Goal: Transaction & Acquisition: Book appointment/travel/reservation

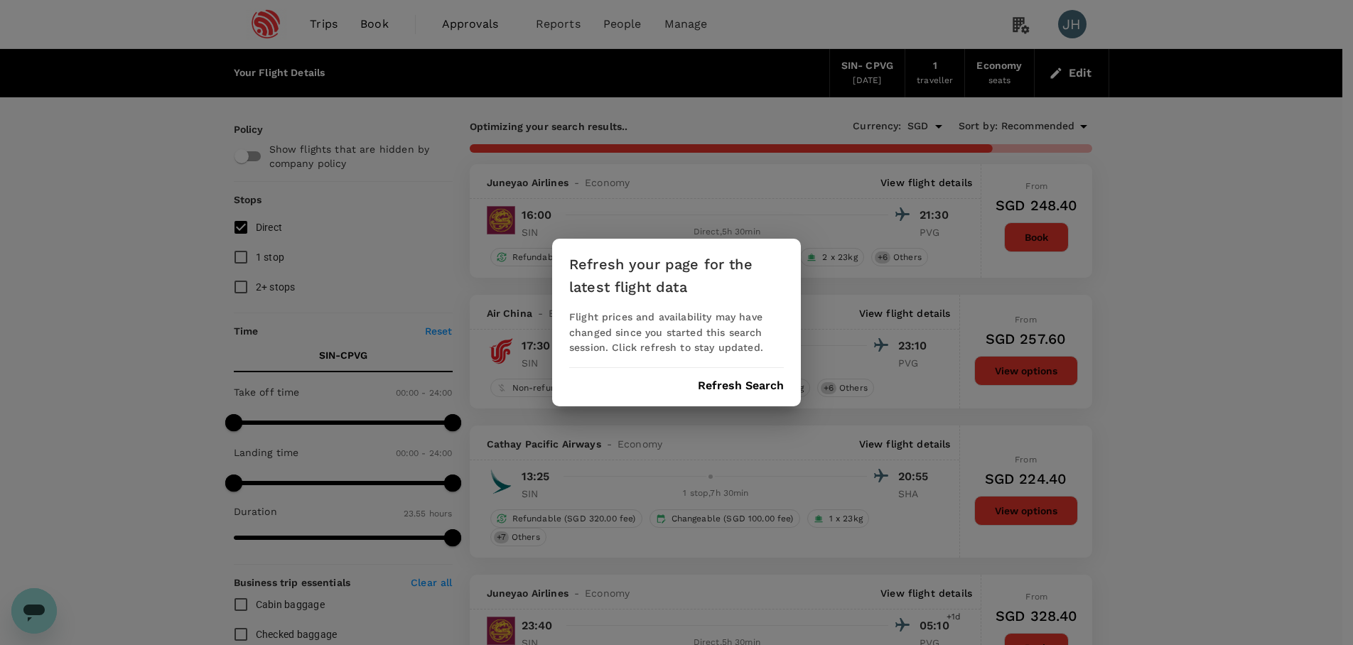
click at [764, 385] on button "Refresh Search" at bounding box center [741, 385] width 86 height 13
click at [630, 23] on div "Refresh your page for the latest flight data Flight prices and availability may…" at bounding box center [676, 322] width 1353 height 645
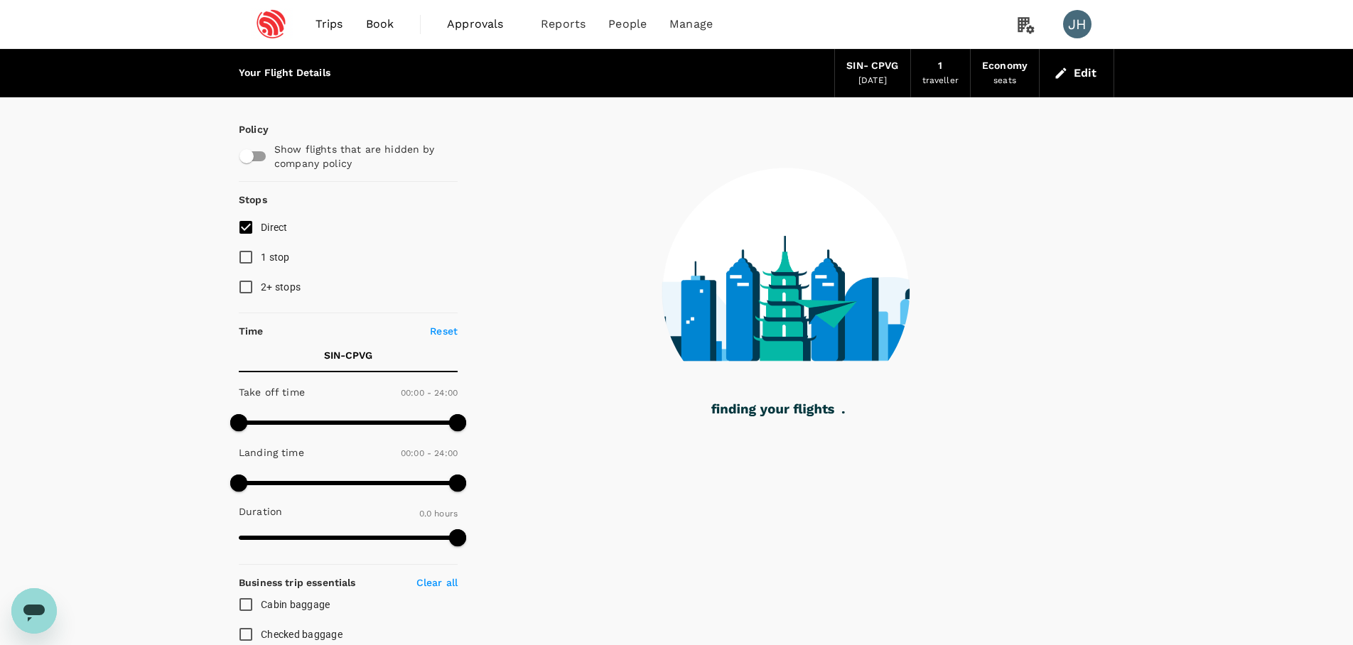
type input "1170"
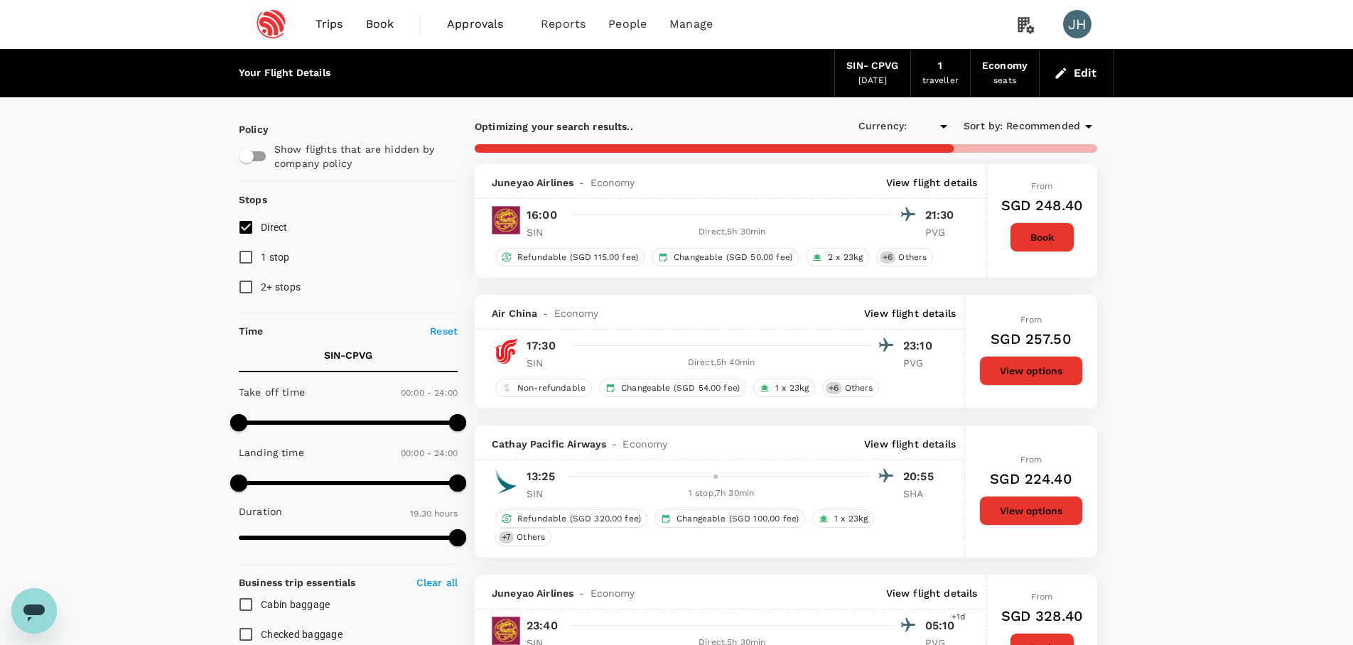
type input "SGD"
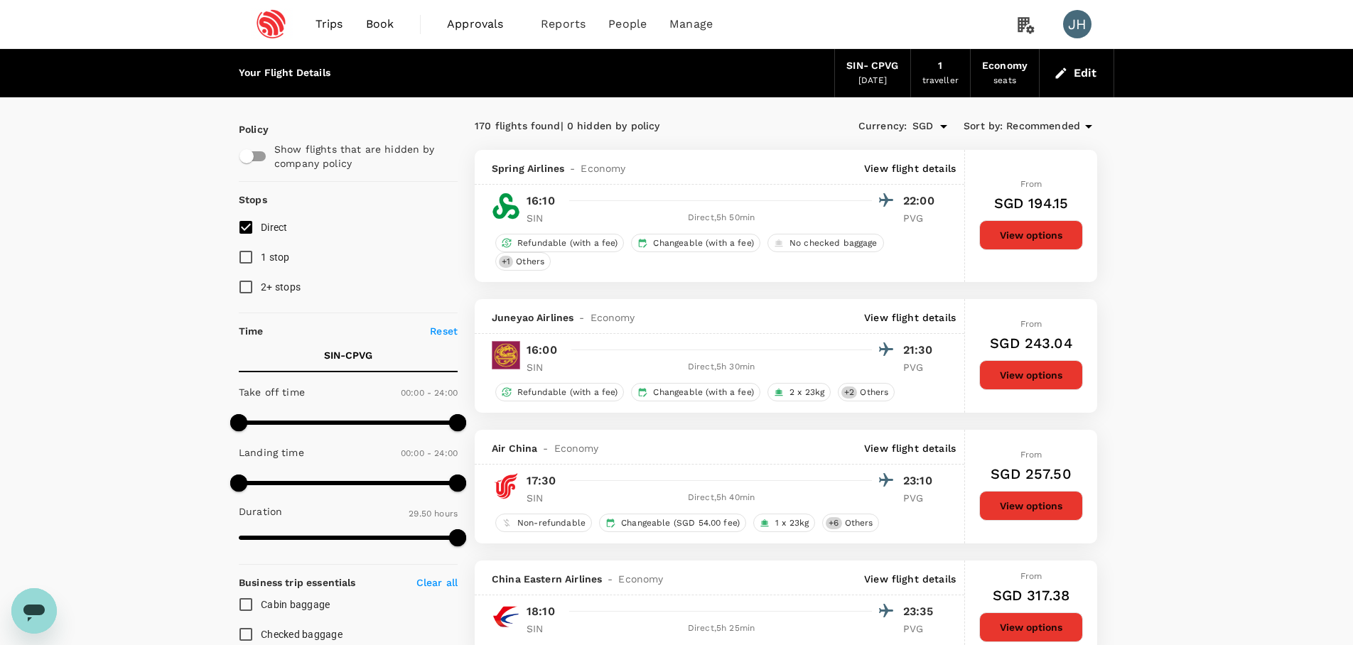
type input "1790"
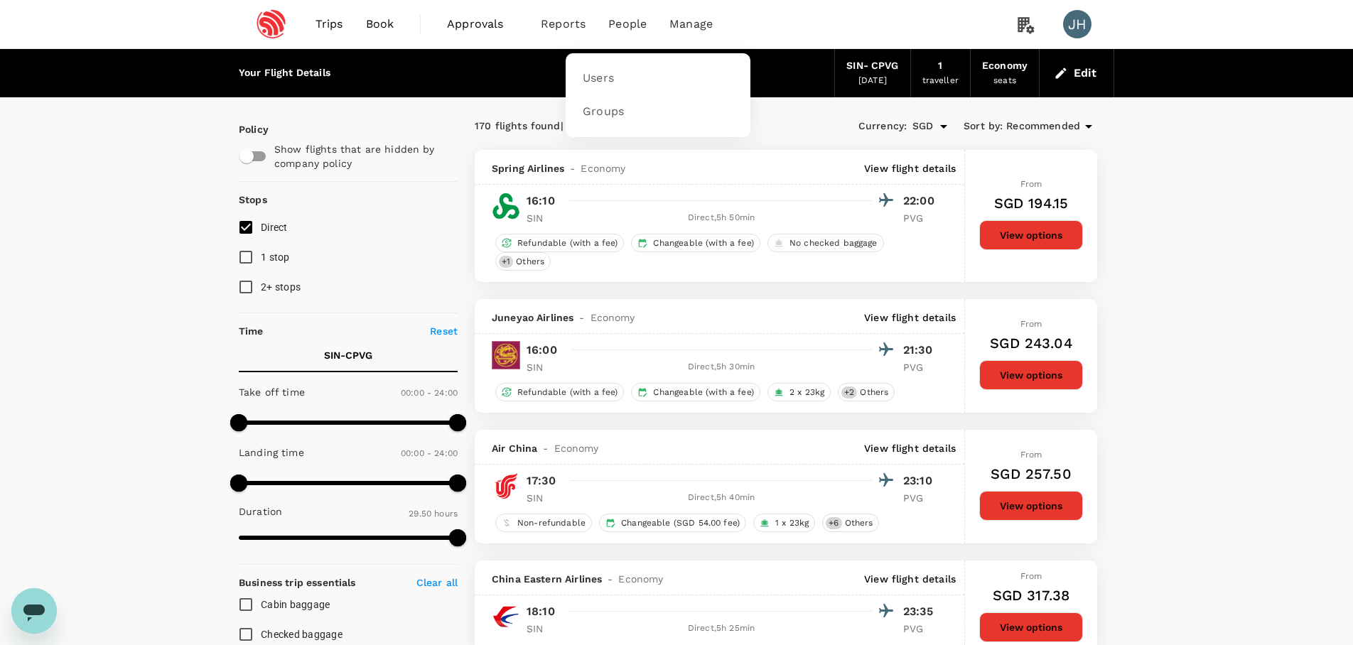
click at [628, 30] on span "People" at bounding box center [627, 24] width 38 height 17
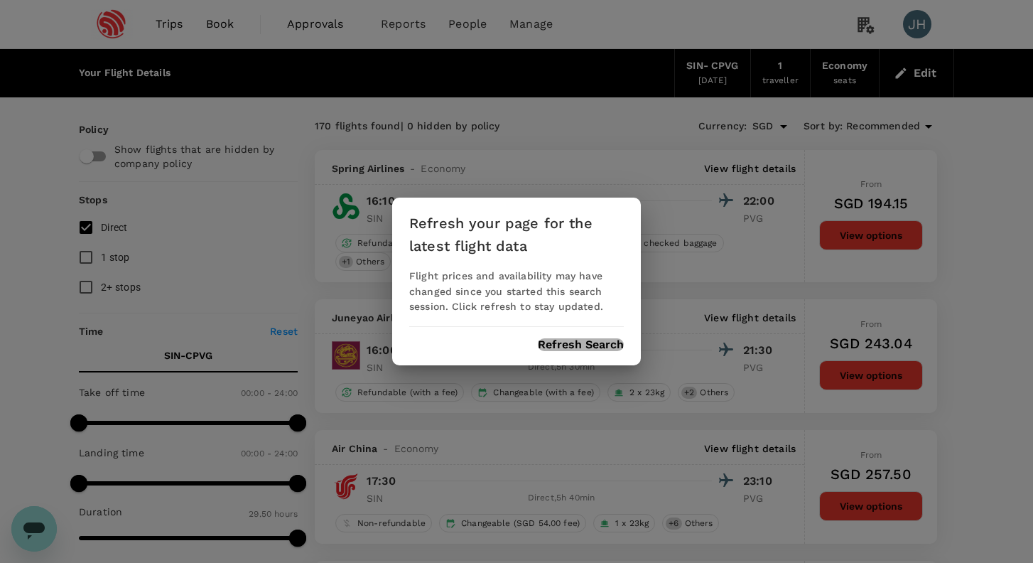
click at [601, 345] on button "Refresh Search" at bounding box center [581, 344] width 86 height 13
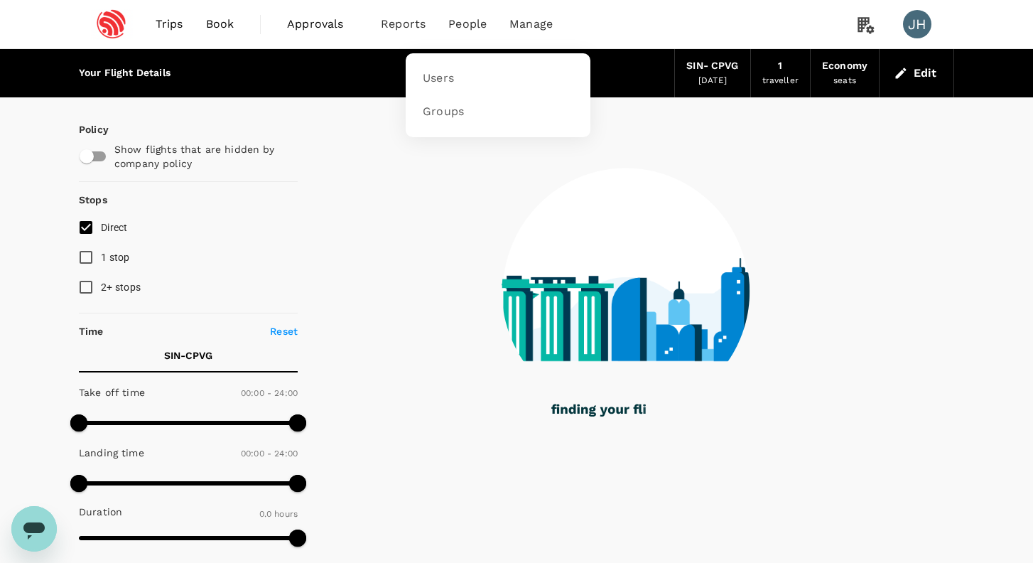
click at [470, 16] on span "People" at bounding box center [467, 24] width 38 height 17
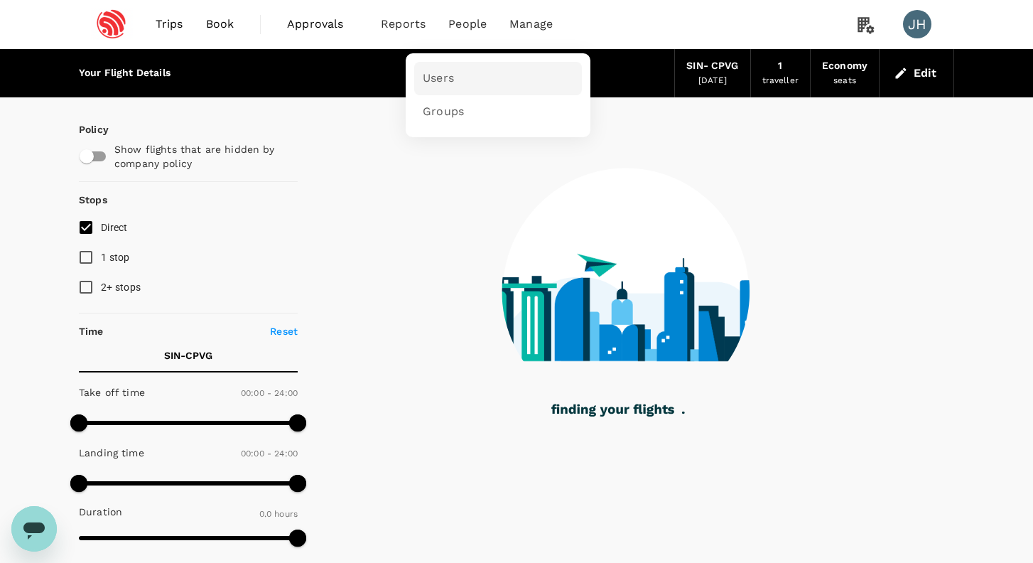
click at [453, 72] on link "Users" at bounding box center [498, 78] width 168 height 33
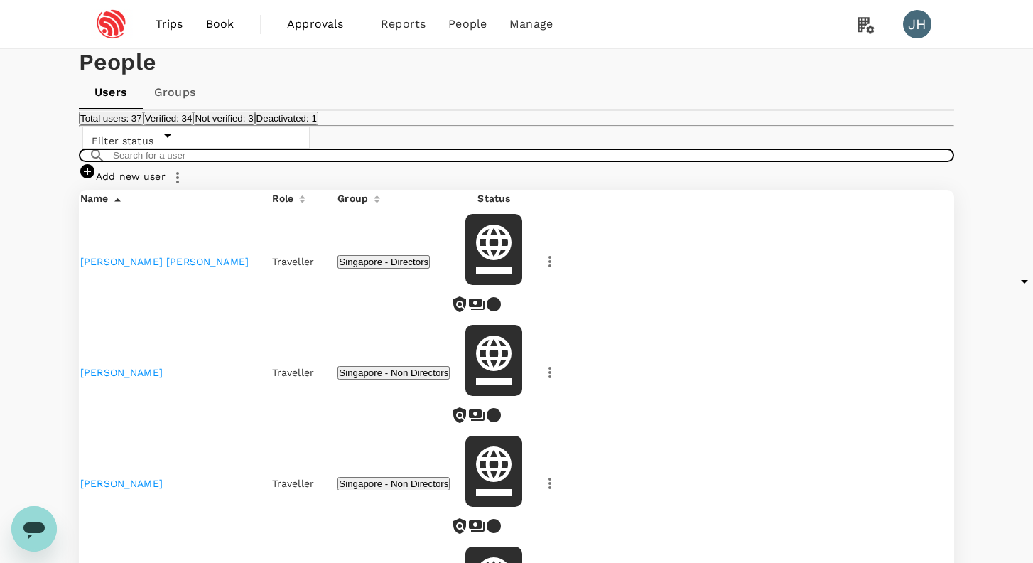
click at [229, 162] on input "text" at bounding box center [173, 156] width 123 height 14
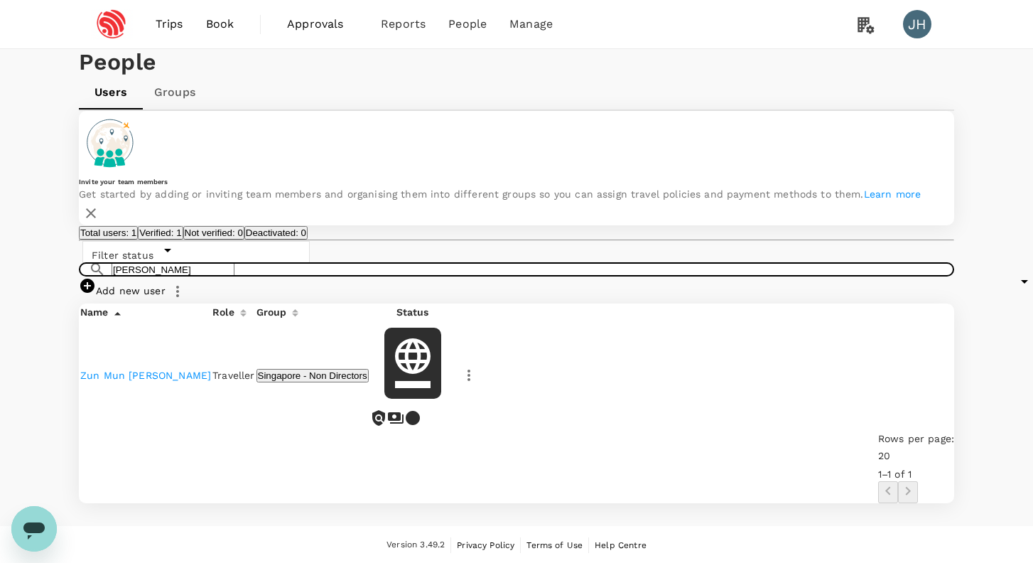
drag, startPoint x: 184, startPoint y: 362, endPoint x: 12, endPoint y: 350, distance: 172.4
click at [12, 350] on div "People Users Groups Invite your team members Get started by adding or inviting …" at bounding box center [516, 287] width 1033 height 477
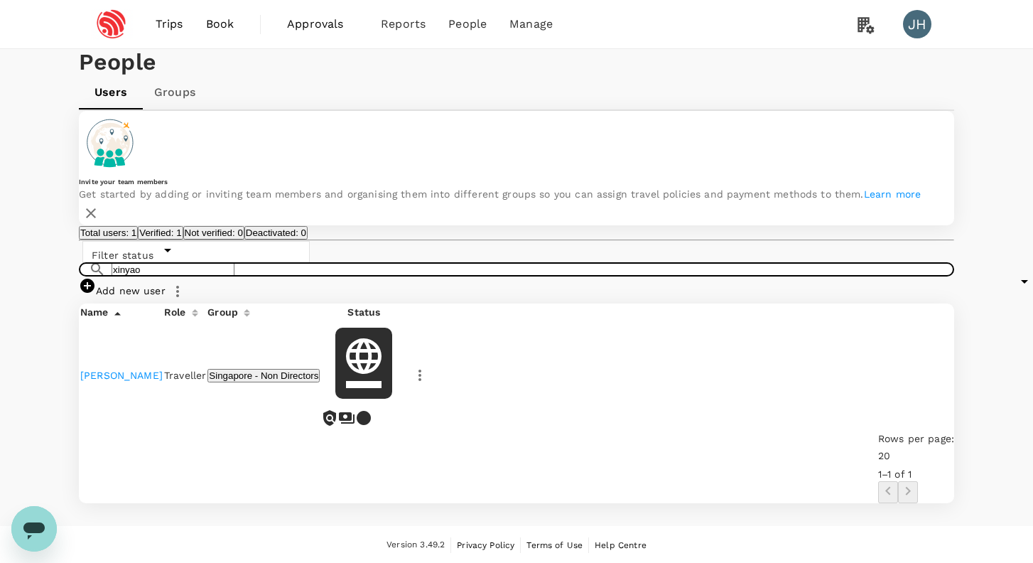
drag, startPoint x: 173, startPoint y: 365, endPoint x: -6, endPoint y: 361, distance: 179.1
click at [0, 361] on html "Trips Book Approvals 0 Reports People Manage JH People Users Groups Invite your…" at bounding box center [516, 282] width 1033 height 564
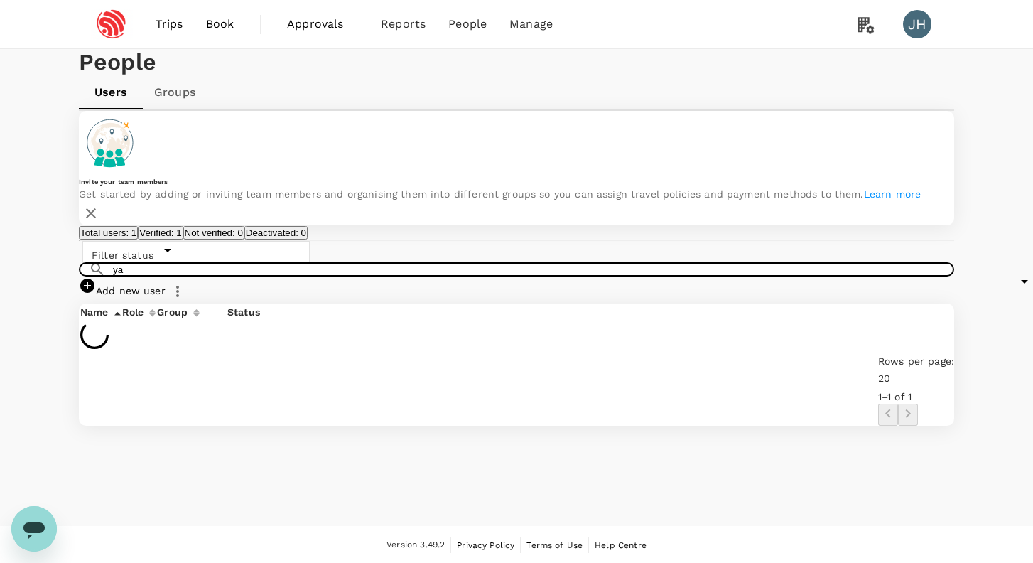
type input "y"
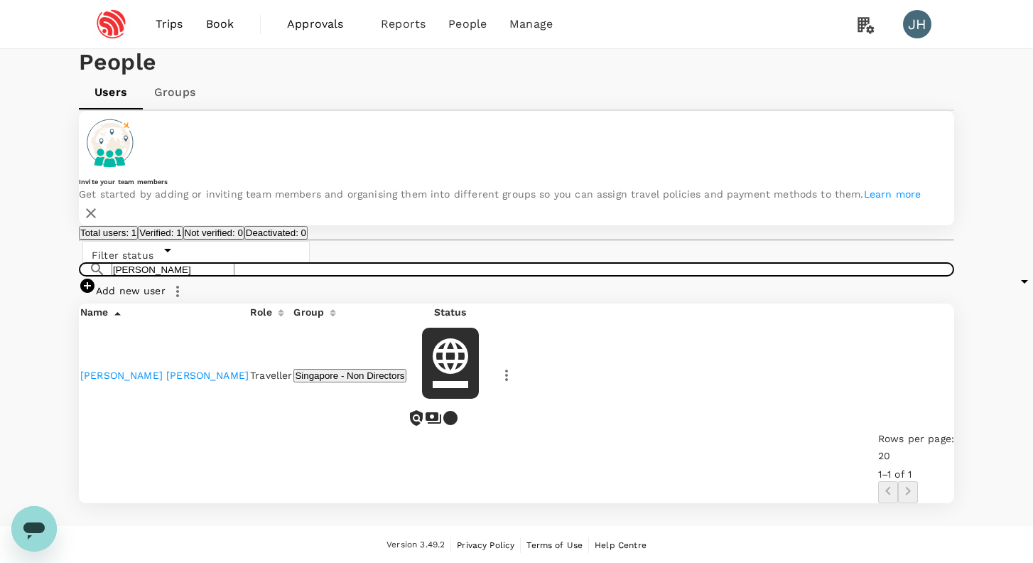
type input "[PERSON_NAME]"
drag, startPoint x: 12, startPoint y: 810, endPoint x: 27, endPoint y: 548, distance: 262.7
click at [27, 548] on div "Open messaging window" at bounding box center [34, 528] width 43 height 43
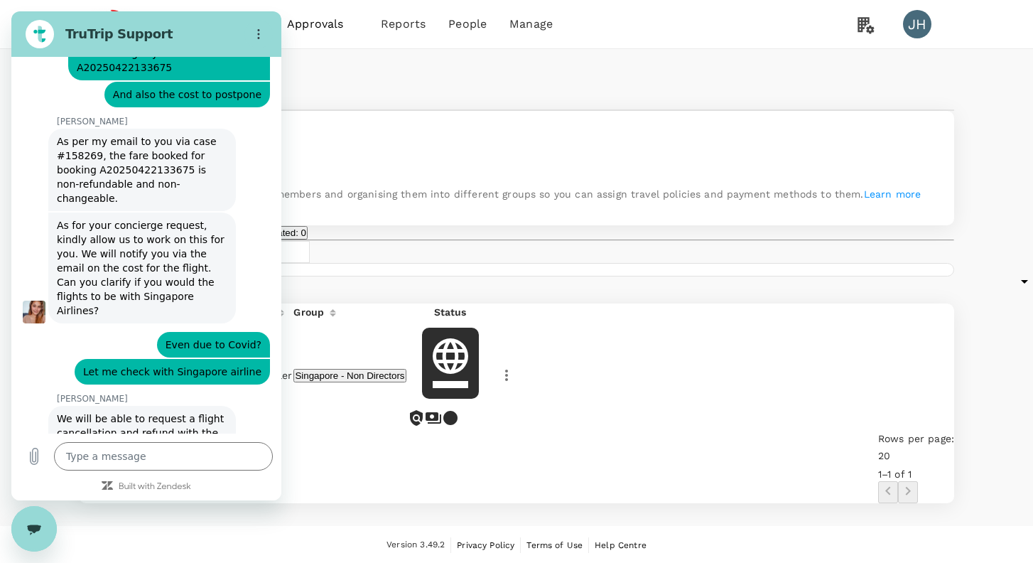
scroll to position [5970, 0]
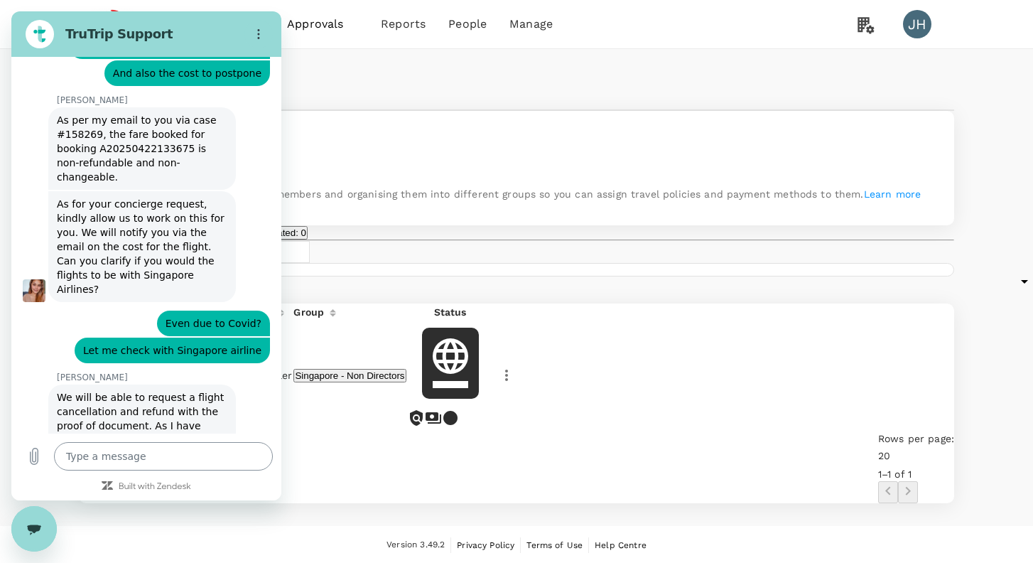
click at [85, 461] on textarea at bounding box center [163, 456] width 219 height 28
type textarea "h"
type textarea "x"
type textarea "hi"
type textarea "x"
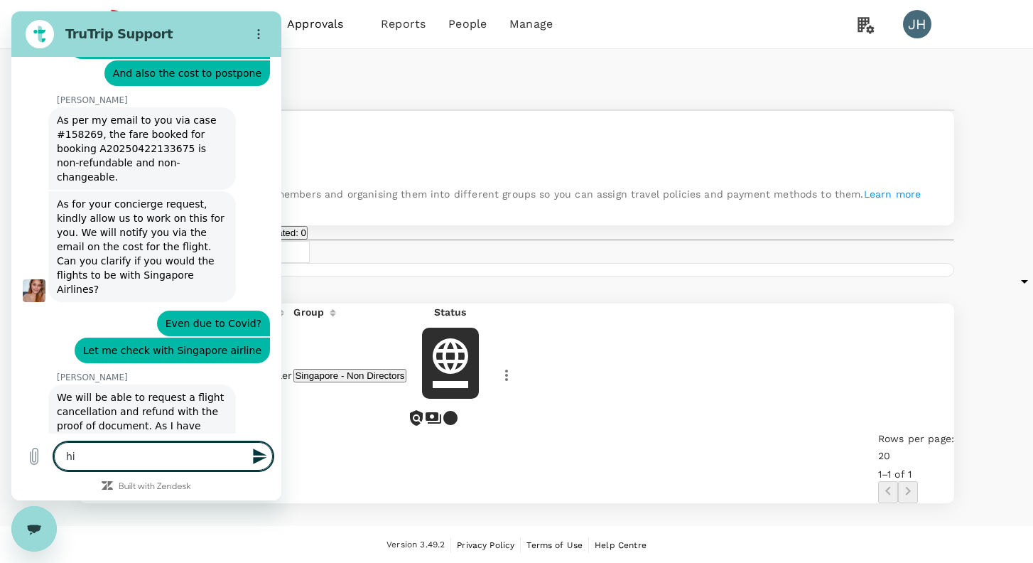
type textarea "hi"
type textarea "x"
type textarea "hi m"
type textarea "x"
type textarea "hi mo"
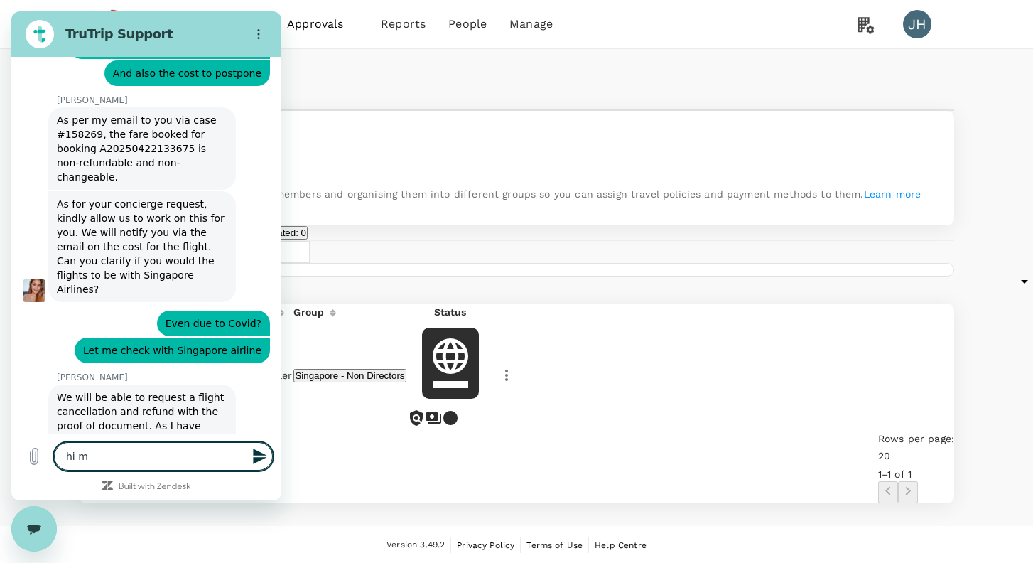
type textarea "x"
type textarea "hi mor"
type textarea "x"
type textarea "hi morn"
type textarea "x"
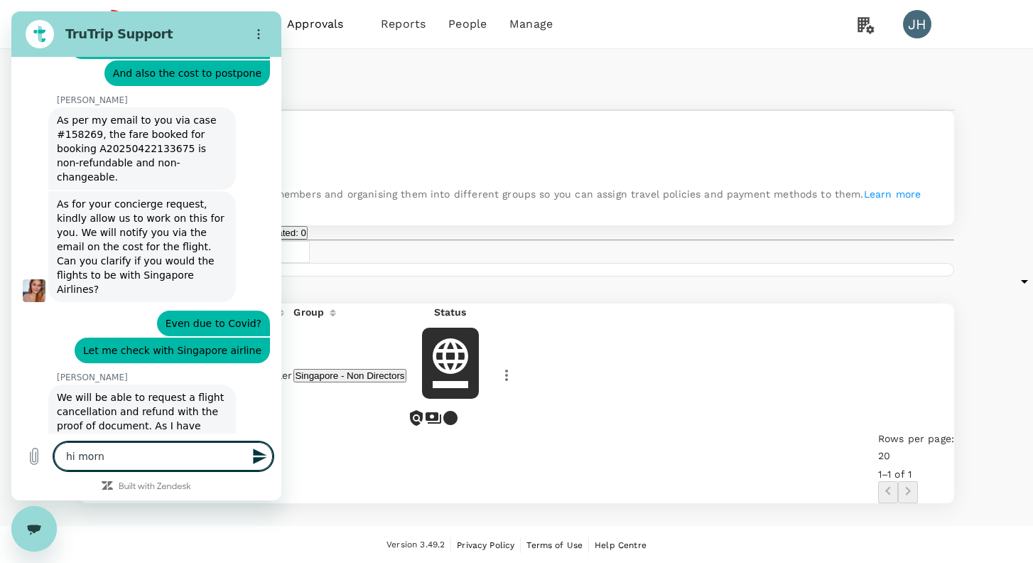
type textarea "hi [PERSON_NAME]"
type textarea "x"
type textarea "hi mornin"
type textarea "x"
type textarea "hi morning"
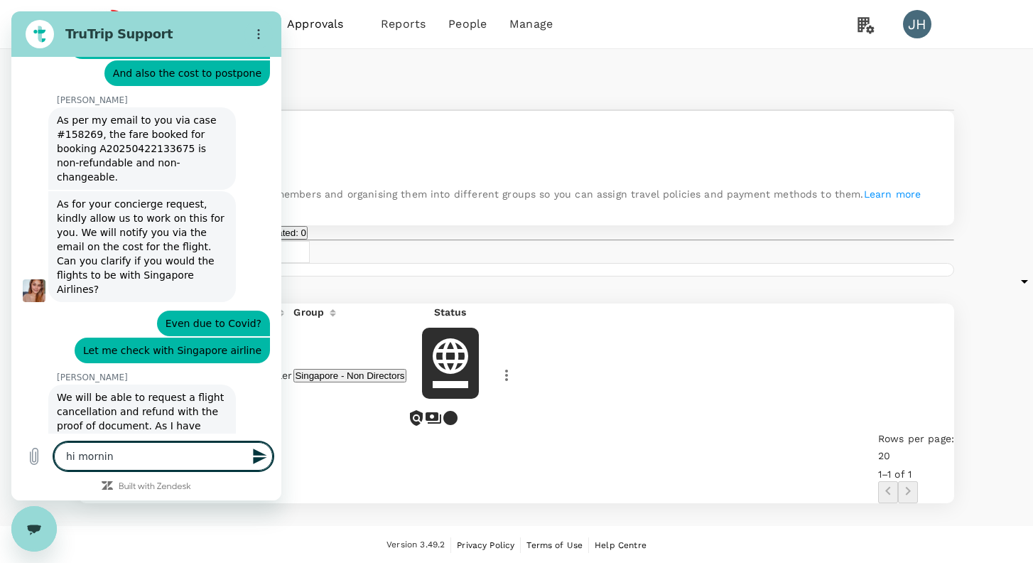
type textarea "x"
type textarea "hi morning"
type textarea "x"
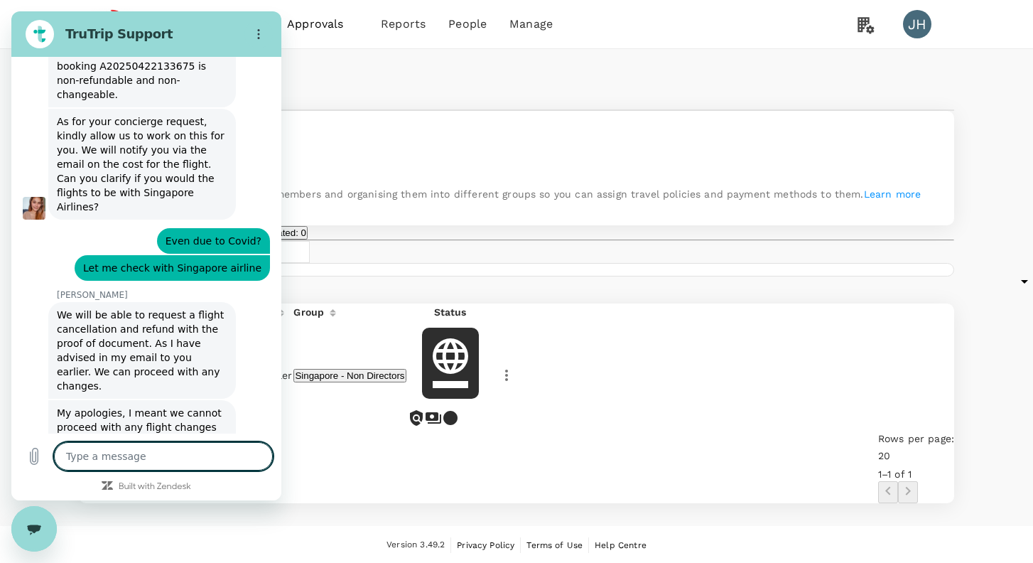
scroll to position [6051, 0]
type textarea "x"
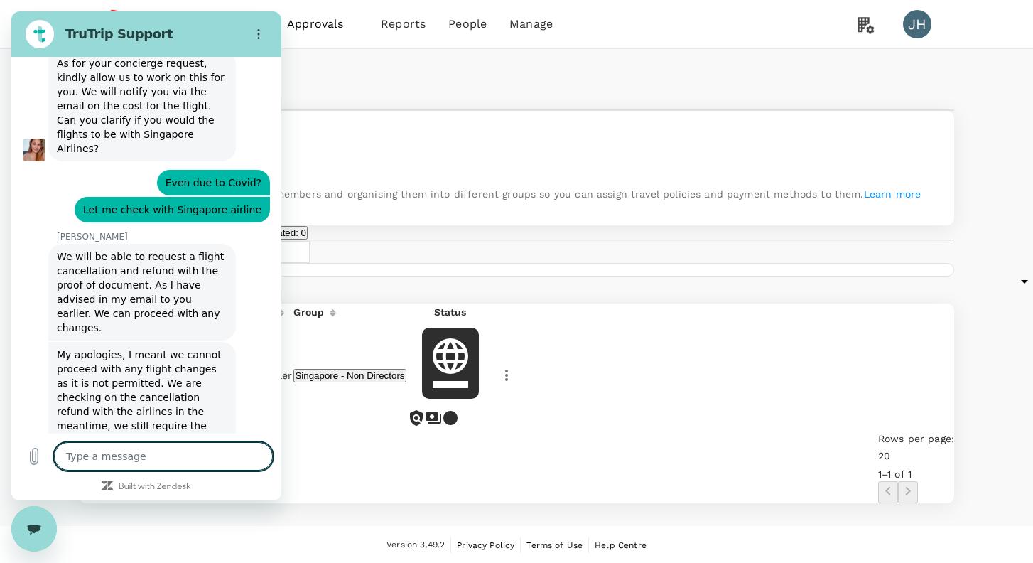
type textarea "j"
type textarea "x"
type textarea "ju"
type textarea "x"
type textarea "jun"
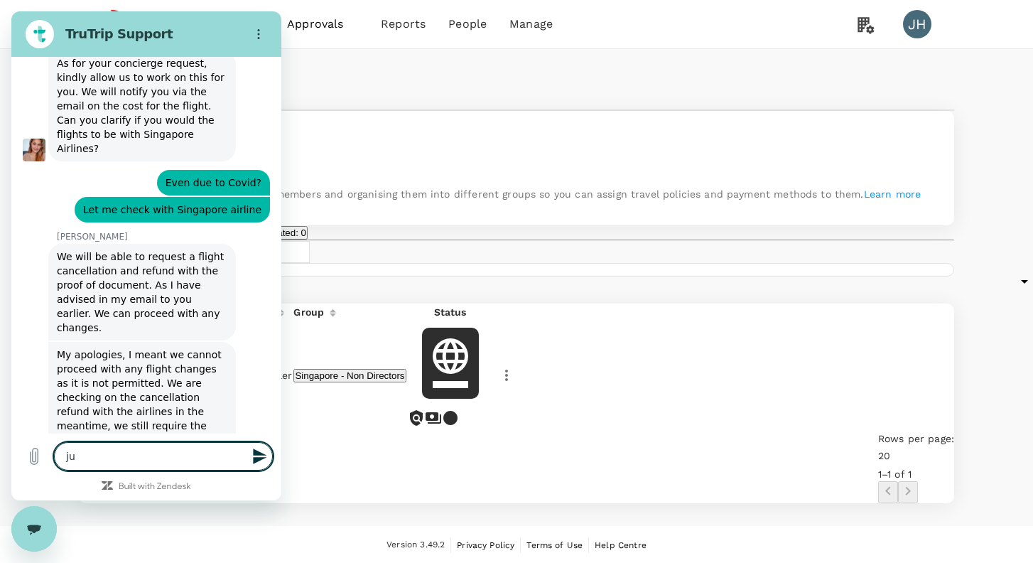
type textarea "x"
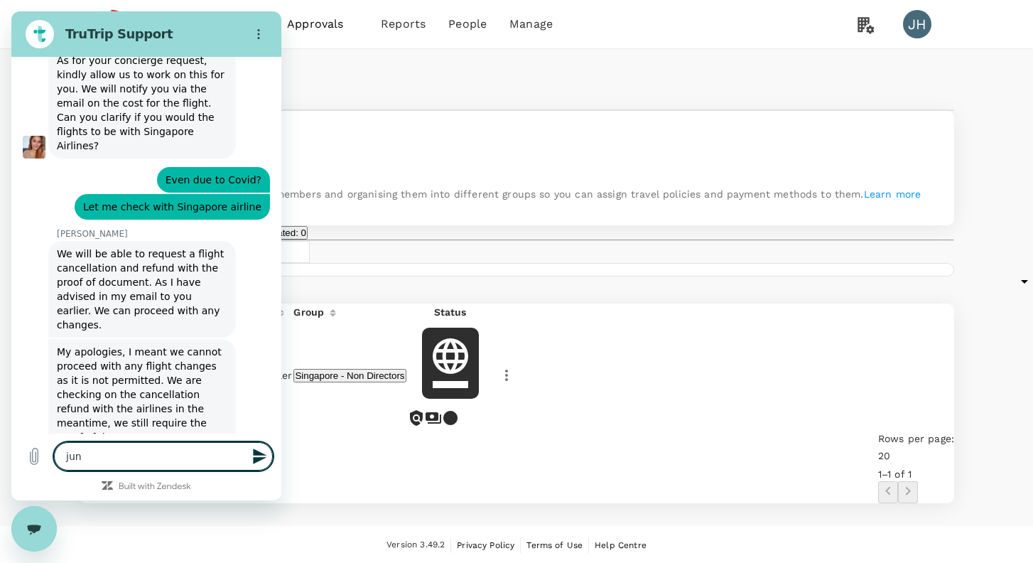
type textarea "ju"
type textarea "x"
type textarea "j"
type textarea "x"
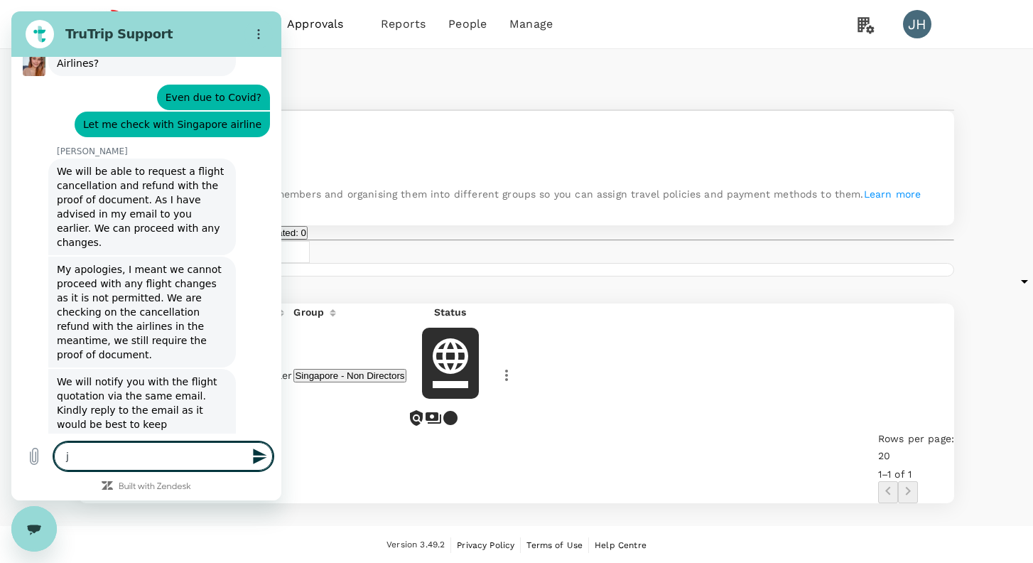
type textarea "x"
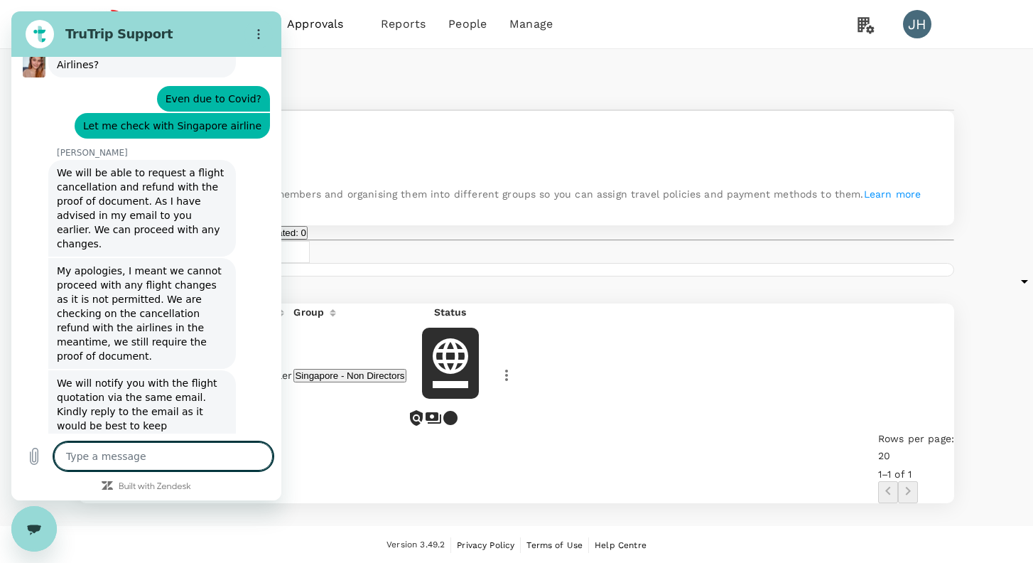
scroll to position [6198, 0]
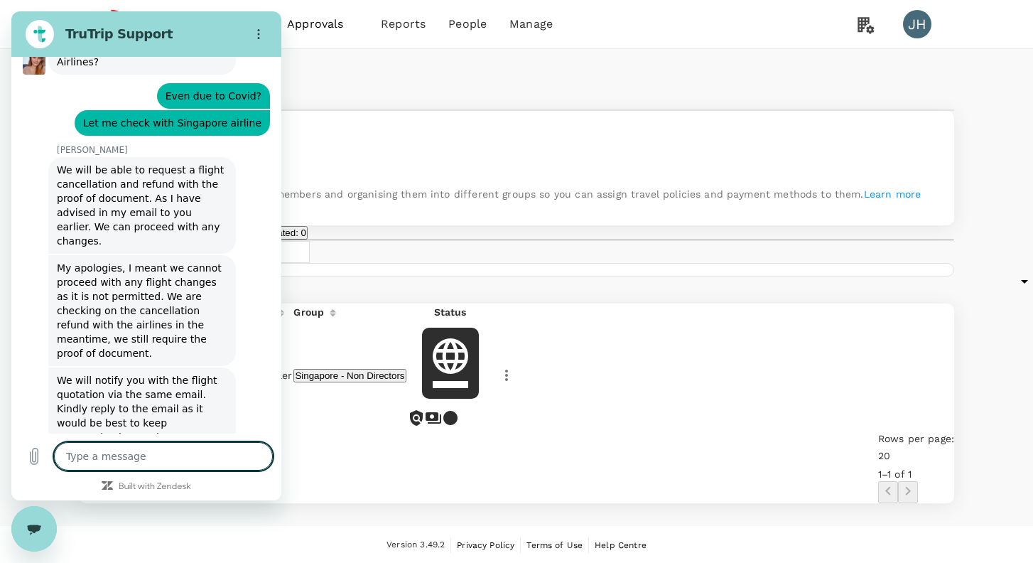
type textarea "c"
type textarea "x"
type textarea "co"
type textarea "x"
type textarea "cou"
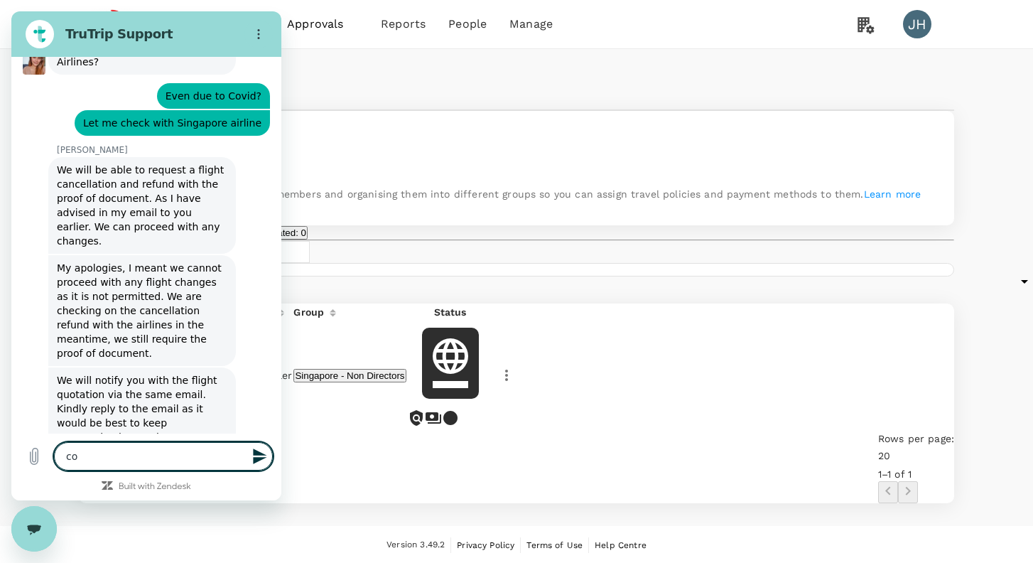
type textarea "x"
type textarea "coul"
type textarea "x"
type textarea "could"
type textarea "x"
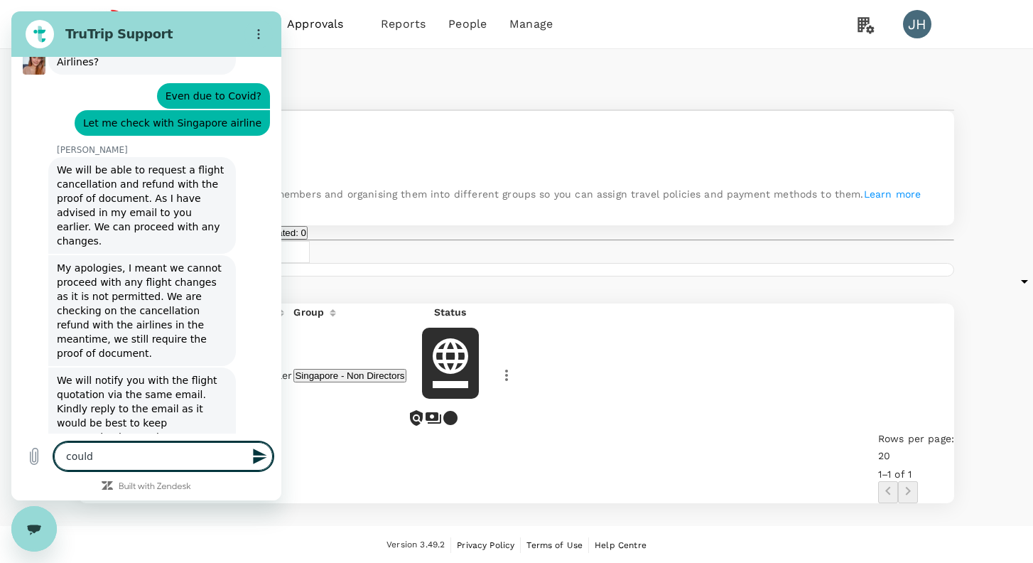
type textarea "could"
type textarea "x"
type textarea "could y"
type textarea "x"
type textarea "could yo"
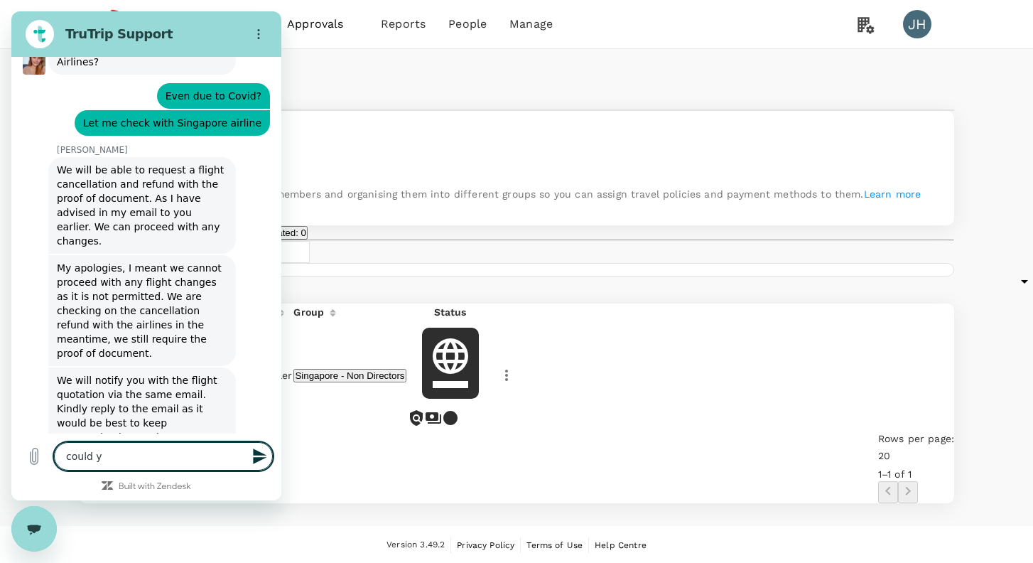
type textarea "x"
type textarea "could you"
type textarea "x"
type textarea "could you"
type textarea "x"
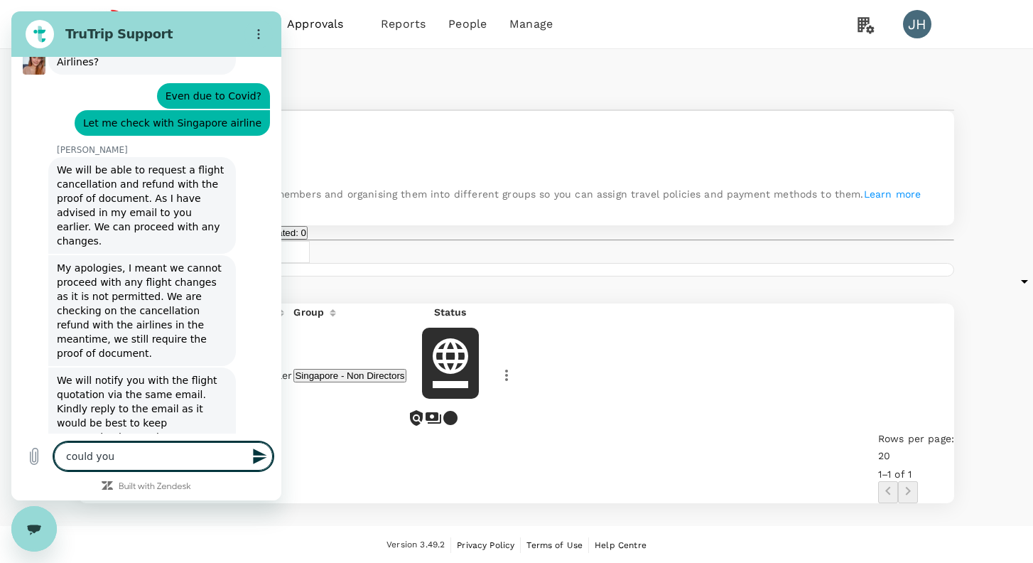
type textarea "could you h"
type textarea "x"
type textarea "could you he"
type textarea "x"
type textarea "could you [PERSON_NAME]"
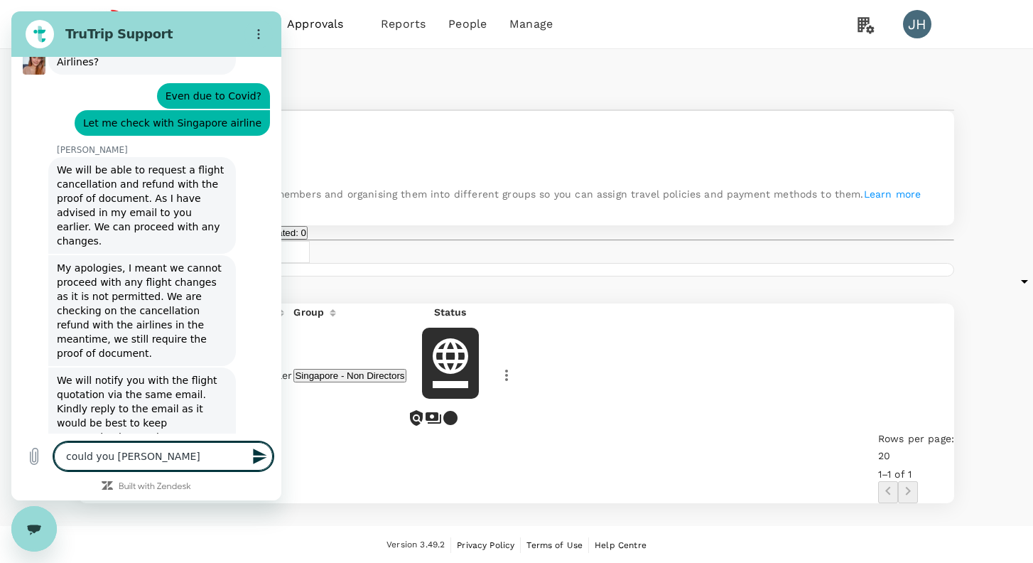
type textarea "x"
type textarea "could you help"
type textarea "x"
type textarea "could you help"
type textarea "x"
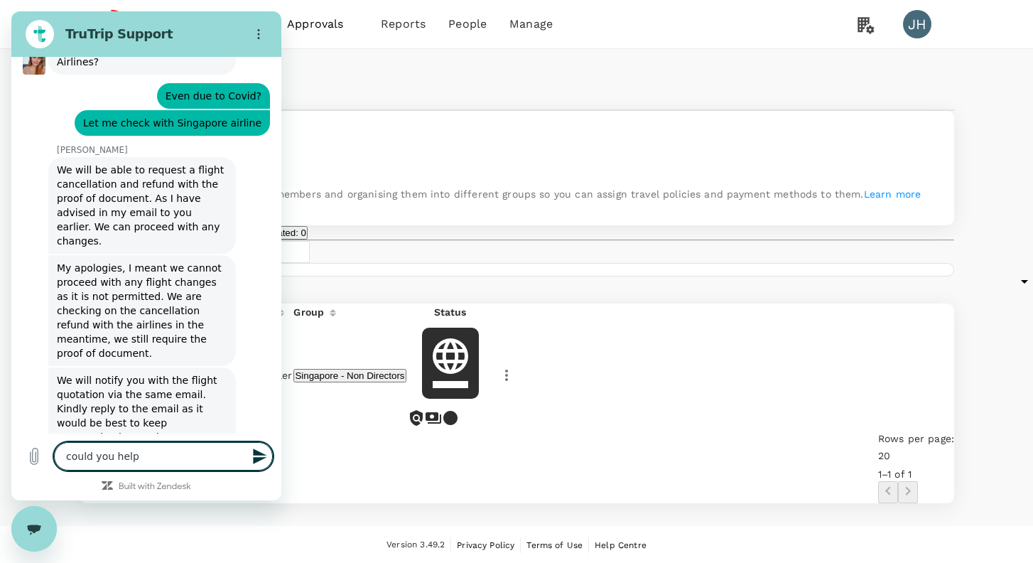
type textarea "could you help m"
type textarea "x"
type textarea "could you help me"
type textarea "x"
type textarea "could you help me"
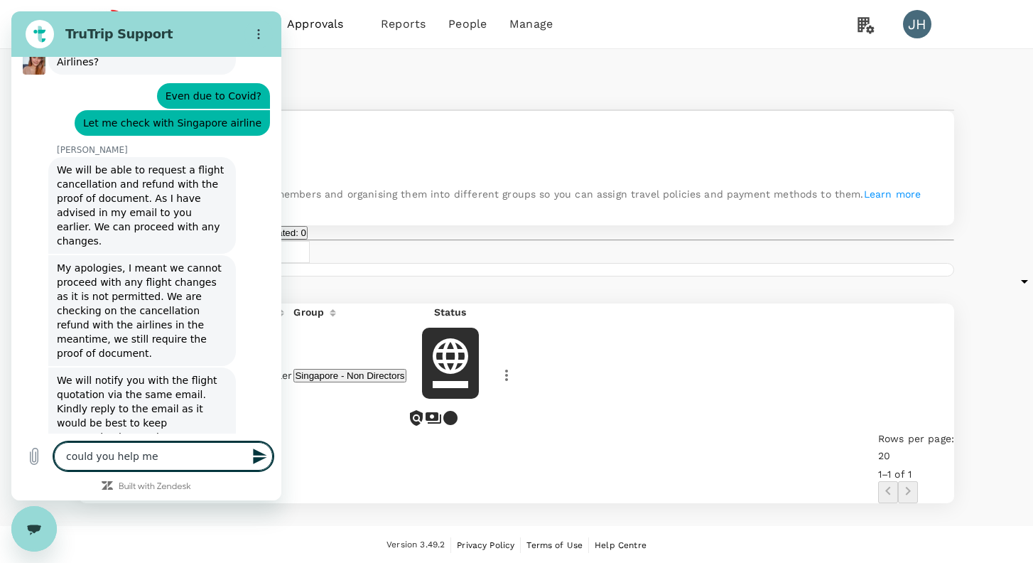
type textarea "x"
type textarea "could you help me p"
type textarea "x"
type textarea "could you help me pr"
type textarea "x"
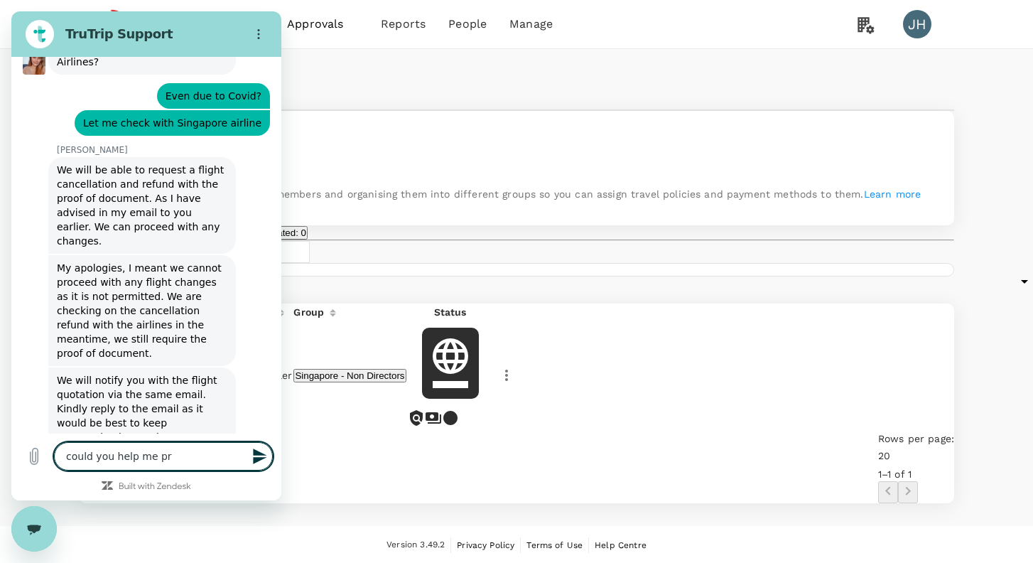
type textarea "could you help me pre"
type textarea "x"
type textarea "could you help me prep"
type textarea "x"
type textarea "could you help me prepa"
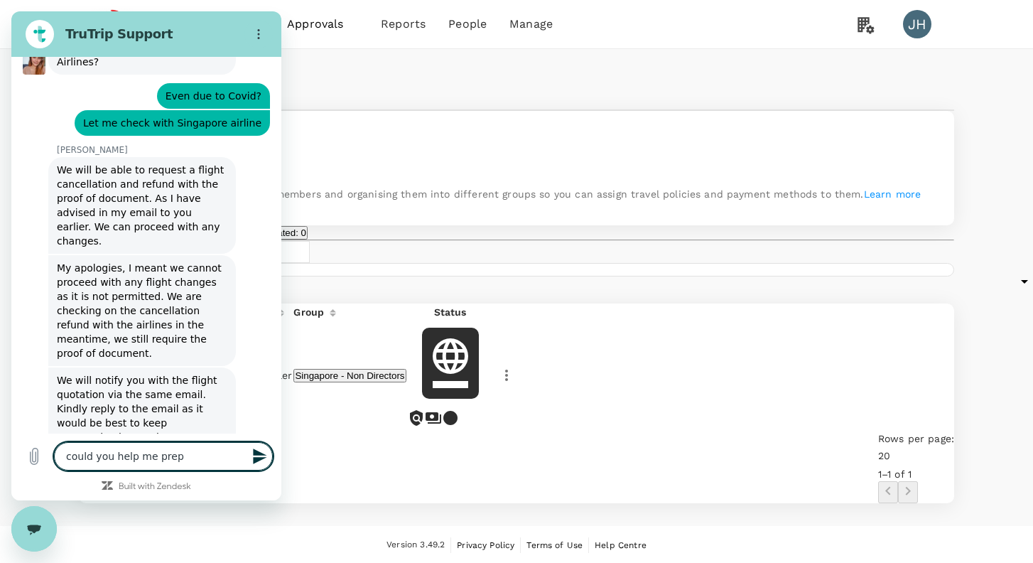
type textarea "x"
type textarea "could you help me prepar"
type textarea "x"
type textarea "could you help me prepare"
type textarea "x"
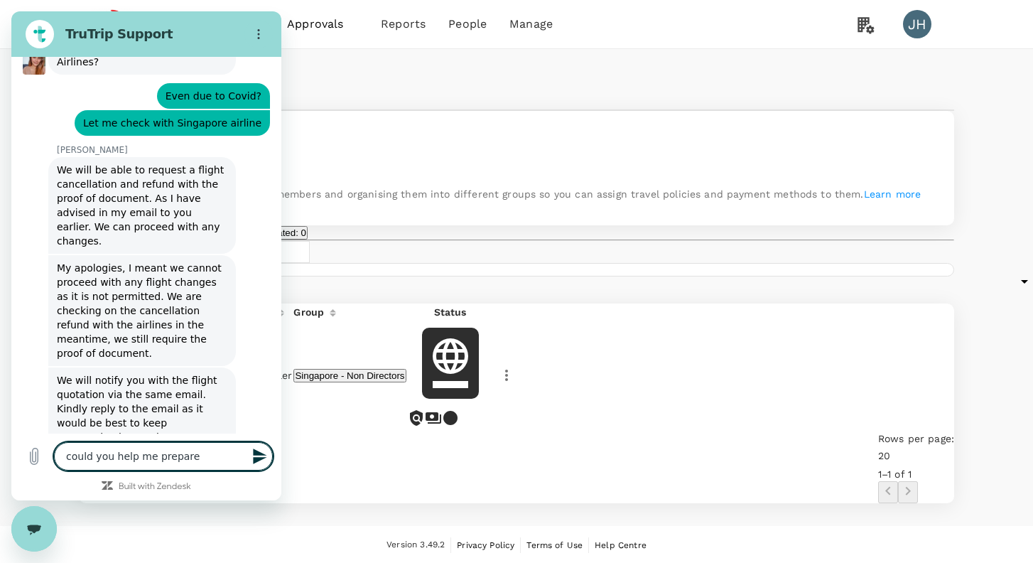
type textarea "could you help me prepare"
type textarea "x"
type textarea "could you help me prepare f"
type textarea "x"
type textarea "could you help me prepare fa"
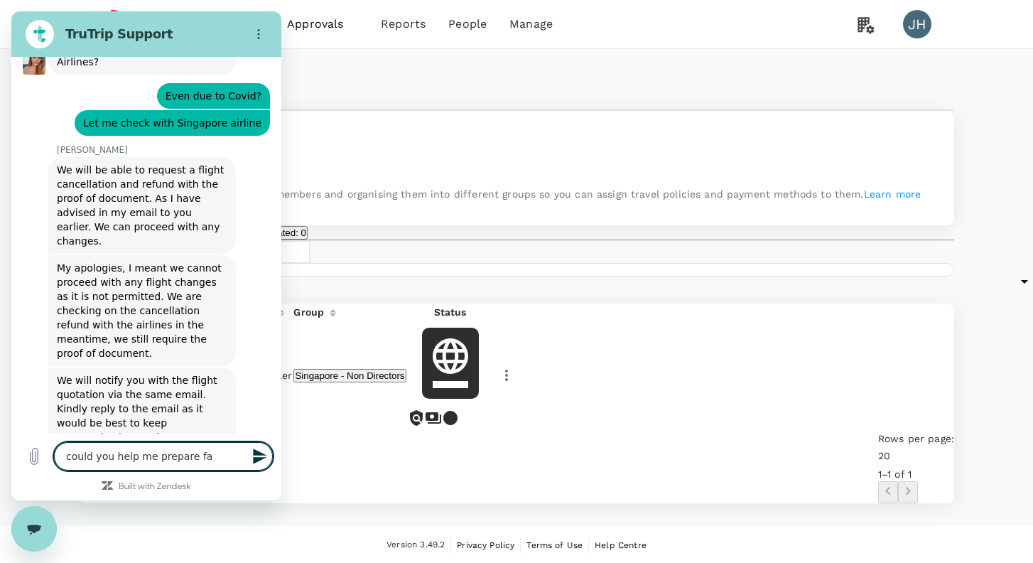
type textarea "x"
type textarea "could you help me prepare fak"
type textarea "x"
type textarea "could you help me prepare fake"
type textarea "x"
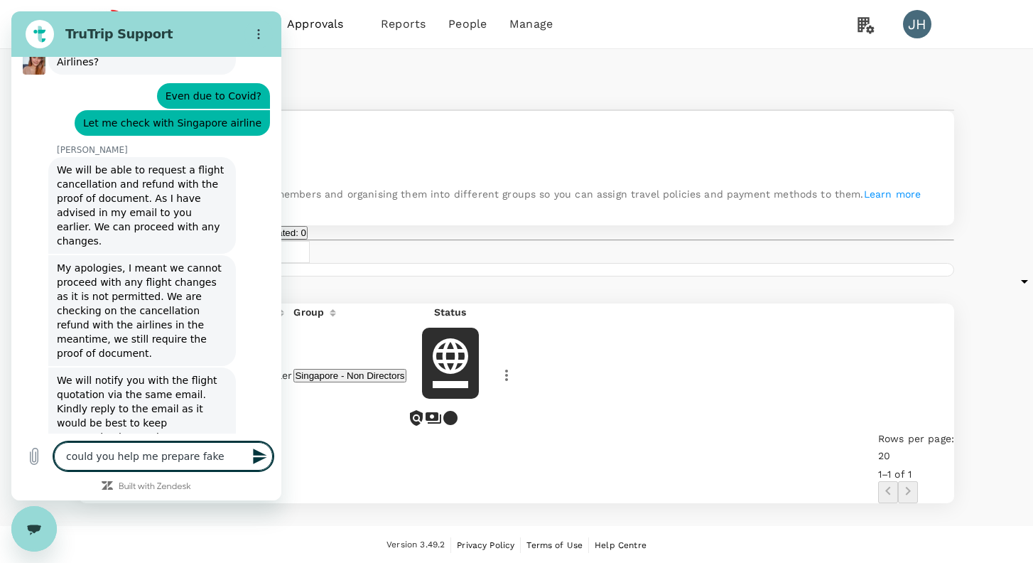
type textarea "could you help me prepare fake"
type textarea "x"
type textarea "could you help me prepare fake i"
type textarea "x"
type textarea "could you help me prepare fake it"
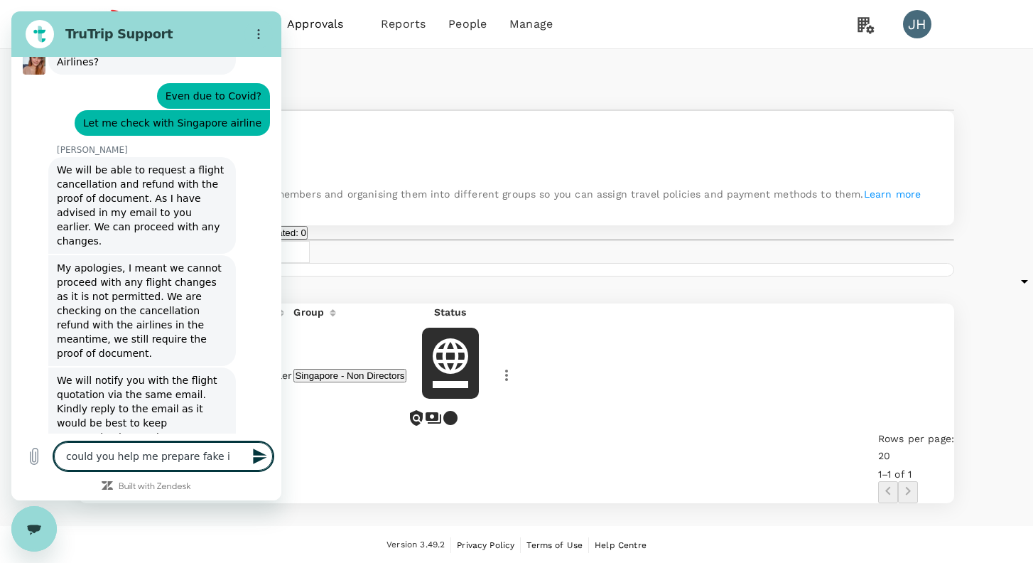
type textarea "x"
type textarea "could you help me prepare fake iti"
type textarea "x"
type textarea "could you help me prepare fake itin"
type textarea "x"
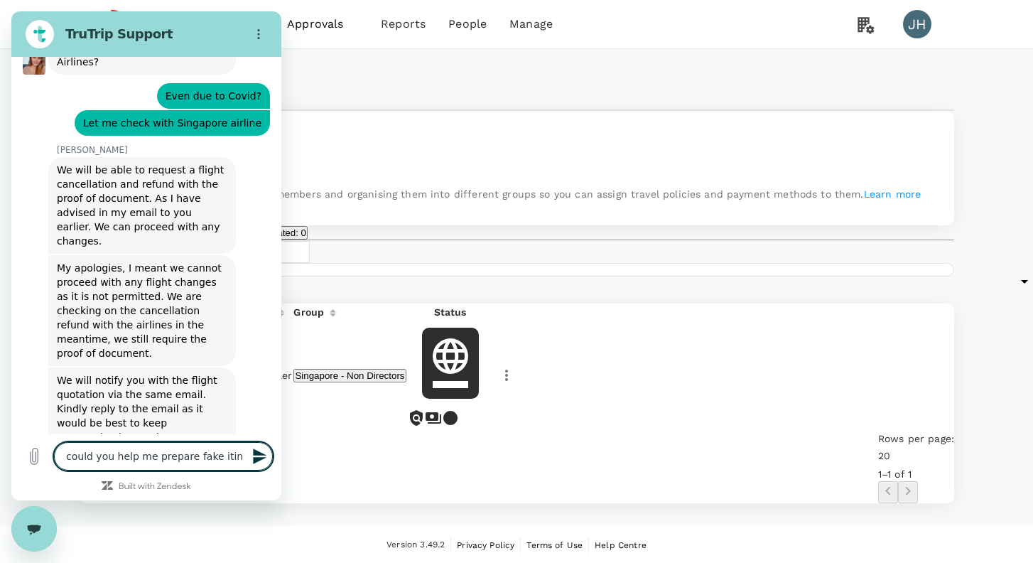
type textarea "could you help me prepare fake itine"
type textarea "x"
type textarea "could you help me prepare fake itiner"
type textarea "x"
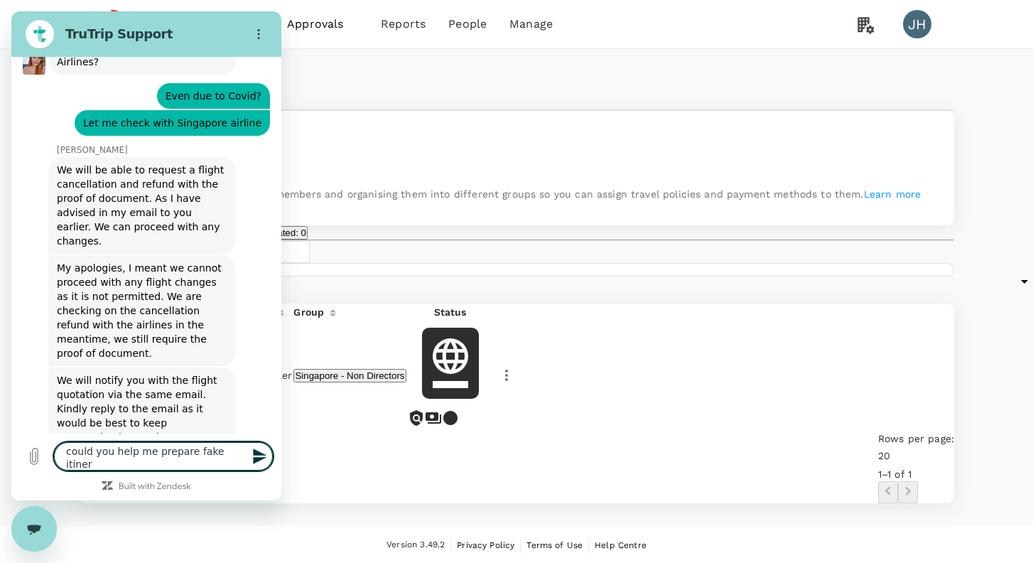
type textarea "could you help me prepare fake itinera"
type textarea "x"
type textarea "could you help me prepare fake itinerar"
type textarea "x"
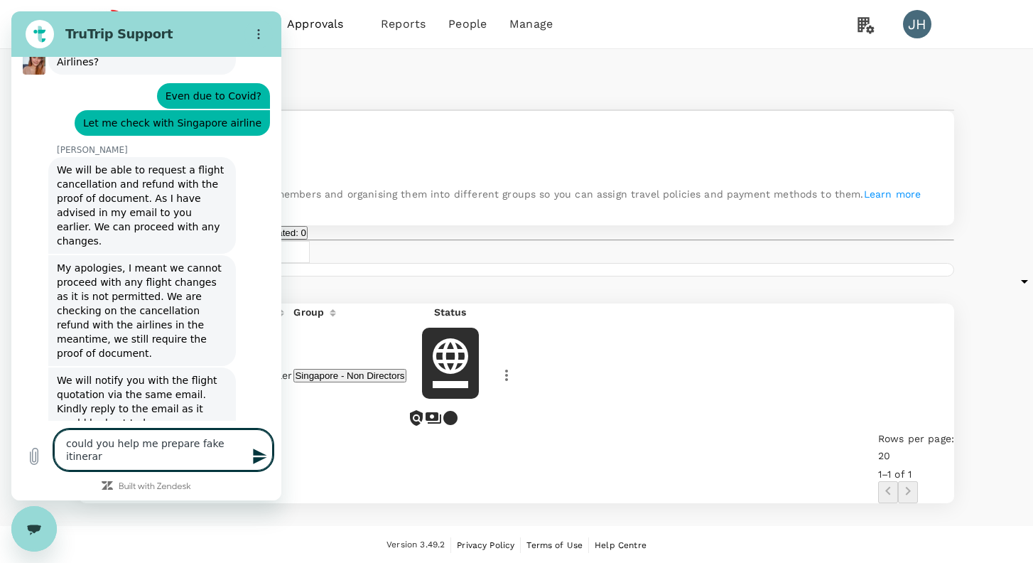
type textarea "could you help me prepare fake itinerary"
type textarea "x"
type textarea "could you help me prepare fake itinerary"
type textarea "x"
type textarea "could you help me prepare fake itinerary f"
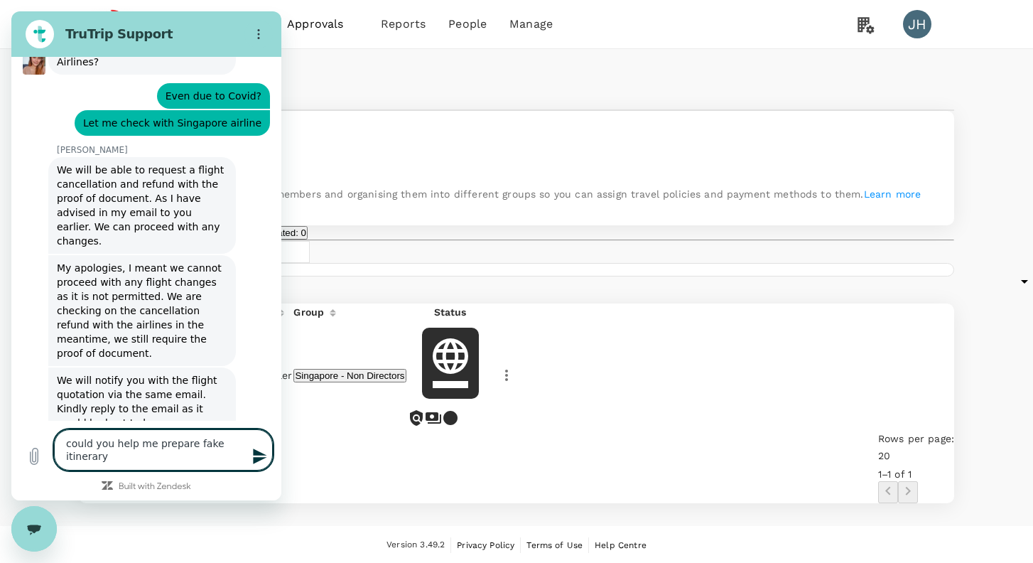
type textarea "x"
type textarea "could you help me prepare fake itinerary fo"
type textarea "x"
type textarea "could you help me prepare fake itinerary for"
type textarea "x"
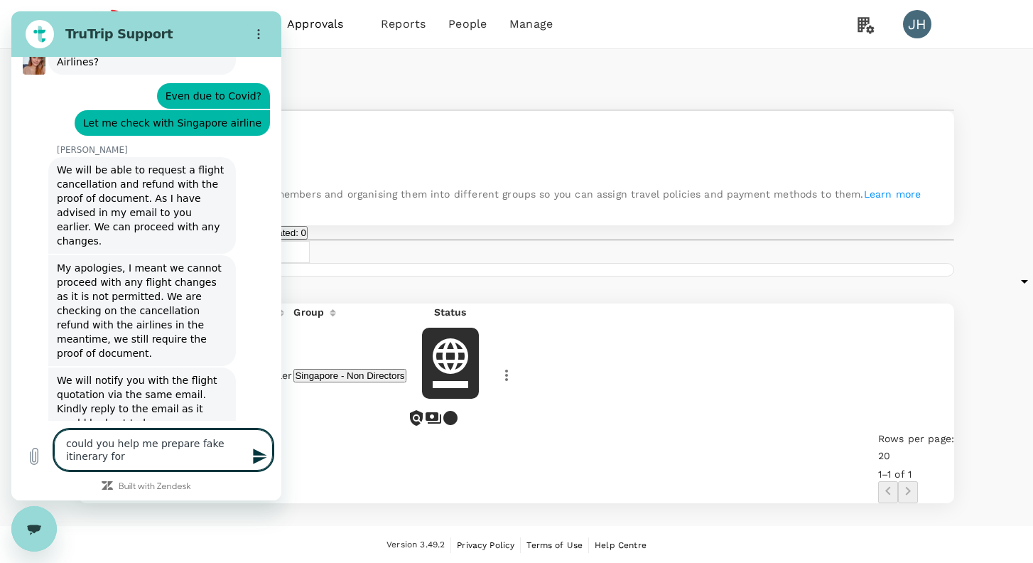
type textarea "could you help me prepare fake itinerary for"
type textarea "x"
type textarea "could you help me prepare fake itinerary for m"
type textarea "x"
type textarea "could you help me prepare fake itinerary for my"
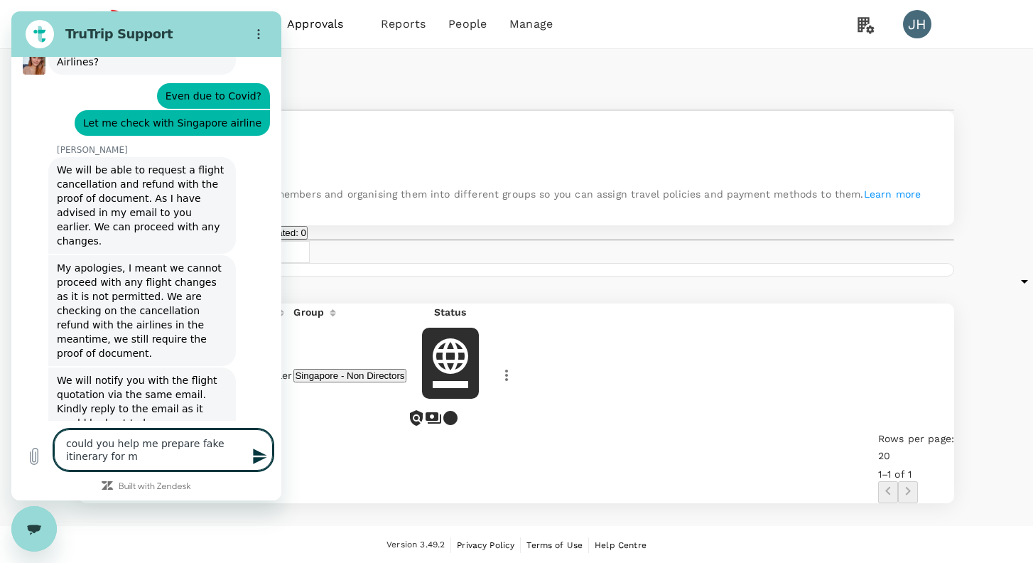
type textarea "x"
type textarea "could you help me prepare fake itinerary for my"
type textarea "x"
type textarea "could you help me prepare fake itinerary for my c"
type textarea "x"
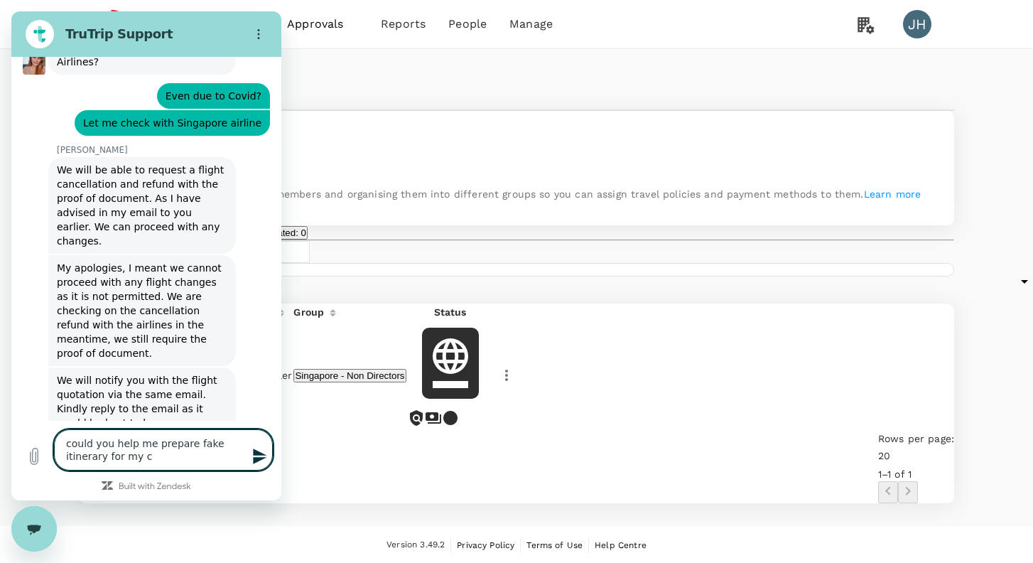
type textarea "could you help me prepare fake itinerary for my co"
type textarea "x"
type textarea "could you help me prepare fake itinerary for my col"
type textarea "x"
type textarea "could you help me prepare fake itinerary for my coll"
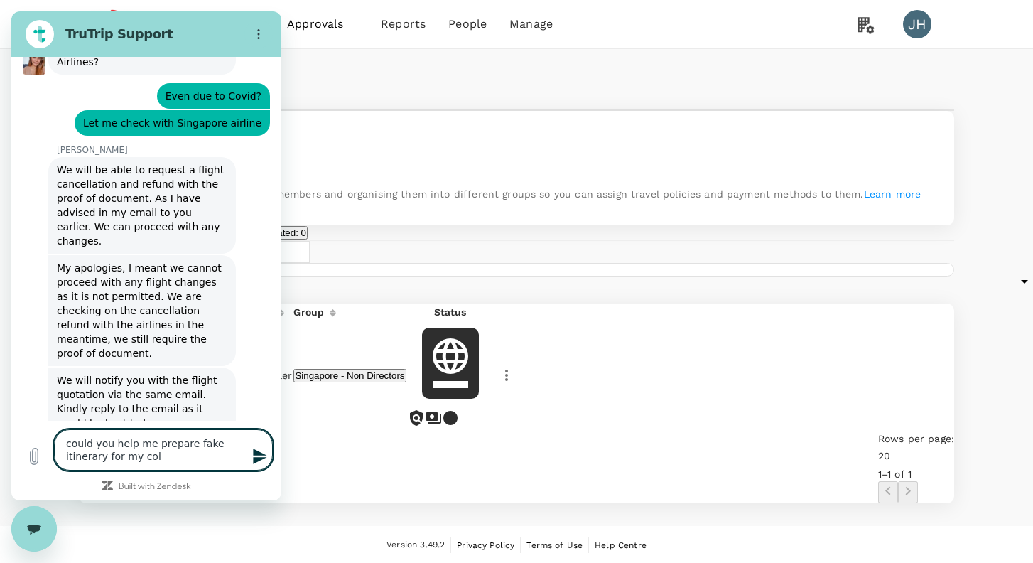
type textarea "x"
type textarea "could you help me prepare fake itinerary for my colle"
type textarea "x"
type textarea "could you help me prepare fake itinerary for my collea"
type textarea "x"
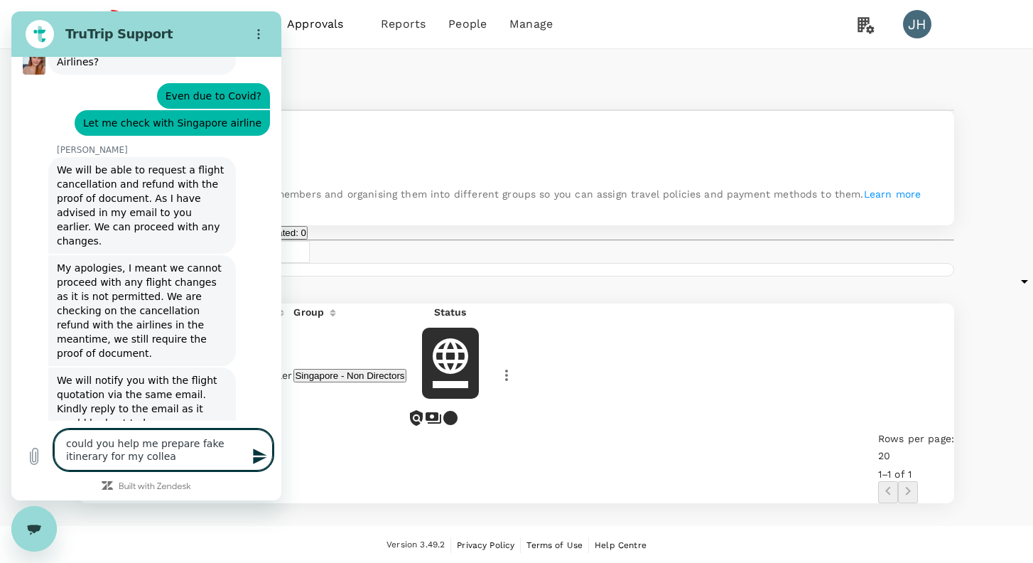
type textarea "could you help me prepare fake itinerary for my colleag"
type textarea "x"
type textarea "could you help me prepare fake itinerary for my colleagu"
type textarea "x"
type textarea "could you help me prepare fake itinerary for my colleague"
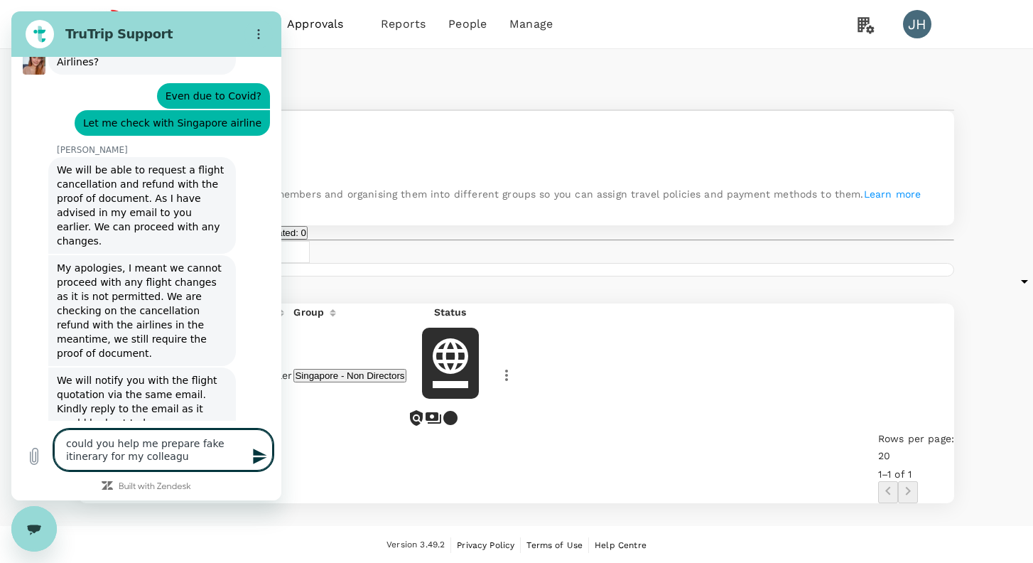
type textarea "x"
type textarea "could you help me prepare fake itinerary for my colleagues"
type textarea "x"
type textarea "could you help me prepare fake itinerary for my colleagues"
type textarea "x"
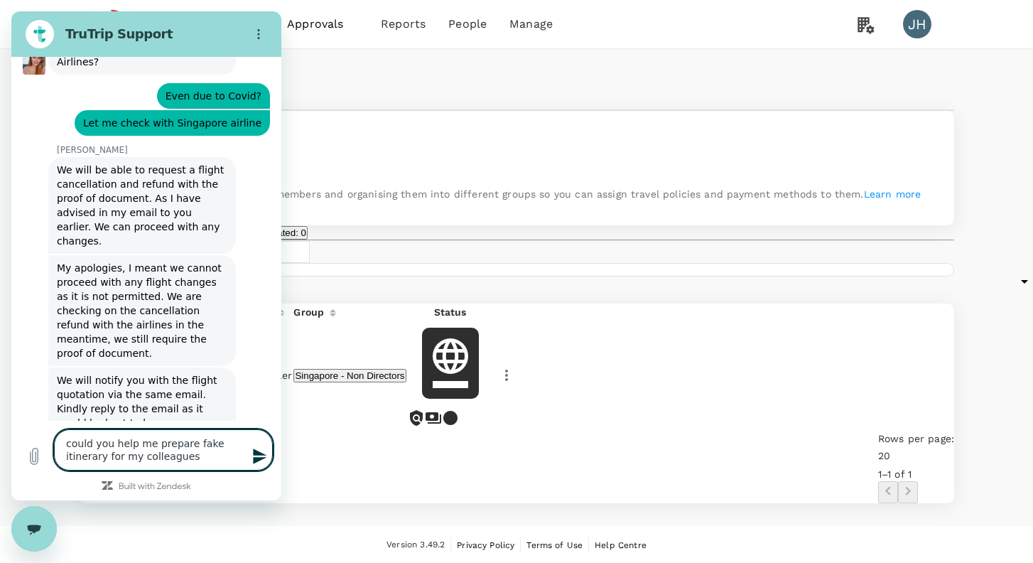
type textarea "could you help me prepare fake itinerary for my colleagues f"
type textarea "x"
type textarea "could you help me prepare fake itinerary for my colleagues fr"
type textarea "x"
type textarea "could you help me prepare fake itinerary for my colleagues fro"
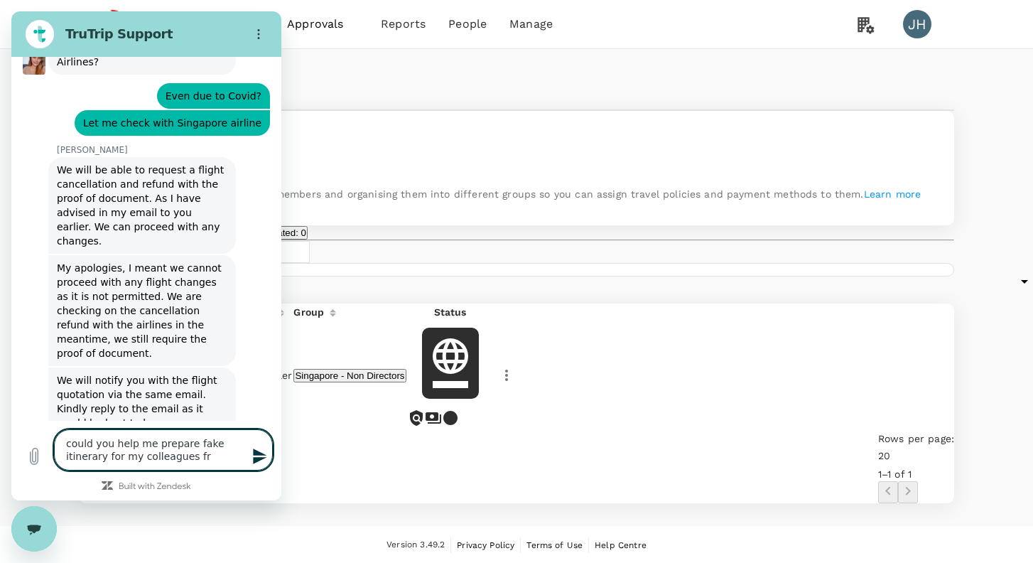
type textarea "x"
type textarea "could you help me prepare fake itinerary for my colleagues from"
type textarea "x"
type textarea "could you help me prepare fake itinerary for my colleagues from"
type textarea "x"
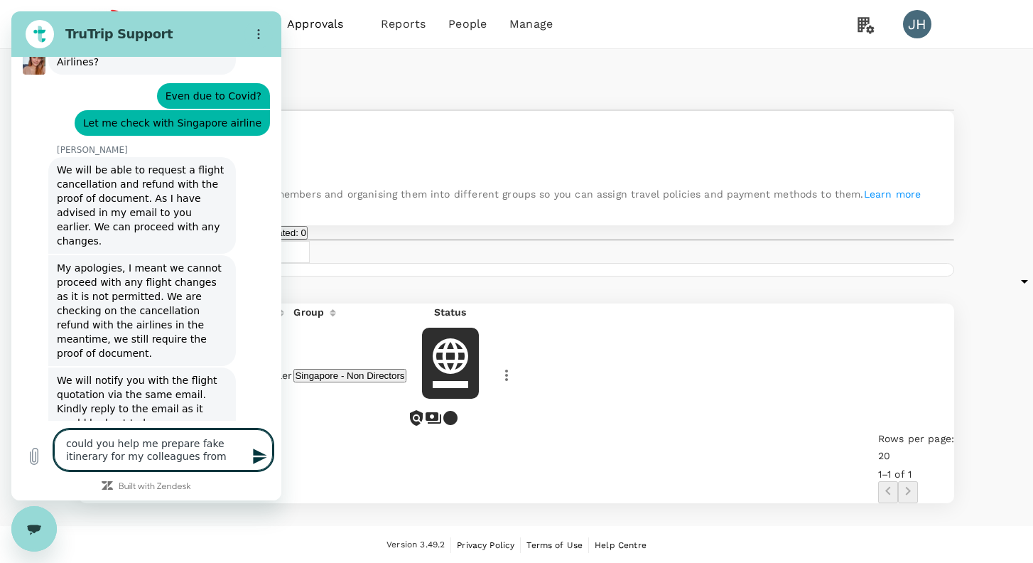
type textarea "could you help me prepare fake itinerary for my colleagues from s"
type textarea "x"
type textarea "could you help me prepare fake itinerary for my colleagues from si"
type textarea "x"
type textarea "could you help me prepare fake itinerary for my colleagues from sin"
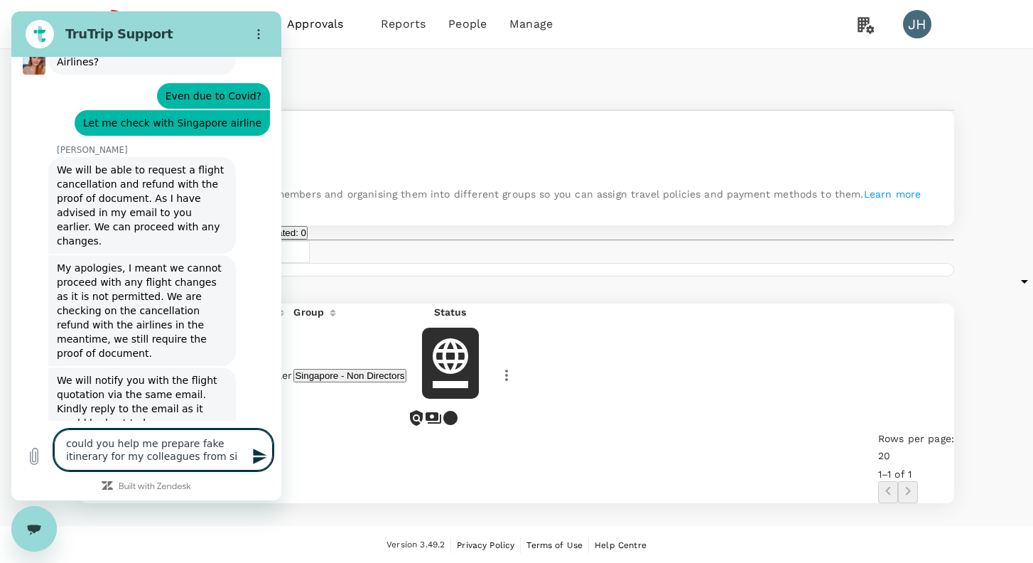
type textarea "x"
type textarea "could you help me prepare fake itinerary for my colleagues from sing"
type textarea "x"
type textarea "could you help me prepare fake itinerary for my colleagues from [GEOGRAPHIC_DAT…"
type textarea "x"
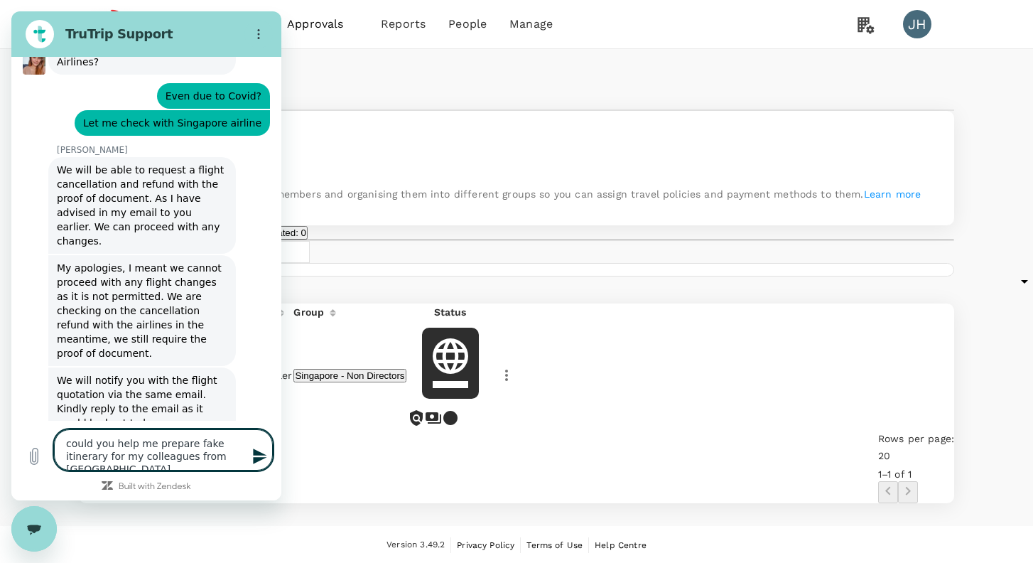
scroll to position [6239, 0]
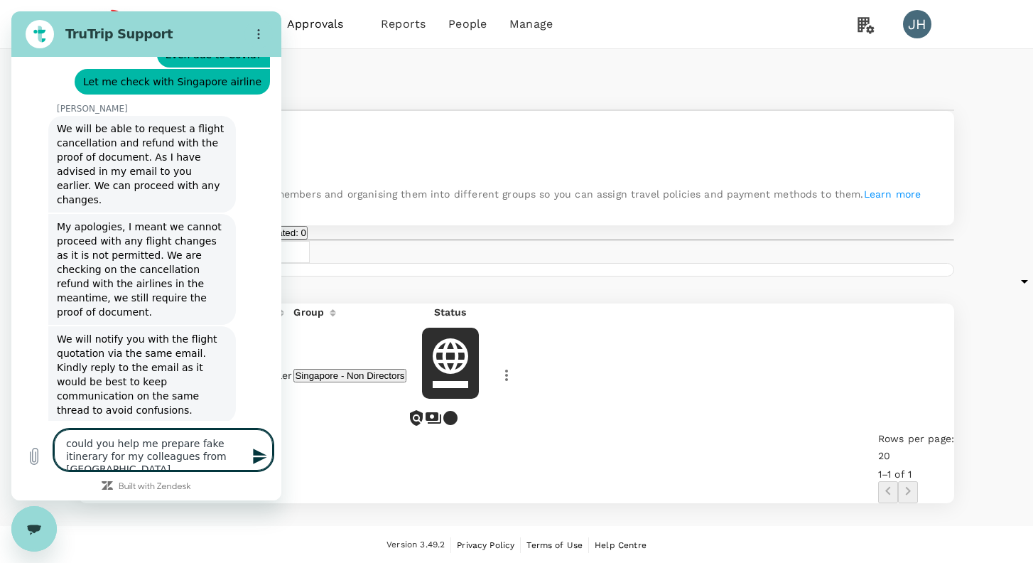
type textarea "could you help me prepare fake itinerary for my colleagues from [GEOGRAPHIC_DAT…"
type textarea "x"
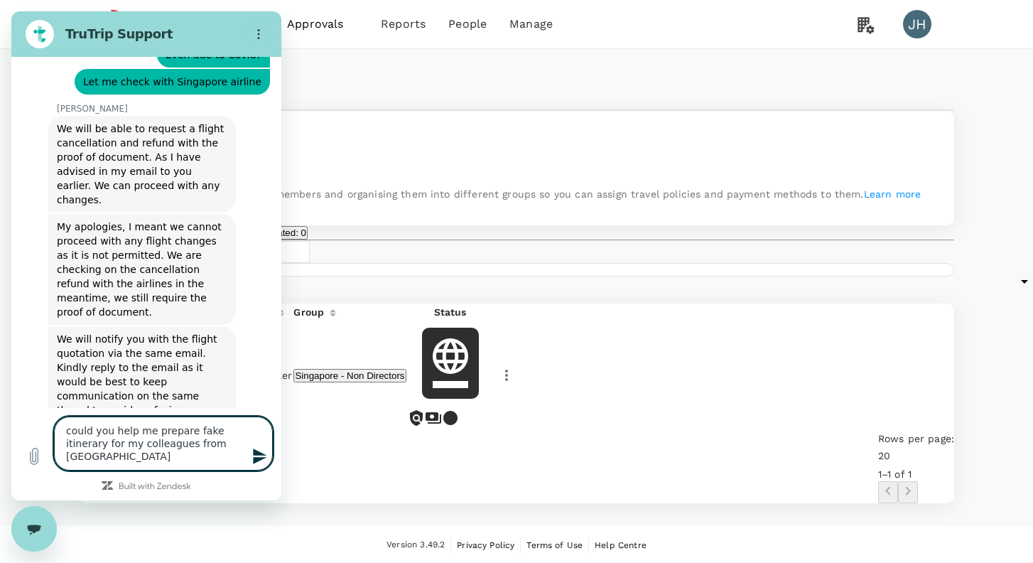
type textarea "could you help me prepare fake itinerary for my colleagues from [GEOGRAPHIC_DAT…"
type textarea "x"
type textarea "could you help me prepare fake itinerary for my colleagues from [GEOGRAPHIC_DAT…"
type textarea "x"
type textarea "could you help me prepare fake itinerary for my colleagues from [GEOGRAPHIC_DAT…"
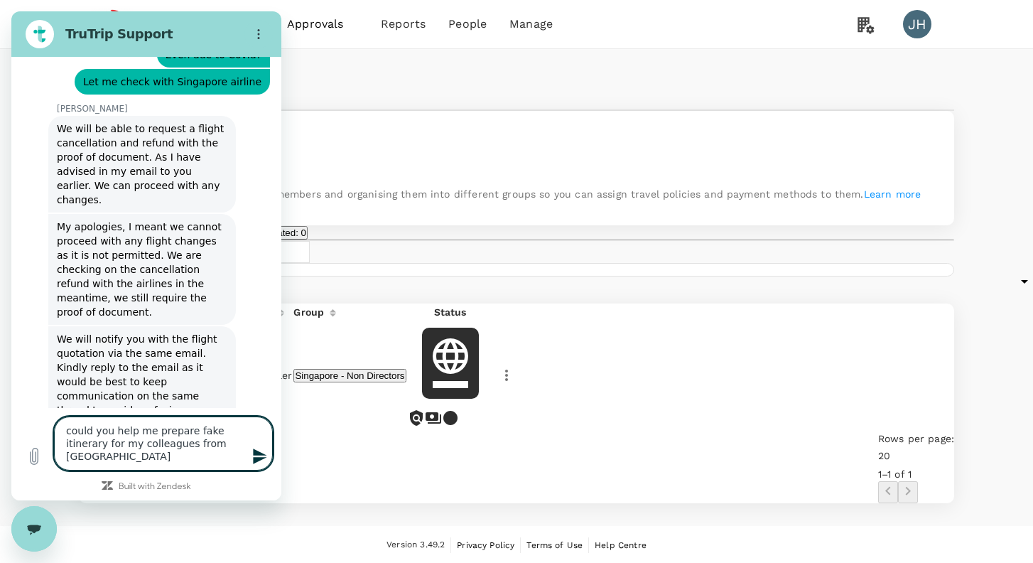
type textarea "x"
type textarea "could you help me prepare fake itinerary for my colleagues from [GEOGRAPHIC_DAT…"
type textarea "x"
type textarea "could you help me prepare fake itinerary for my colleagues from [GEOGRAPHIC_DAT…"
type textarea "x"
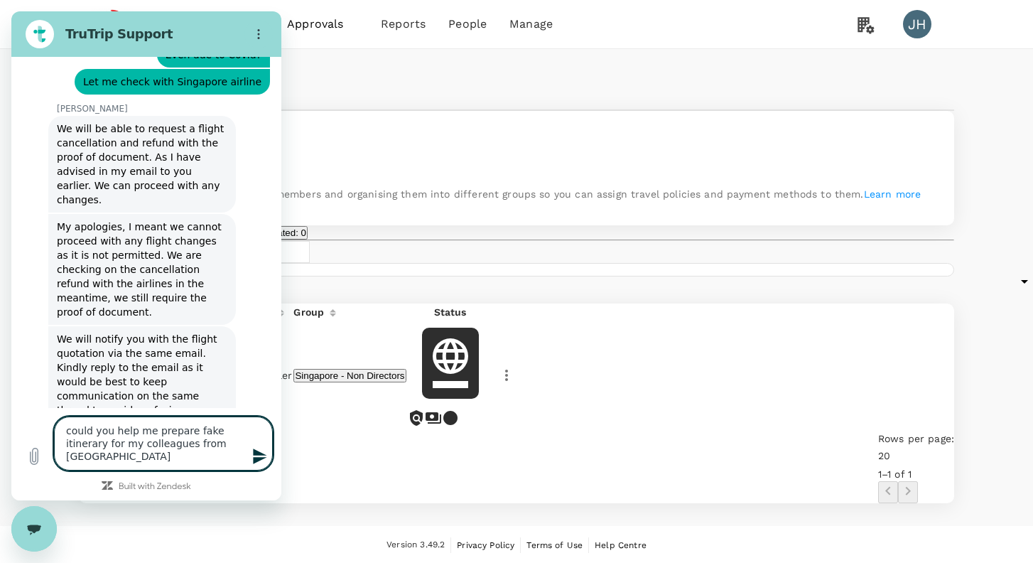
type textarea "could you help me prepare fake itinerary for my colleagues from [GEOGRAPHIC_DAT…"
type textarea "x"
type textarea "could you help me prepare fake itinerary for my colleagues from [GEOGRAPHIC_DAT…"
type textarea "x"
type textarea "could you help me prepare fake itinerary for my colleagues from [GEOGRAPHIC_DAT…"
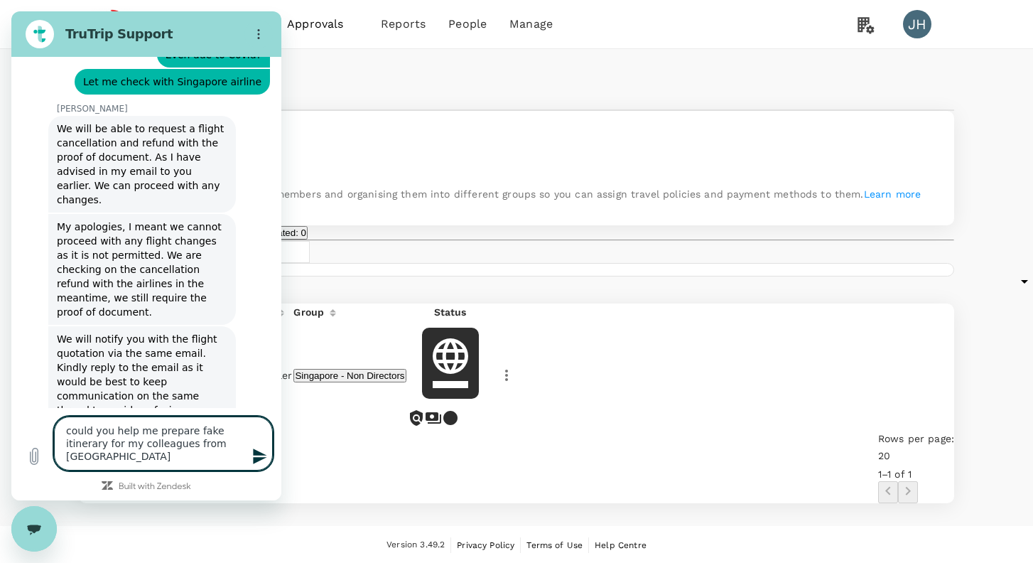
type textarea "x"
type textarea "could you help me prepare fake itinerary for my colleagues from [GEOGRAPHIC_DAT…"
type textarea "x"
type textarea "could you help me prepare fake itinerary for my colleagues from [GEOGRAPHIC_DAT…"
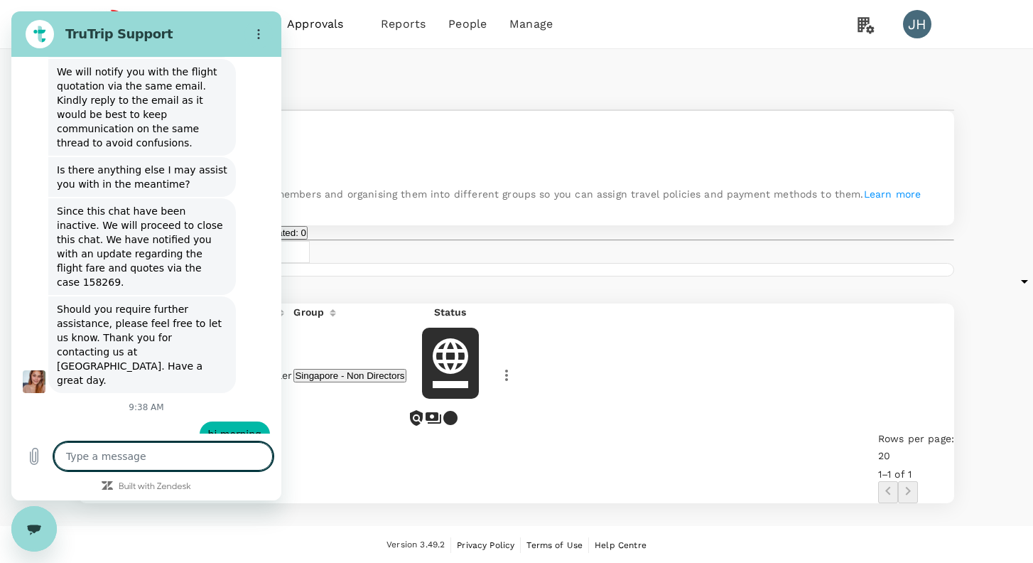
scroll to position [6505, 0]
click at [362, 109] on div "Users Groups" at bounding box center [517, 92] width 876 height 34
click at [35, 523] on div "Close messaging window" at bounding box center [34, 528] width 43 height 43
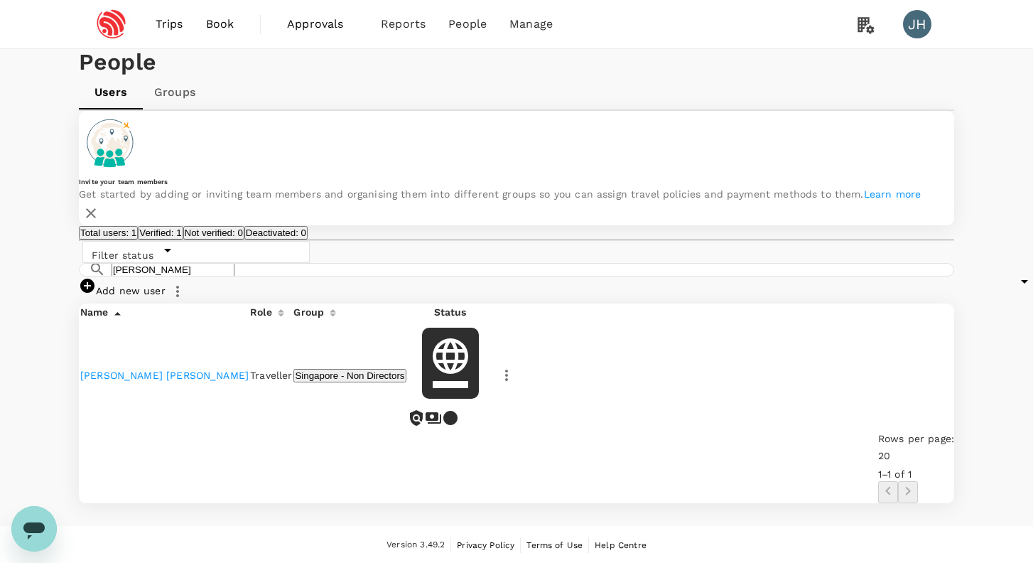
click at [207, 23] on span "Book" at bounding box center [220, 24] width 28 height 17
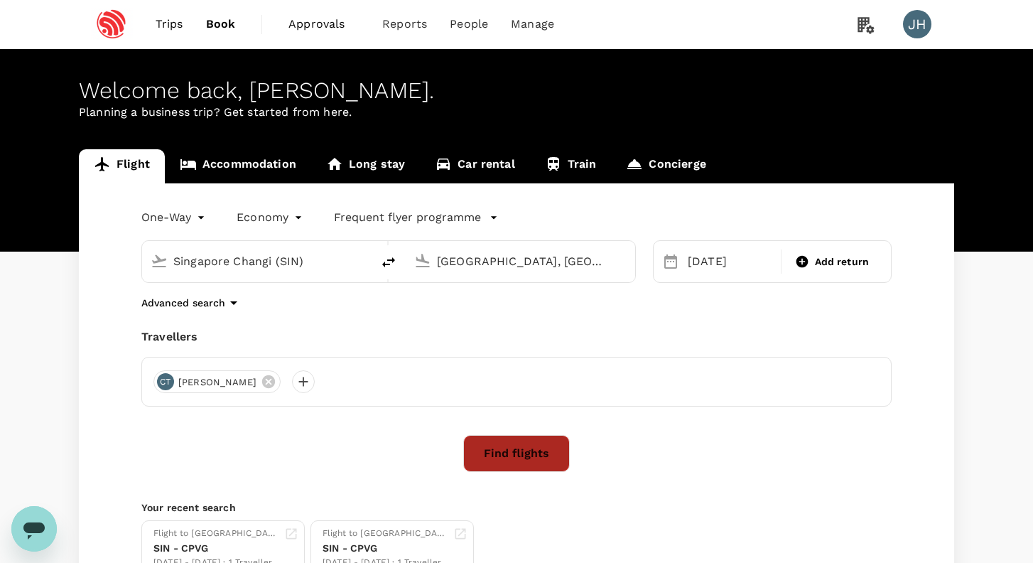
click at [510, 444] on button "Find flights" at bounding box center [516, 453] width 107 height 37
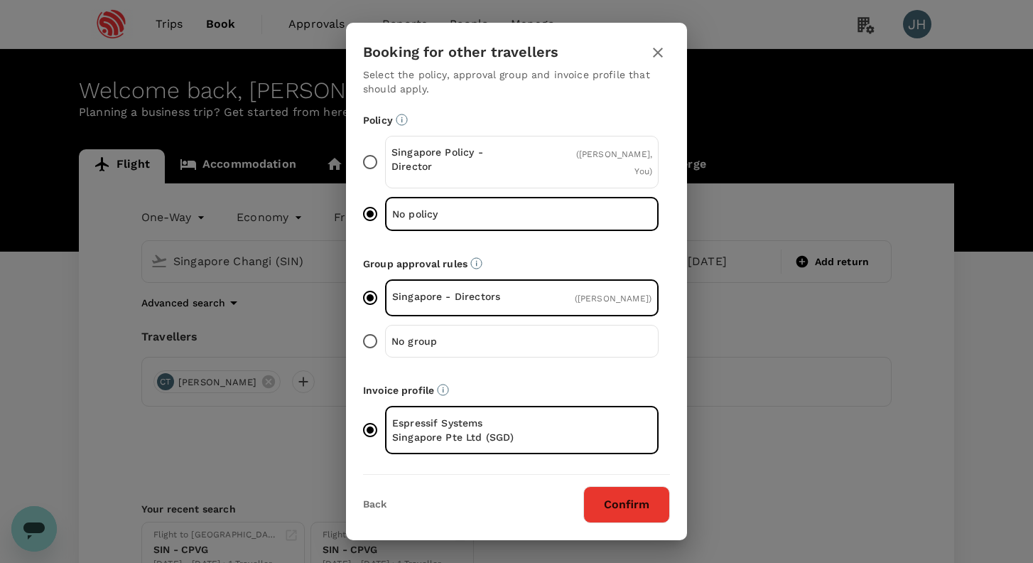
drag, startPoint x: 635, startPoint y: 495, endPoint x: 623, endPoint y: 54, distance: 440.8
click at [623, 54] on div "Booking for other travellers Select the policy, approval group and invoice prof…" at bounding box center [516, 281] width 341 height 517
click at [653, 51] on icon "button" at bounding box center [658, 52] width 17 height 17
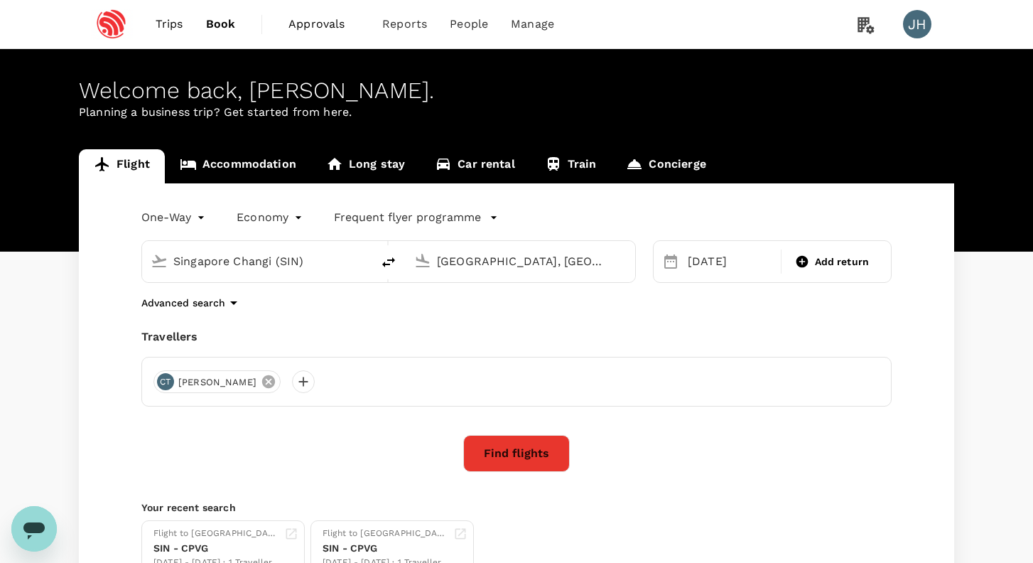
click at [261, 379] on icon at bounding box center [269, 382] width 16 height 16
click at [161, 380] on div at bounding box center [165, 381] width 23 height 23
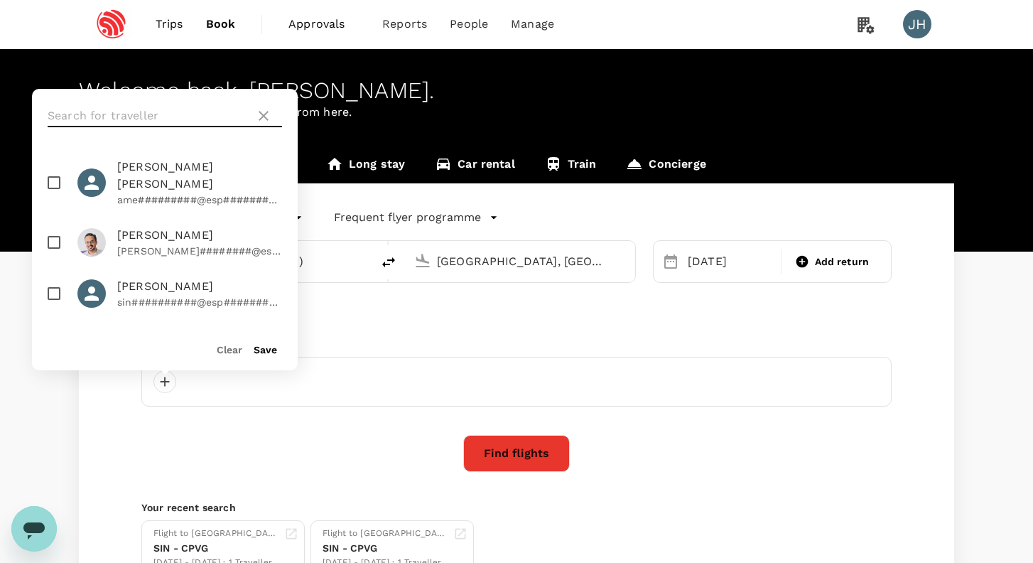
click at [195, 112] on input "text" at bounding box center [149, 115] width 202 height 23
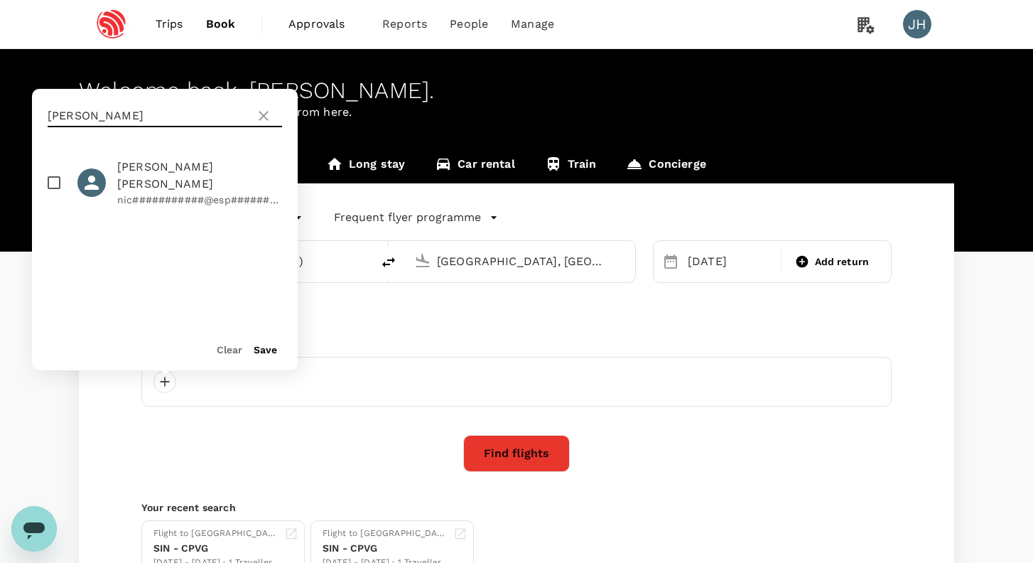
click at [202, 162] on span "[PERSON_NAME] [PERSON_NAME]" at bounding box center [199, 175] width 165 height 34
click at [275, 343] on div "Save" at bounding box center [259, 343] width 35 height 28
click at [274, 345] on button "Save" at bounding box center [265, 349] width 23 height 11
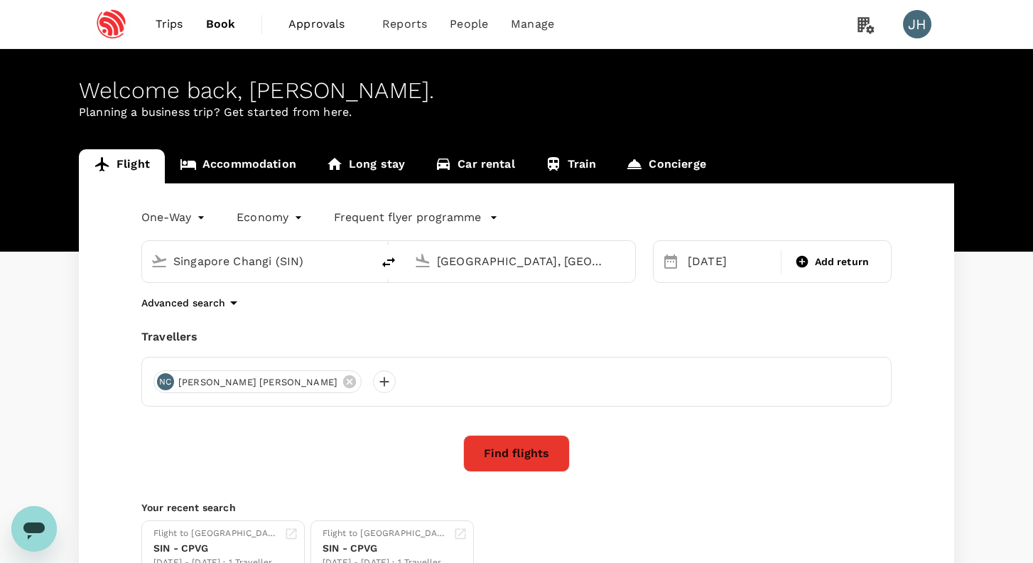
click at [499, 447] on button "Find flights" at bounding box center [516, 453] width 107 height 37
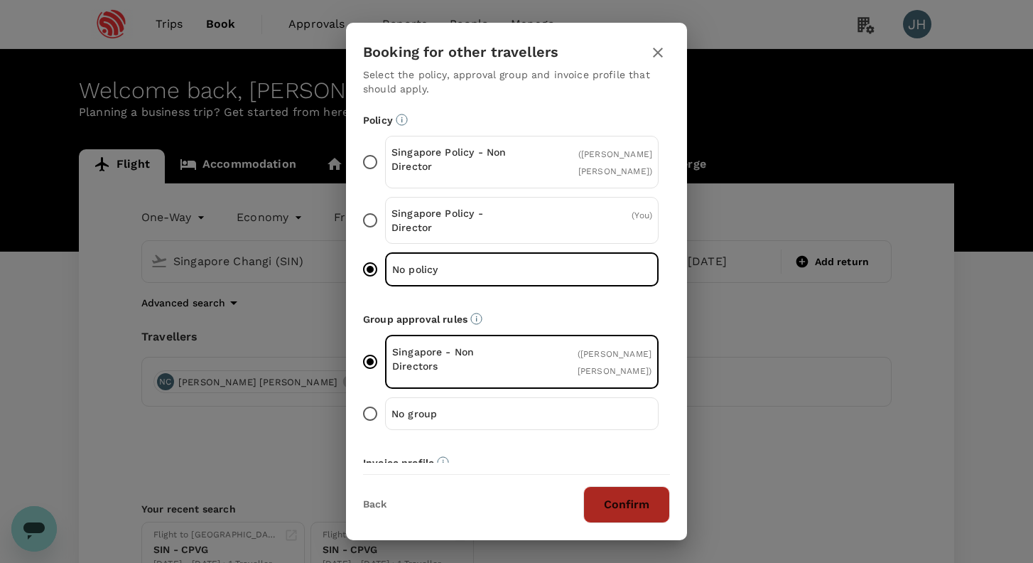
click at [630, 500] on button "Confirm" at bounding box center [626, 504] width 87 height 37
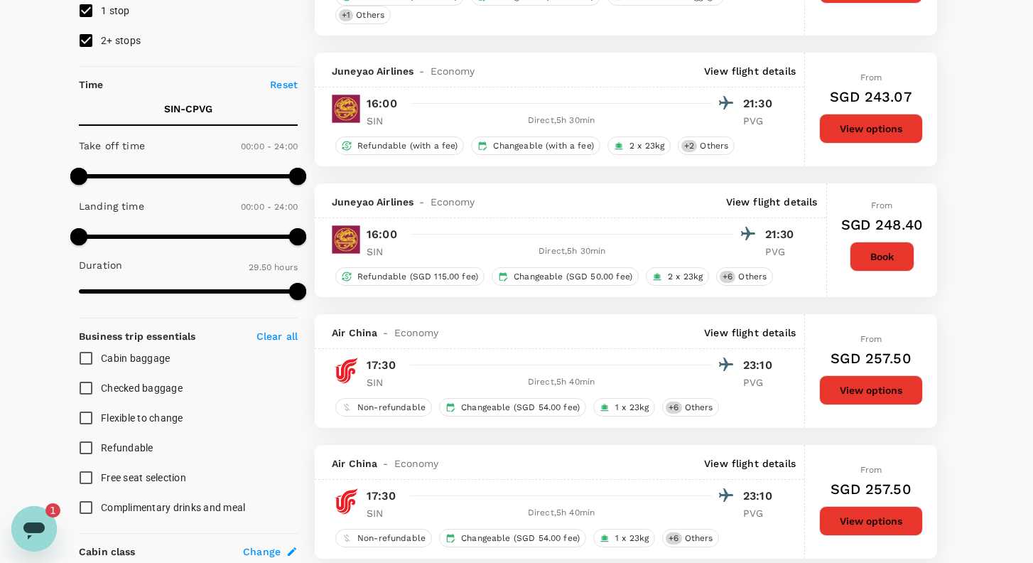
scroll to position [254, 0]
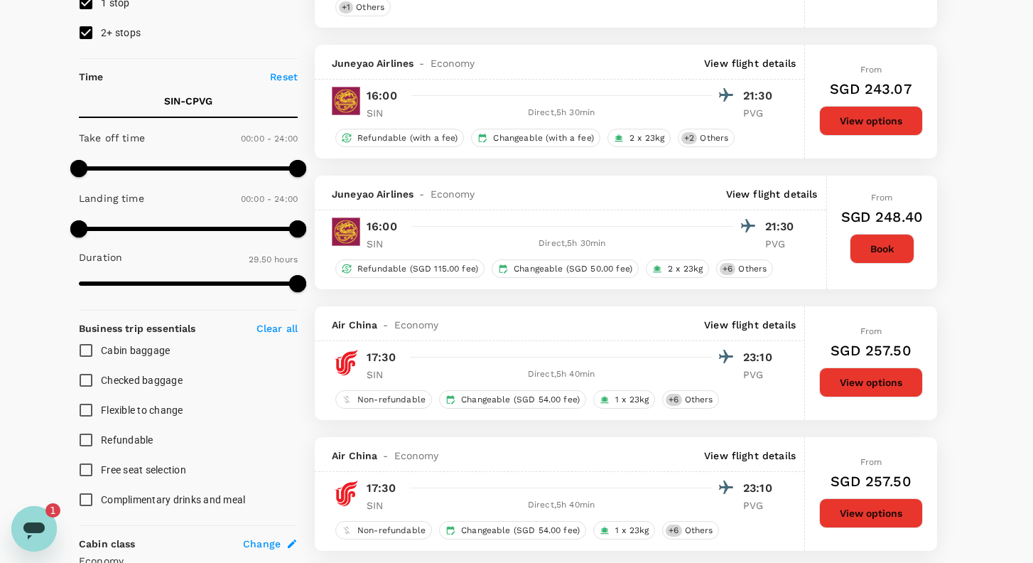
click at [37, 524] on icon "Open messaging window, 1 unread message" at bounding box center [33, 530] width 21 height 17
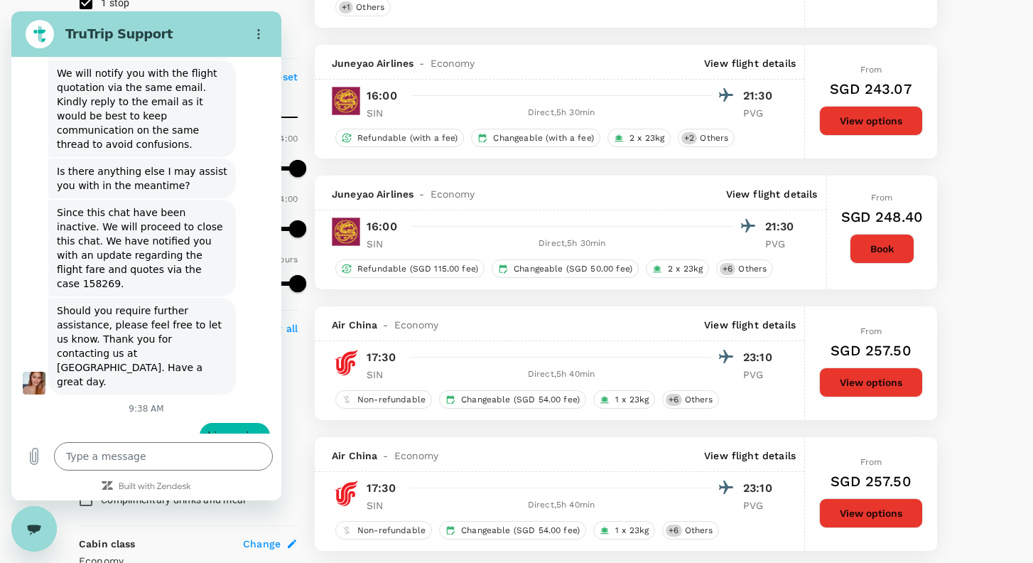
scroll to position [6618, 0]
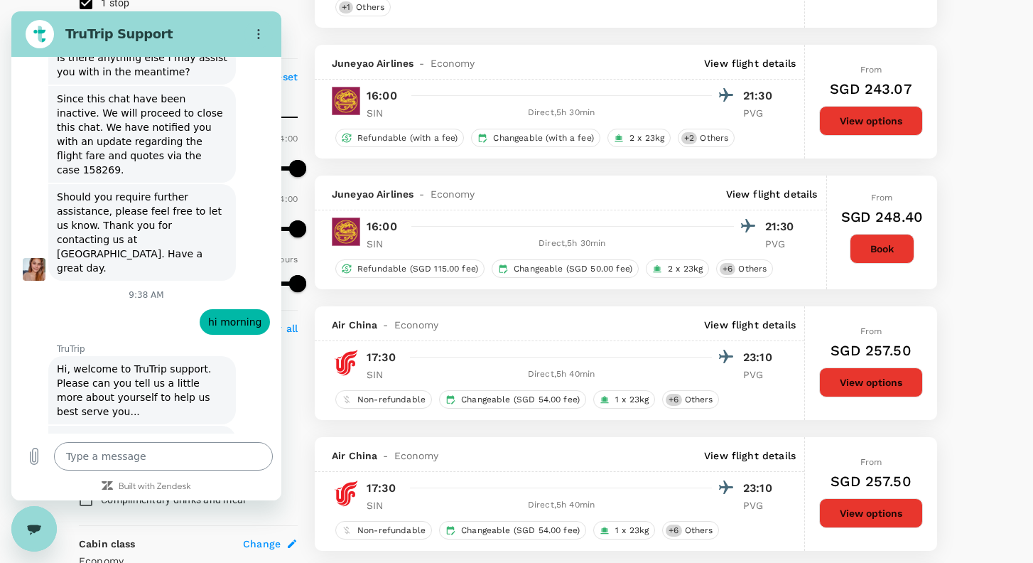
click at [98, 451] on textarea at bounding box center [163, 456] width 219 height 28
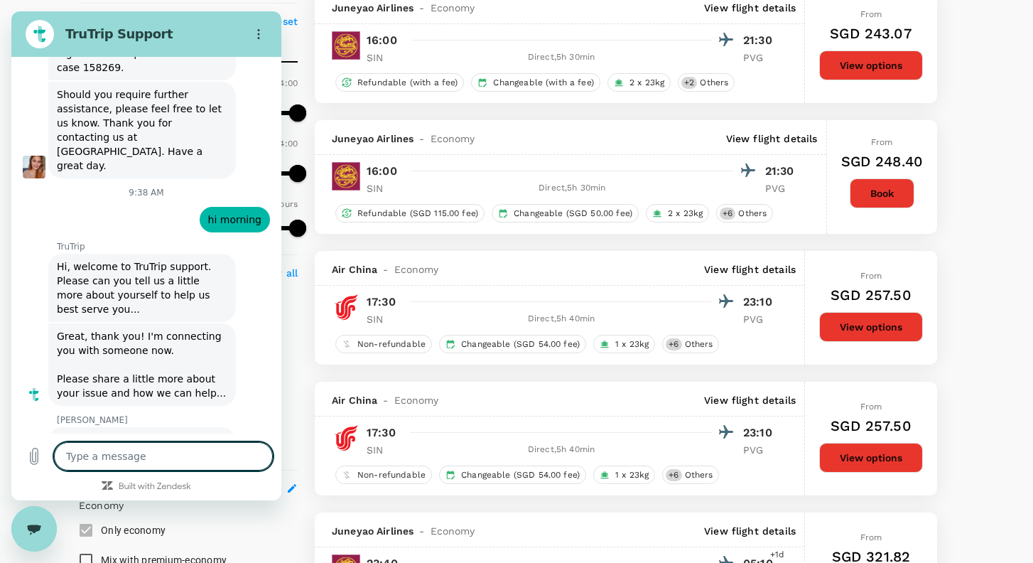
scroll to position [296, 0]
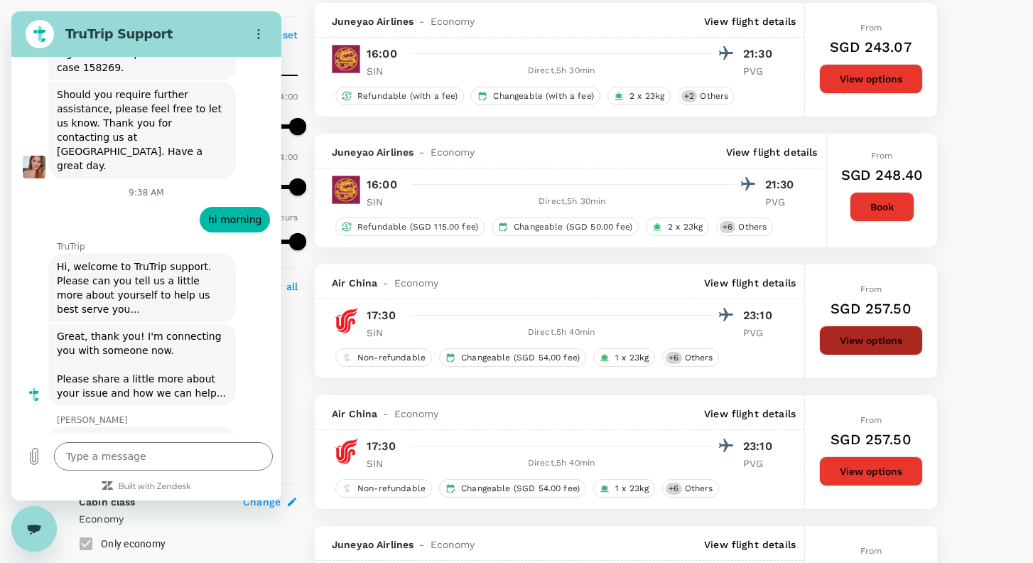
click at [889, 338] on button "View options" at bounding box center [871, 340] width 104 height 30
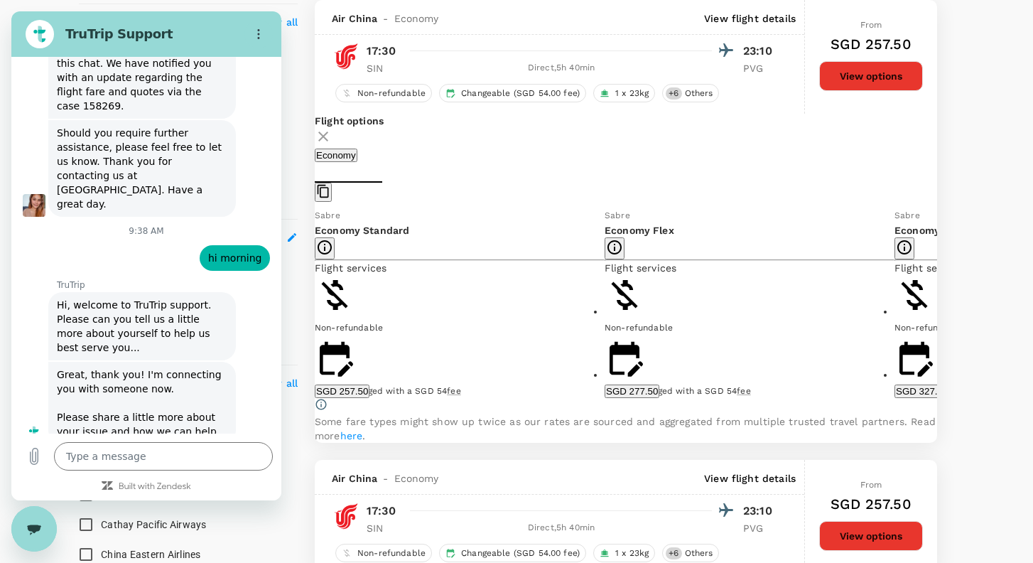
scroll to position [6722, 0]
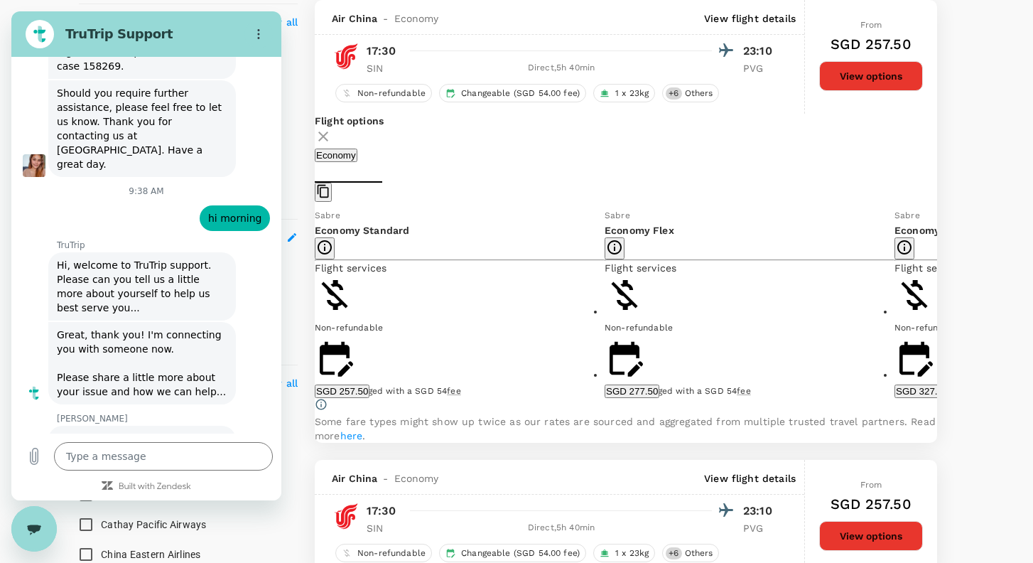
click at [370, 394] on button "SGD 257.50" at bounding box center [342, 391] width 55 height 14
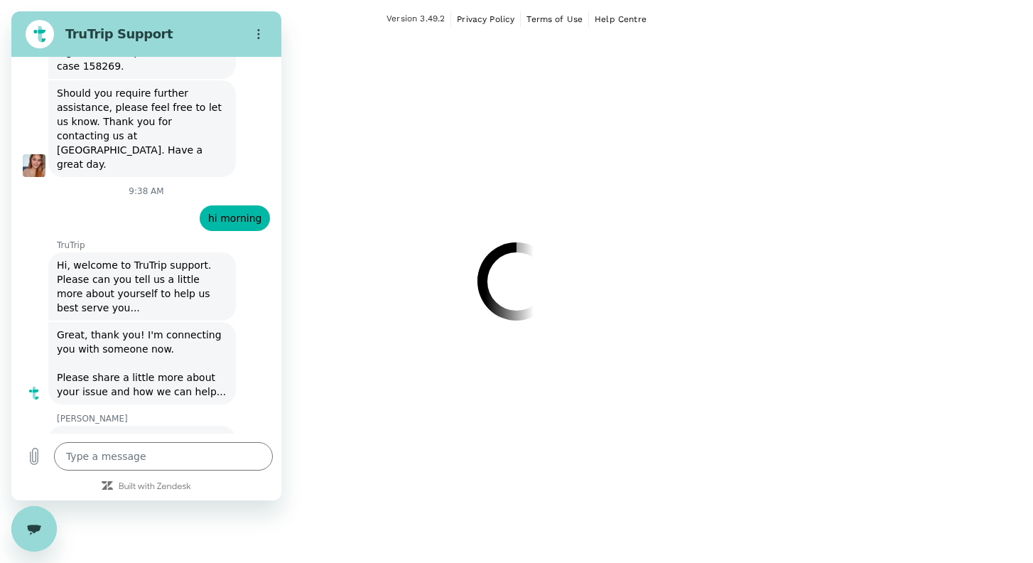
scroll to position [6721, 0]
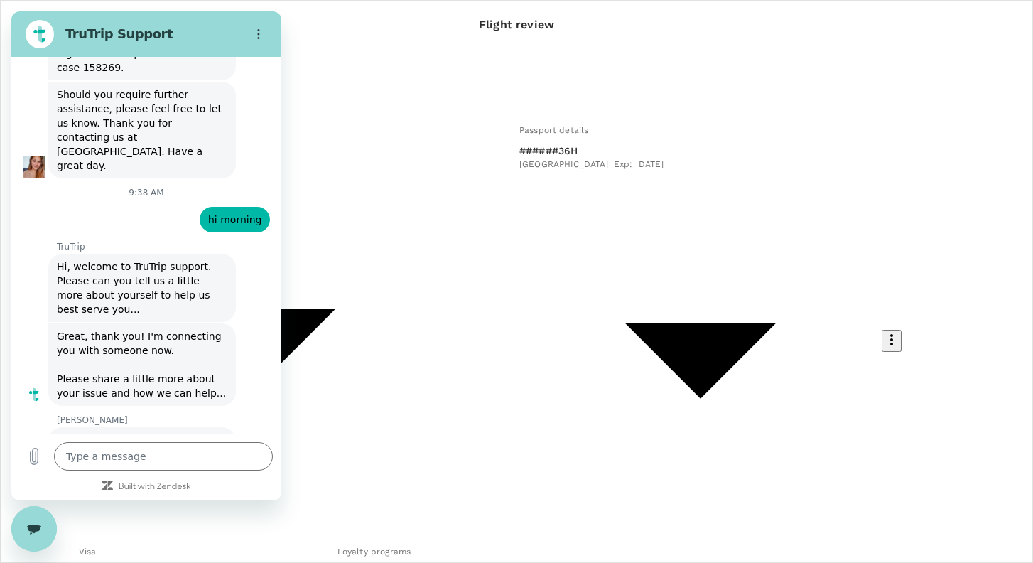
click at [39, 520] on div "Close messaging window" at bounding box center [34, 528] width 43 height 43
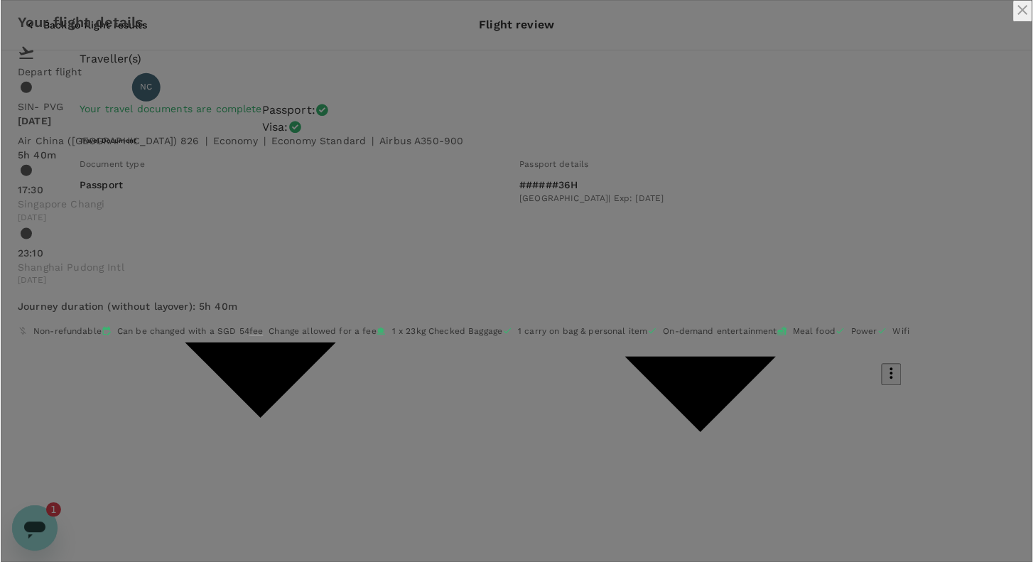
scroll to position [0, 0]
click at [1015, 18] on icon "close" at bounding box center [1023, 9] width 17 height 17
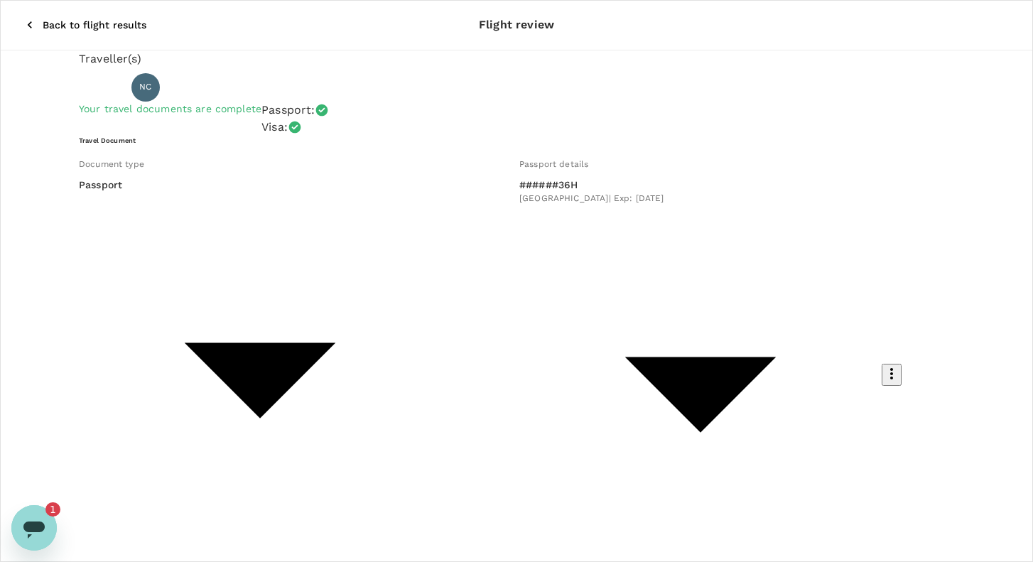
click at [23, 18] on icon "button" at bounding box center [30, 25] width 14 height 14
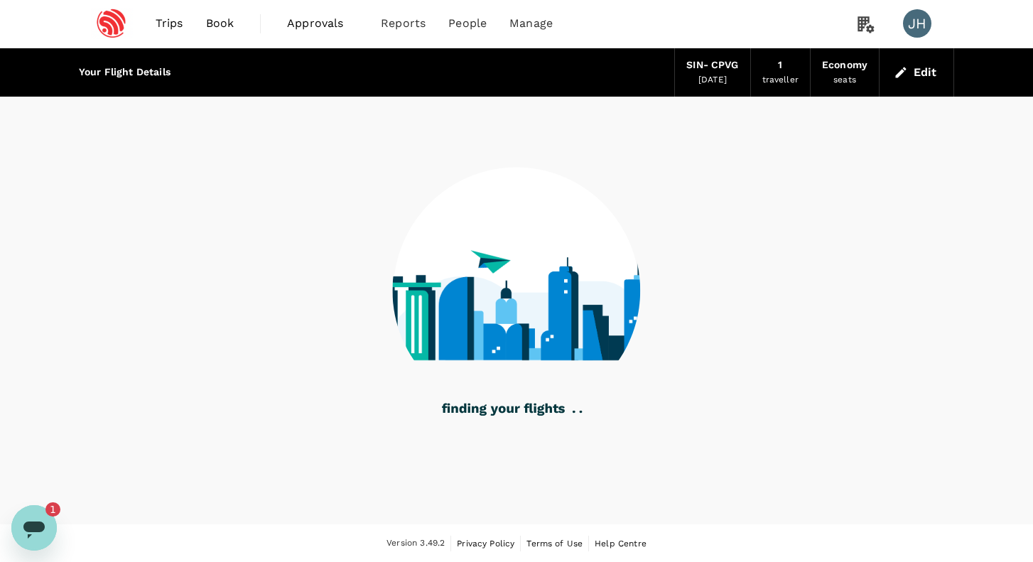
click at [43, 527] on icon "Open messaging window, 1 unread message" at bounding box center [33, 530] width 21 height 17
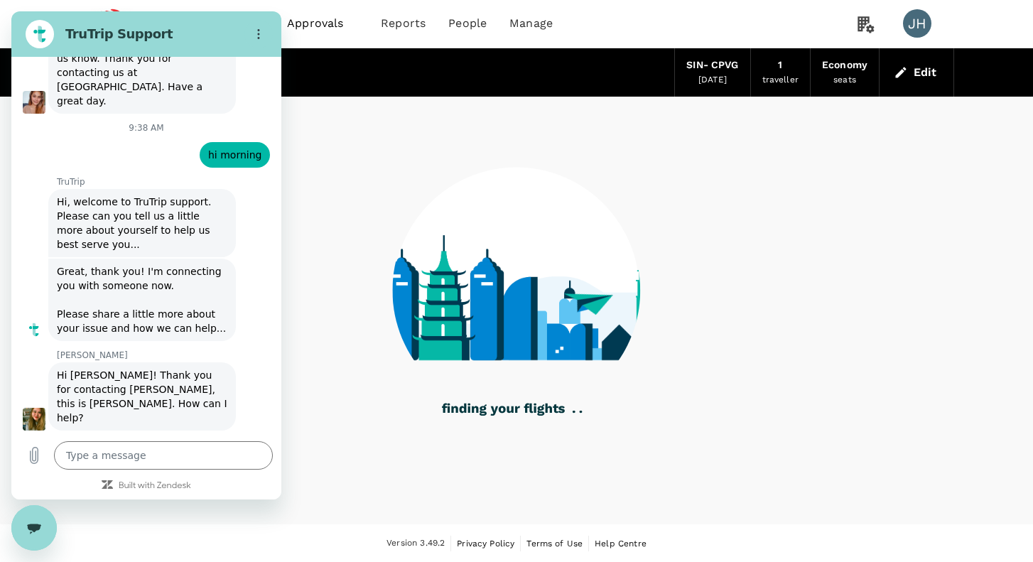
scroll to position [6784, 0]
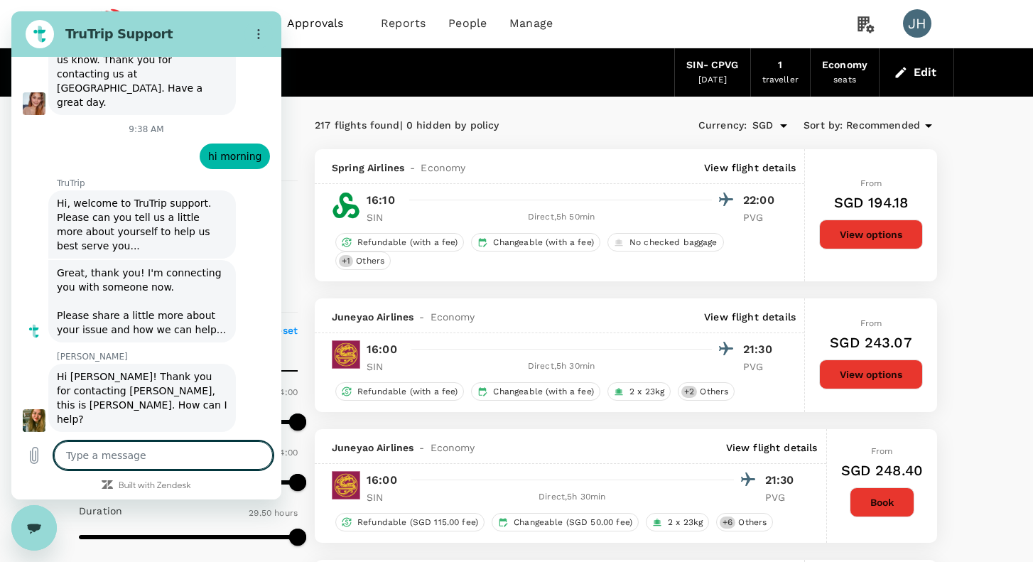
click at [116, 462] on textarea at bounding box center [163, 455] width 219 height 28
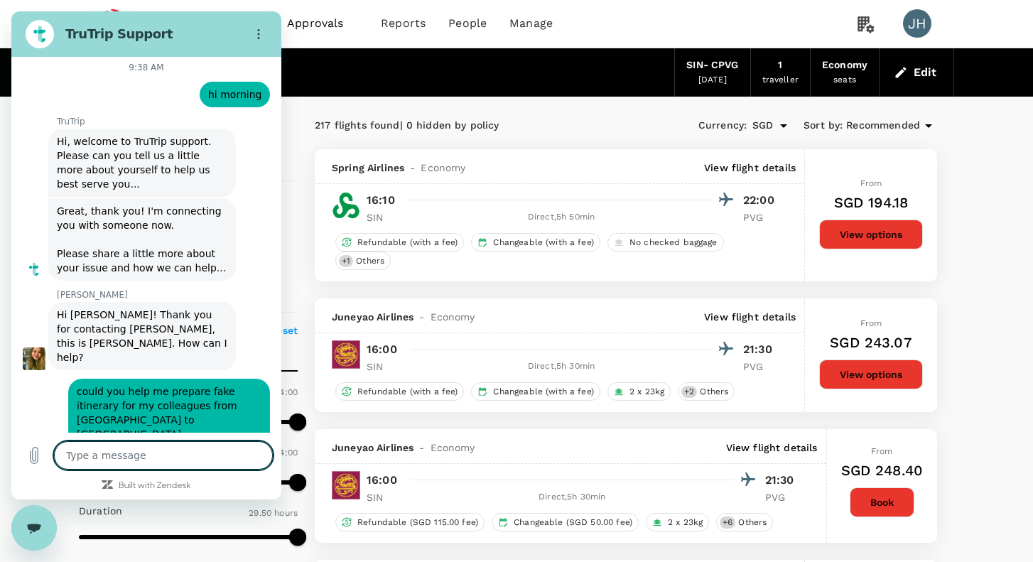
scroll to position [6845, 0]
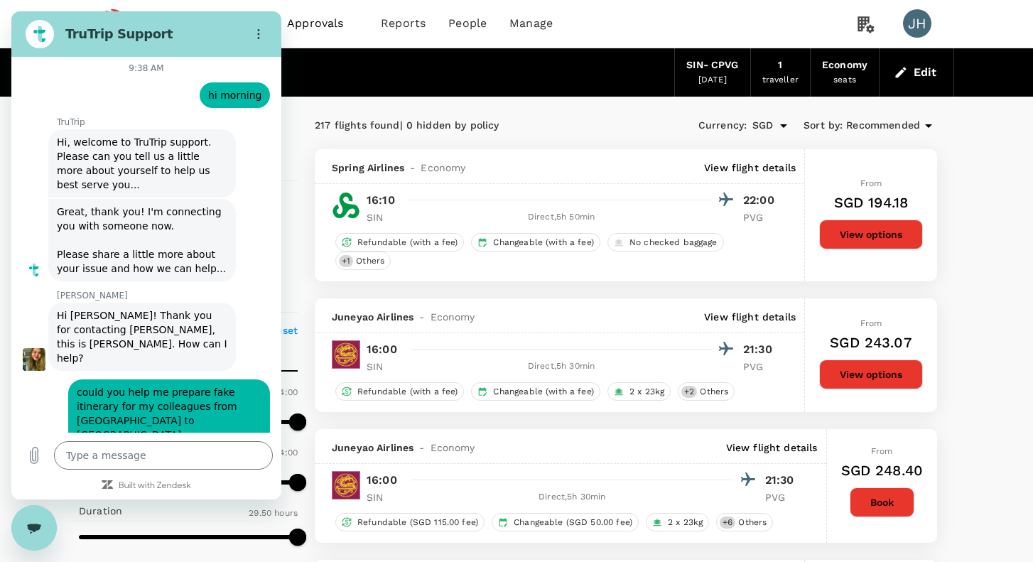
click at [888, 76] on div "Edit" at bounding box center [917, 72] width 75 height 48
click at [906, 77] on icon "button" at bounding box center [901, 72] width 14 height 14
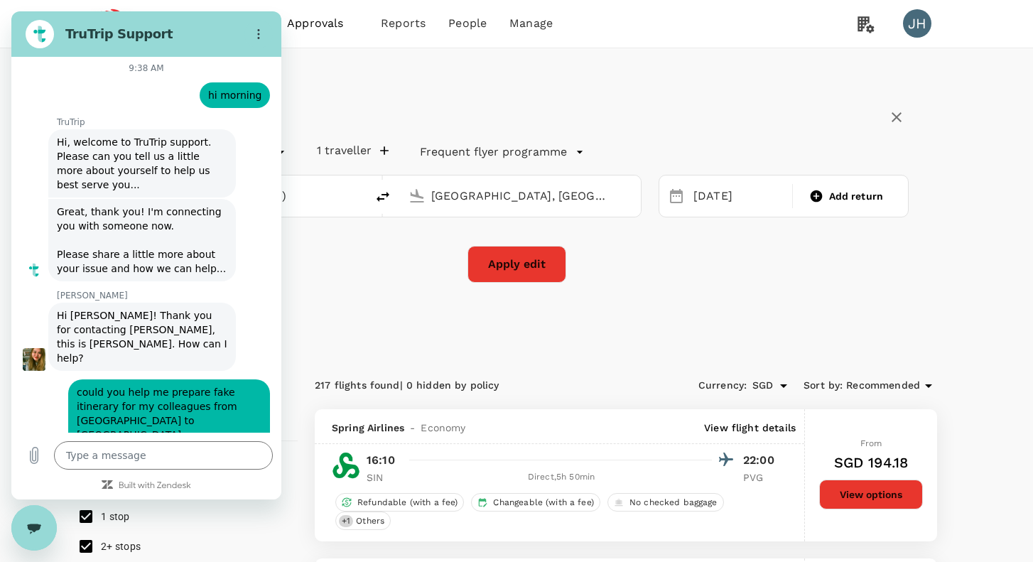
click at [39, 524] on icon "Close messaging window" at bounding box center [34, 528] width 15 height 9
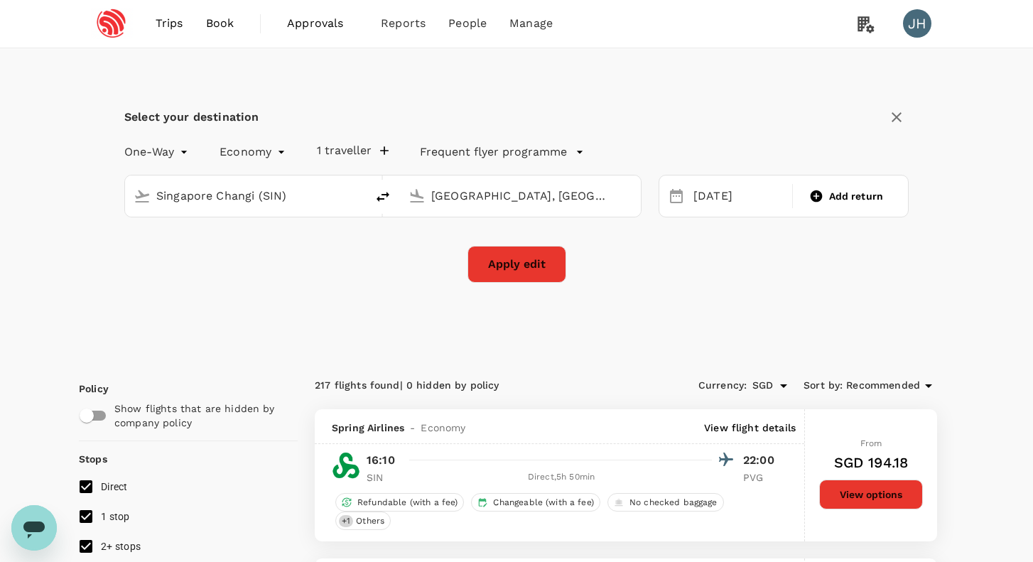
click at [193, 151] on div "Economy economy" at bounding box center [239, 149] width 97 height 28
click at [157, 225] on ul "One-Way Round Trip" at bounding box center [159, 198] width 85 height 63
click at [157, 221] on li "Round Trip" at bounding box center [159, 211] width 85 height 26
click at [807, 188] on p "Return" at bounding box center [829, 196] width 78 height 17
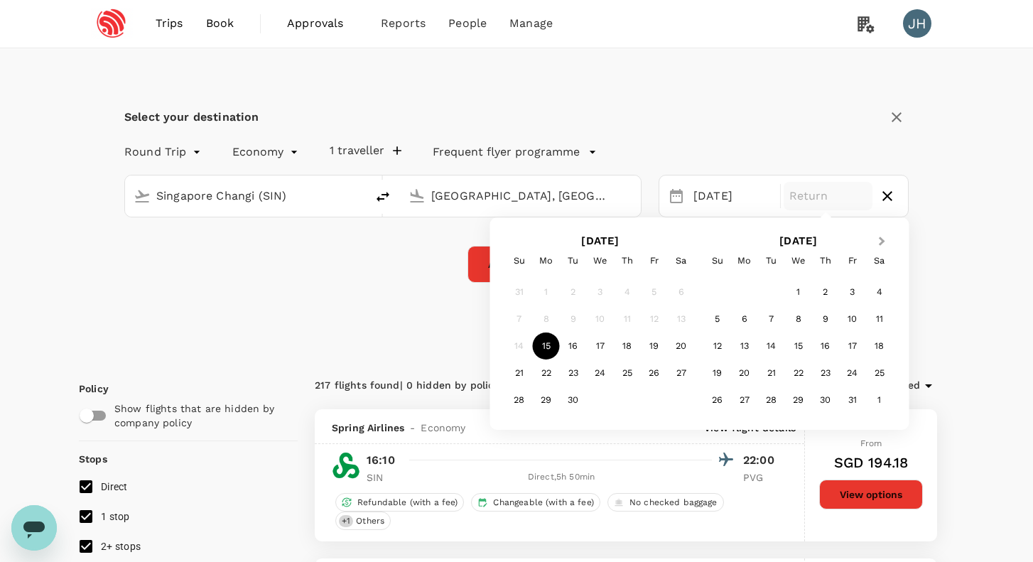
click at [882, 240] on span "Next Month" at bounding box center [882, 242] width 0 height 16
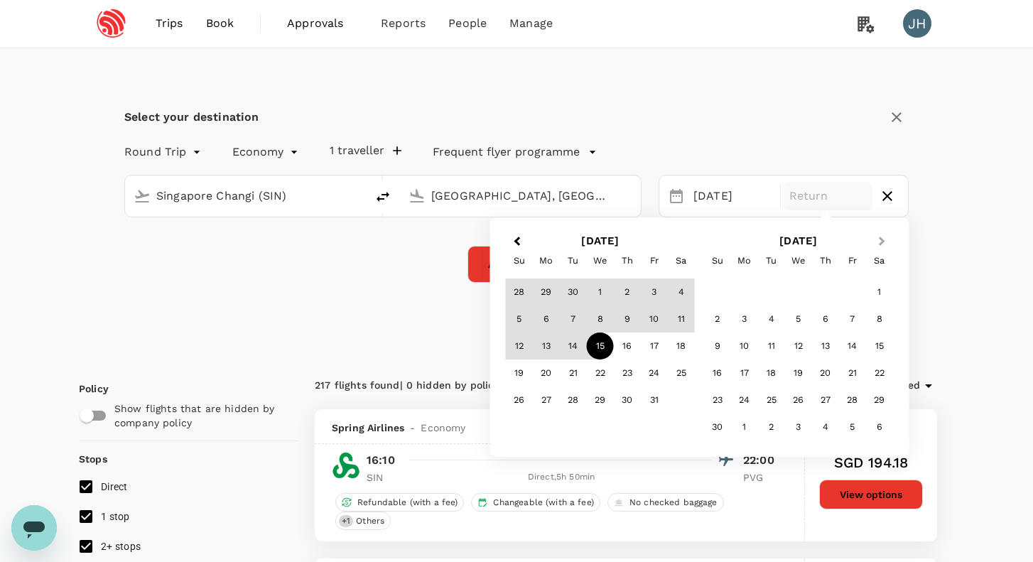
click at [882, 240] on span "Next Month" at bounding box center [882, 242] width 0 height 16
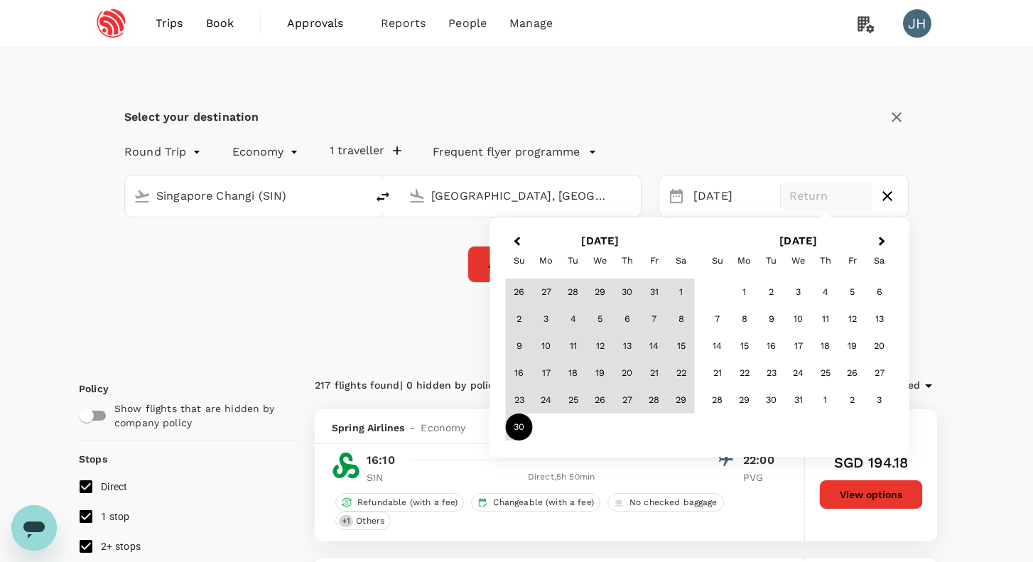
click at [524, 421] on div "30" at bounding box center [519, 427] width 27 height 27
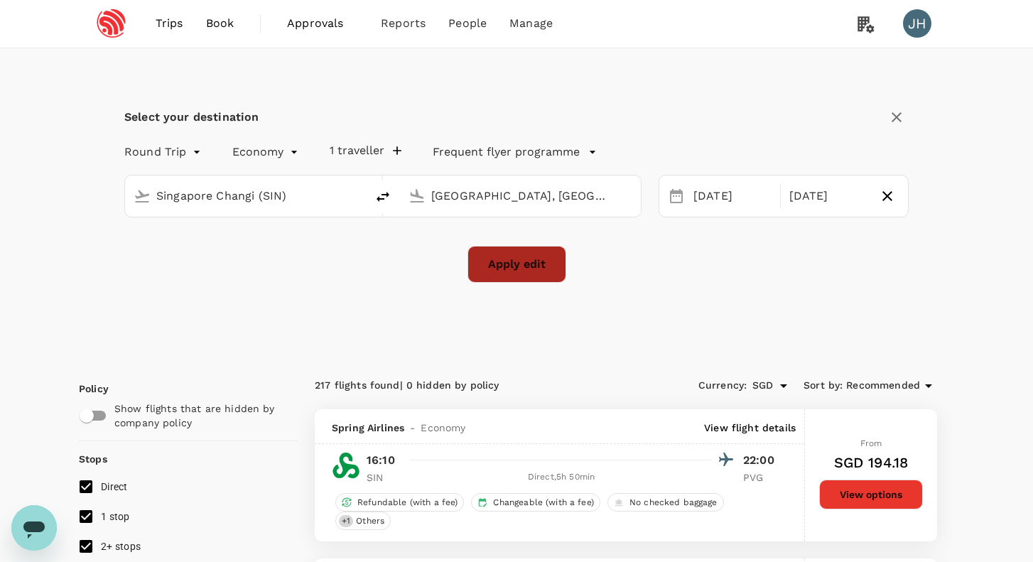
click at [535, 254] on button "Apply edit" at bounding box center [517, 264] width 99 height 37
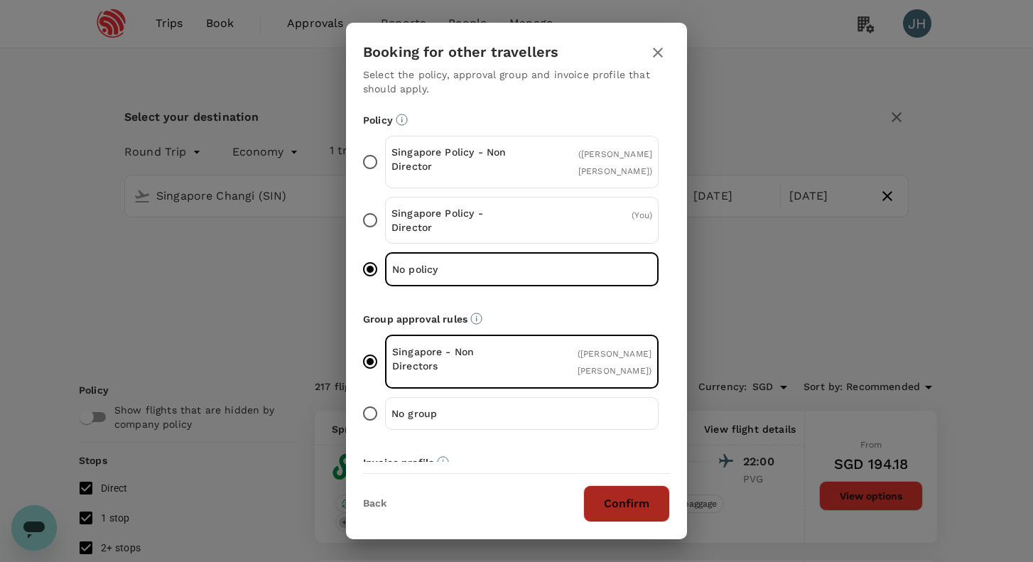
click at [639, 513] on button "Confirm" at bounding box center [626, 503] width 87 height 37
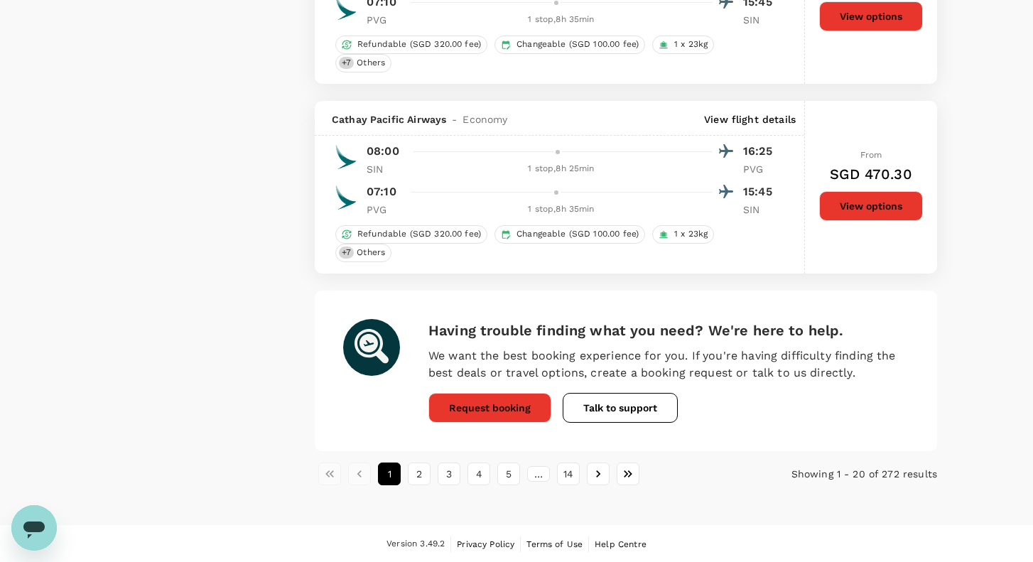
scroll to position [3595, 0]
click at [417, 474] on button "2" at bounding box center [419, 474] width 23 height 23
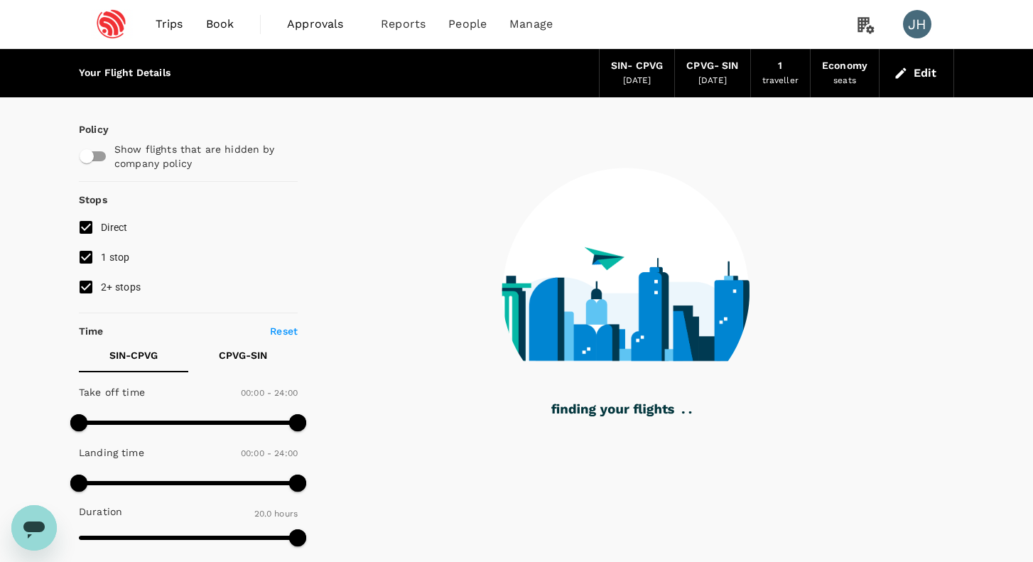
scroll to position [0, 0]
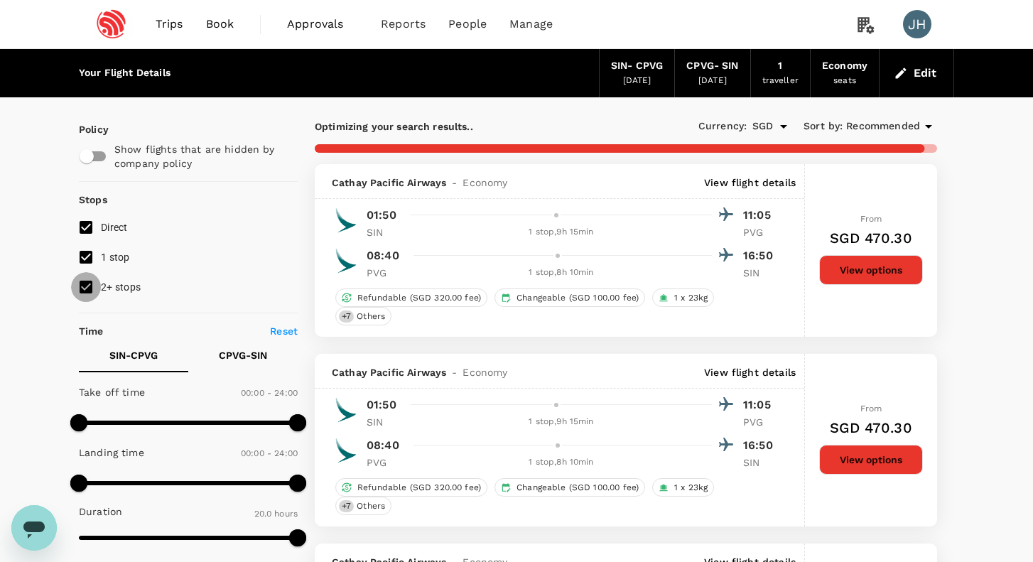
click at [91, 281] on input "2+ stops" at bounding box center [86, 287] width 30 height 30
click at [90, 259] on input "1 stop" at bounding box center [86, 257] width 30 height 30
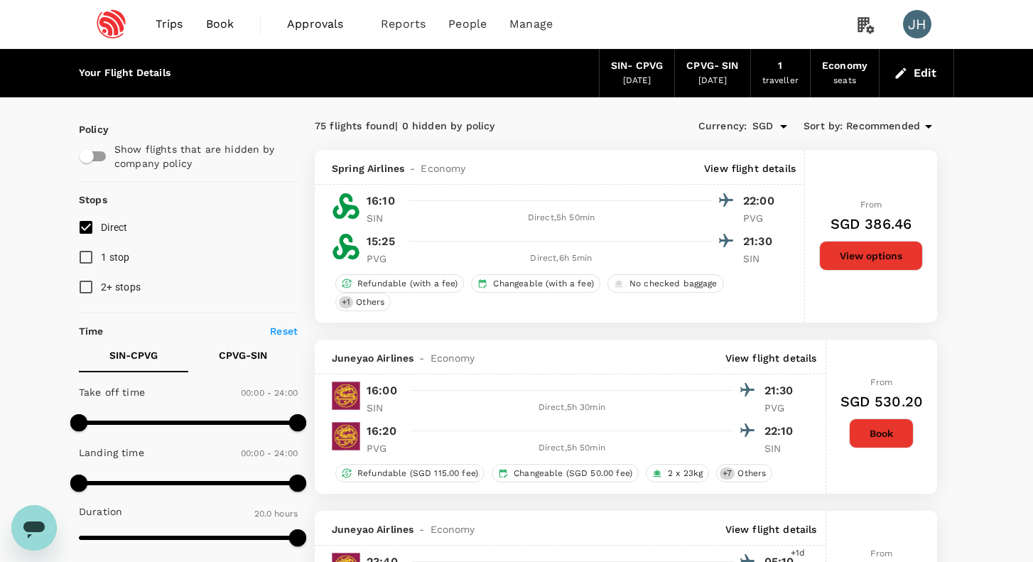
click at [920, 72] on button "Edit" at bounding box center [916, 73] width 51 height 23
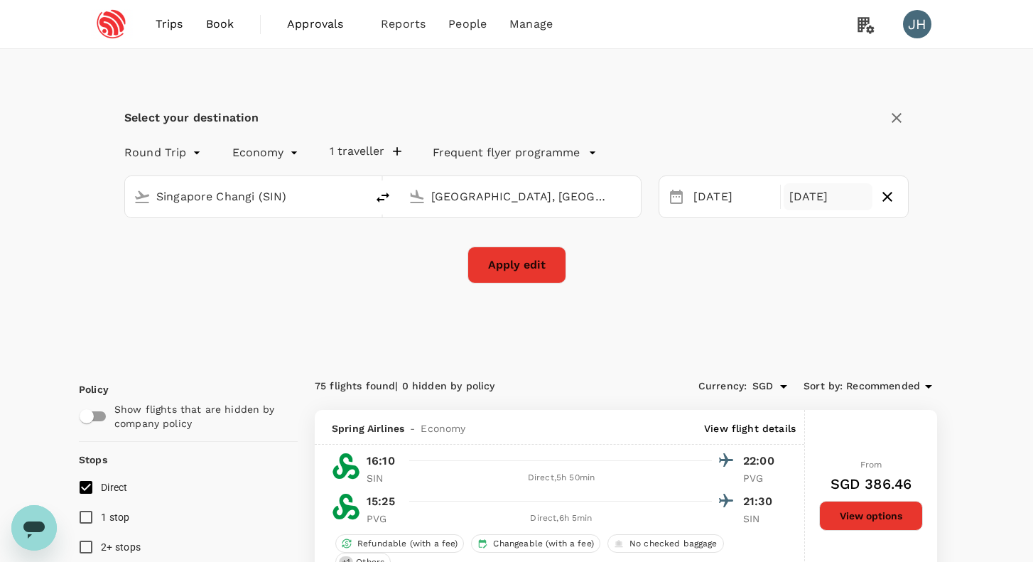
click at [851, 186] on div "[DATE]" at bounding box center [829, 197] width 90 height 28
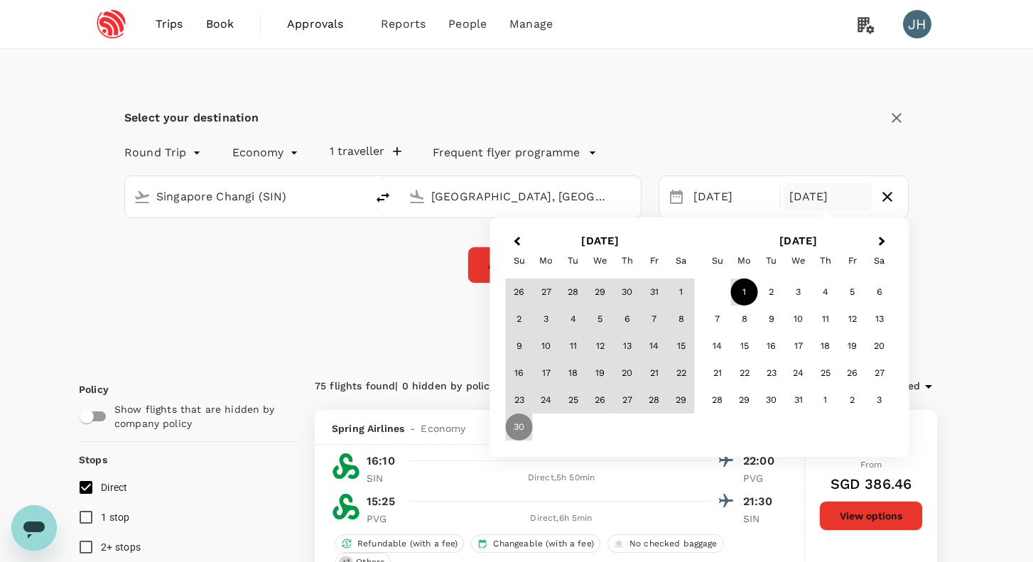
click at [746, 284] on div "1" at bounding box center [744, 292] width 27 height 27
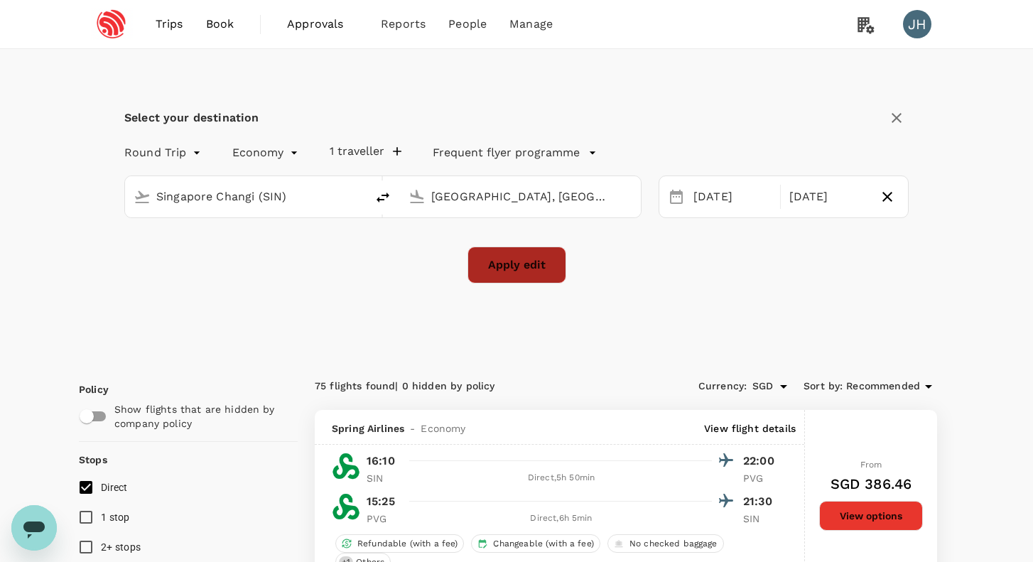
click at [517, 265] on button "Apply edit" at bounding box center [517, 265] width 99 height 37
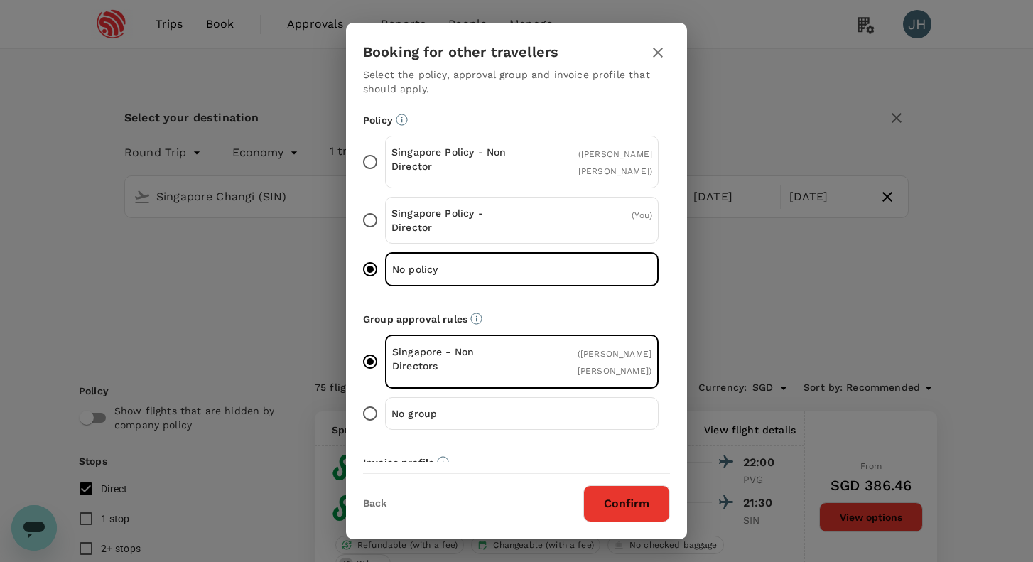
click at [636, 500] on button "Confirm" at bounding box center [626, 503] width 87 height 37
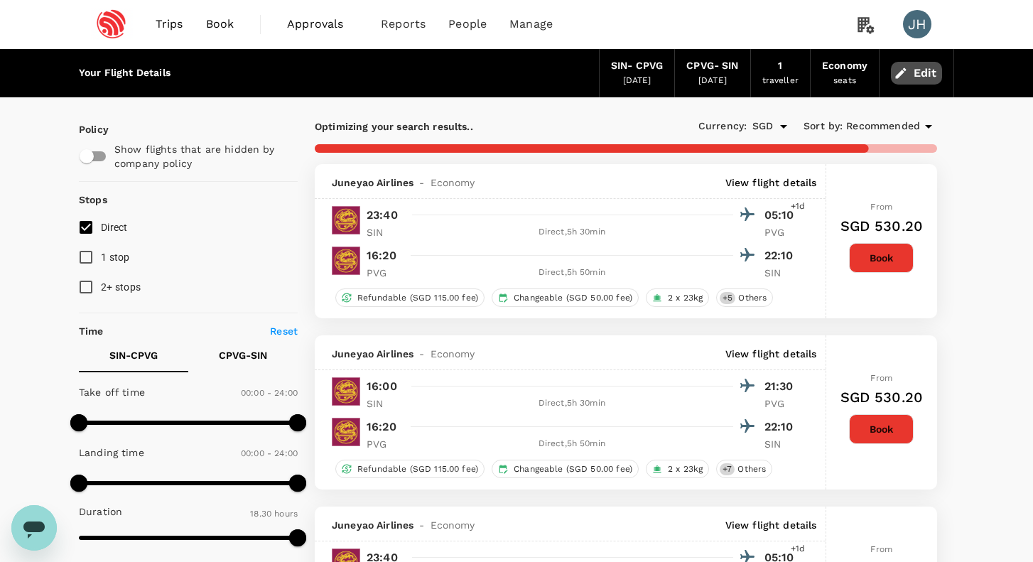
click at [916, 75] on button "Edit" at bounding box center [916, 73] width 51 height 23
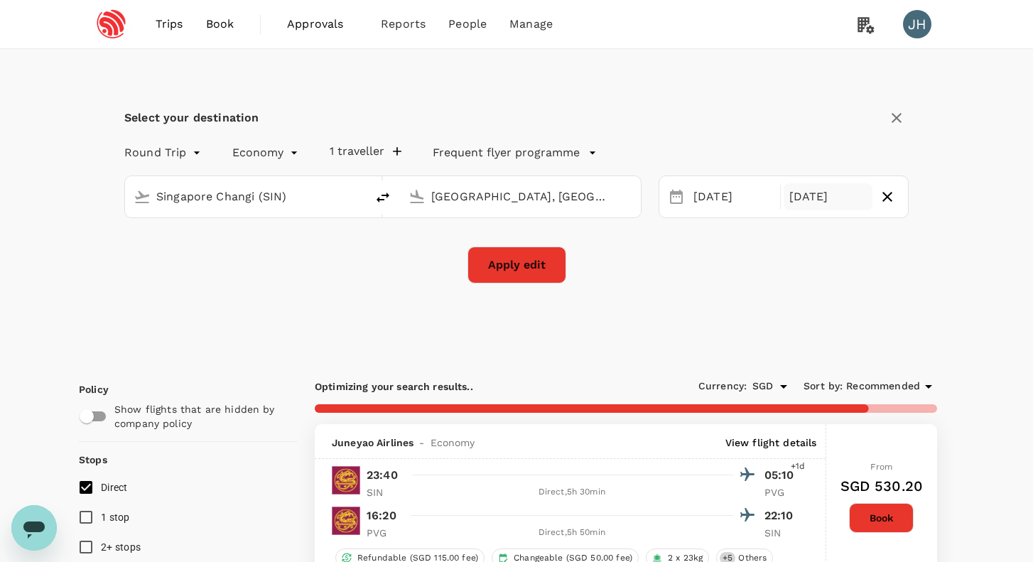
click at [832, 198] on div "[DATE]" at bounding box center [829, 197] width 90 height 28
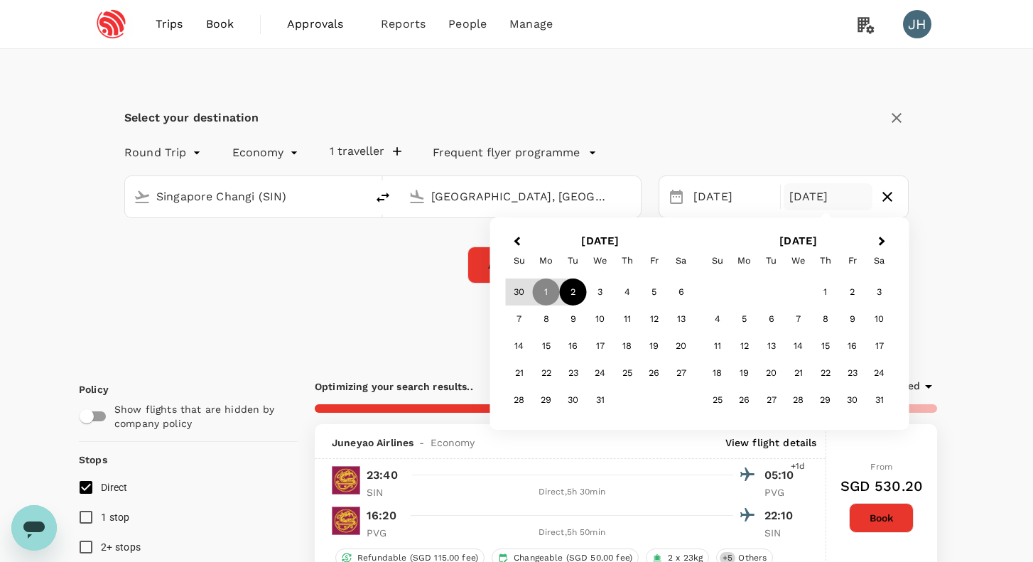
click at [573, 287] on div "2" at bounding box center [573, 292] width 27 height 27
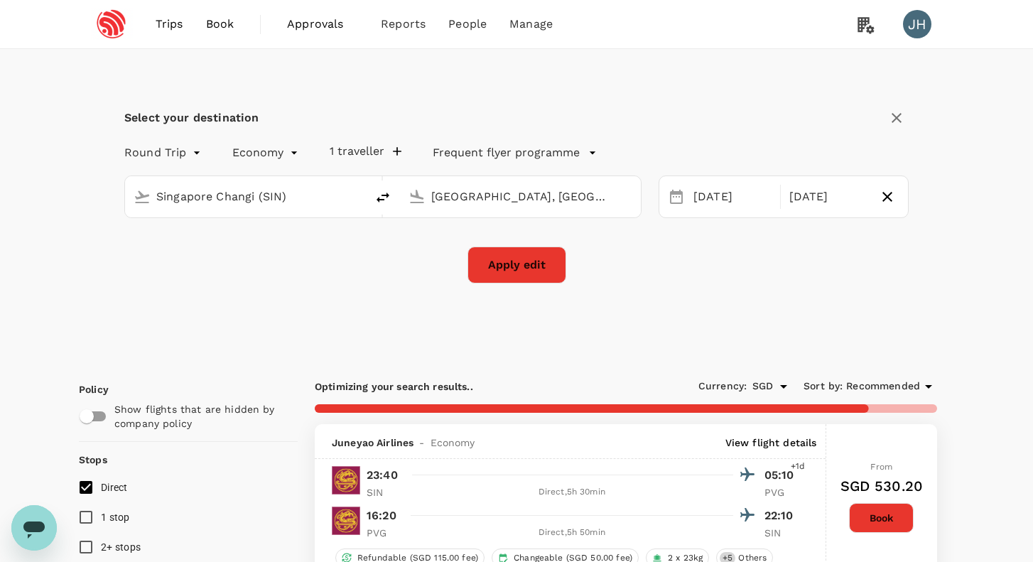
click at [478, 285] on div "Select your destination Round Trip roundtrip Economy economy 1 traveller Freque…" at bounding box center [517, 203] width 876 height 308
click at [499, 264] on button "Apply edit" at bounding box center [517, 265] width 99 height 37
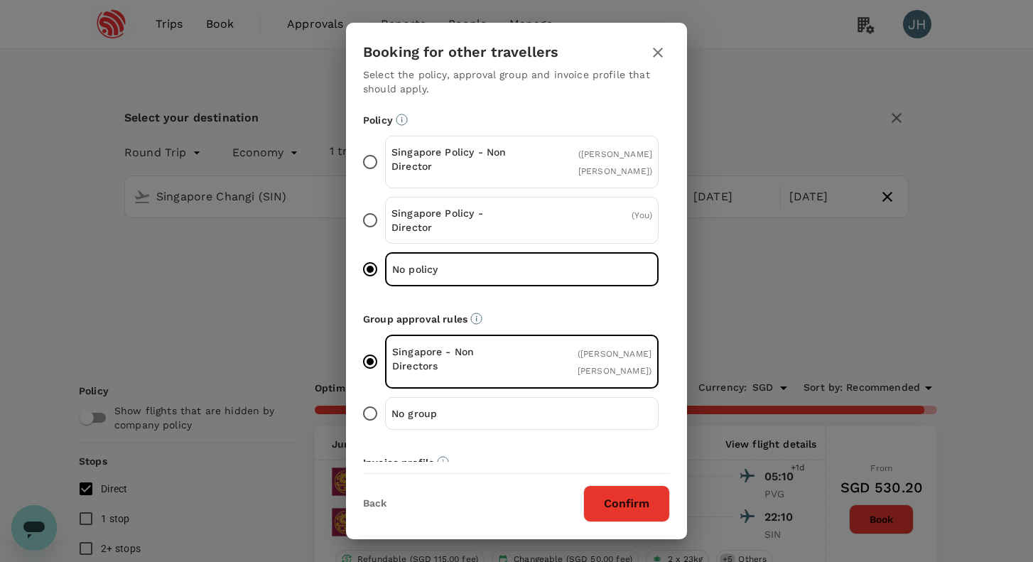
click at [645, 492] on button "Confirm" at bounding box center [626, 503] width 87 height 37
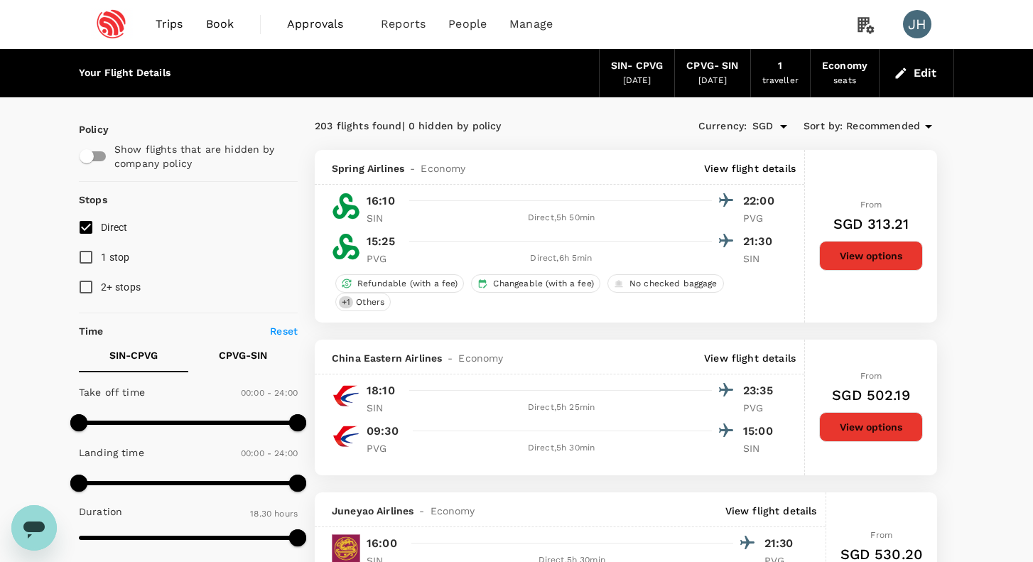
click at [932, 77] on button "Edit" at bounding box center [916, 73] width 51 height 23
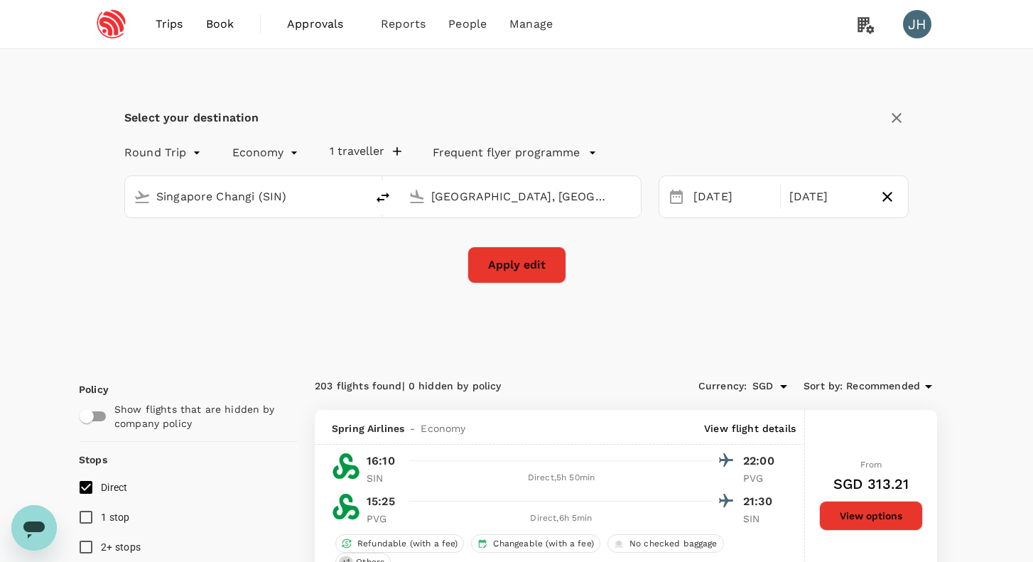
click at [382, 195] on icon "delete" at bounding box center [383, 198] width 13 height 10
click at [171, 187] on li "One-Way" at bounding box center [164, 186] width 85 height 26
click at [746, 194] on div "[DATE]" at bounding box center [739, 197] width 102 height 28
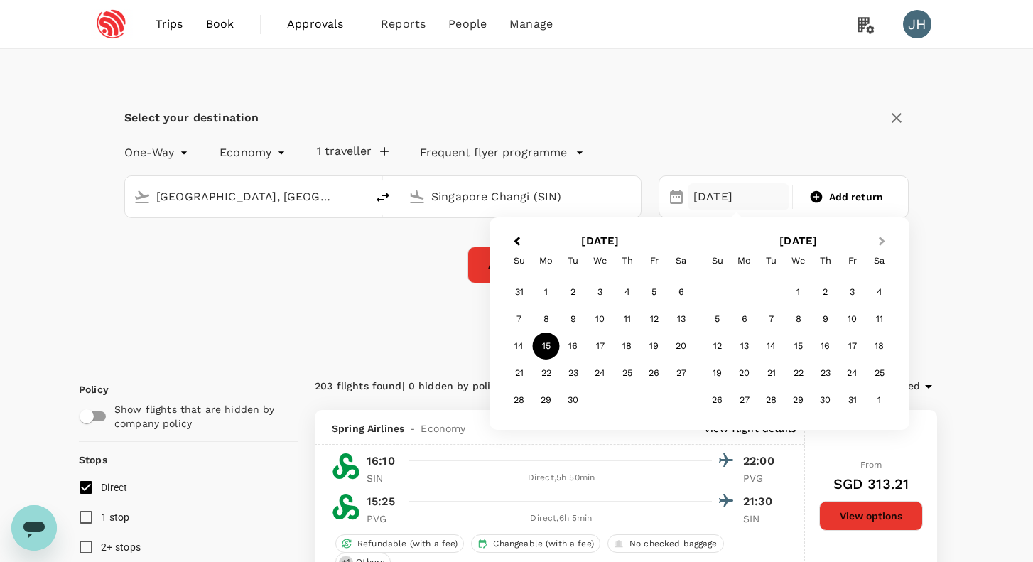
click at [882, 242] on span "Next Month" at bounding box center [882, 242] width 0 height 16
click at [885, 240] on button "Next Month" at bounding box center [883, 242] width 23 height 23
click at [752, 293] on div "1" at bounding box center [744, 292] width 27 height 27
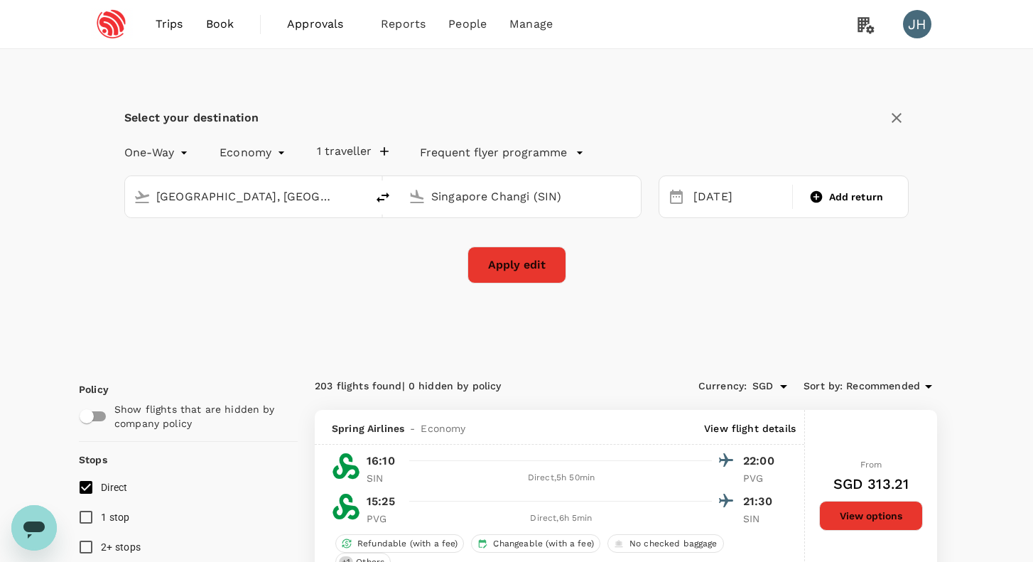
click at [495, 277] on button "Apply edit" at bounding box center [517, 265] width 99 height 37
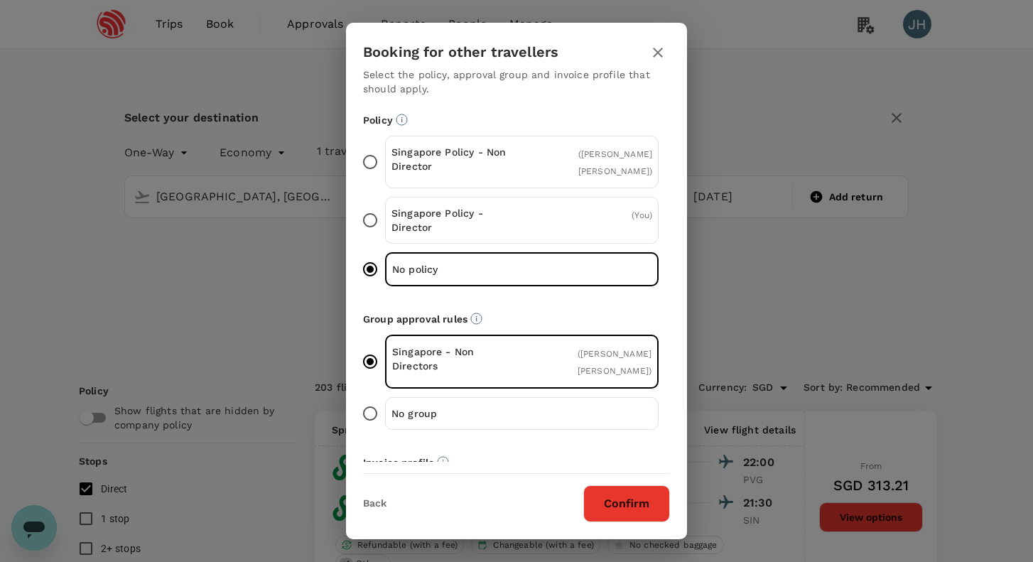
click at [630, 505] on button "Confirm" at bounding box center [626, 503] width 87 height 37
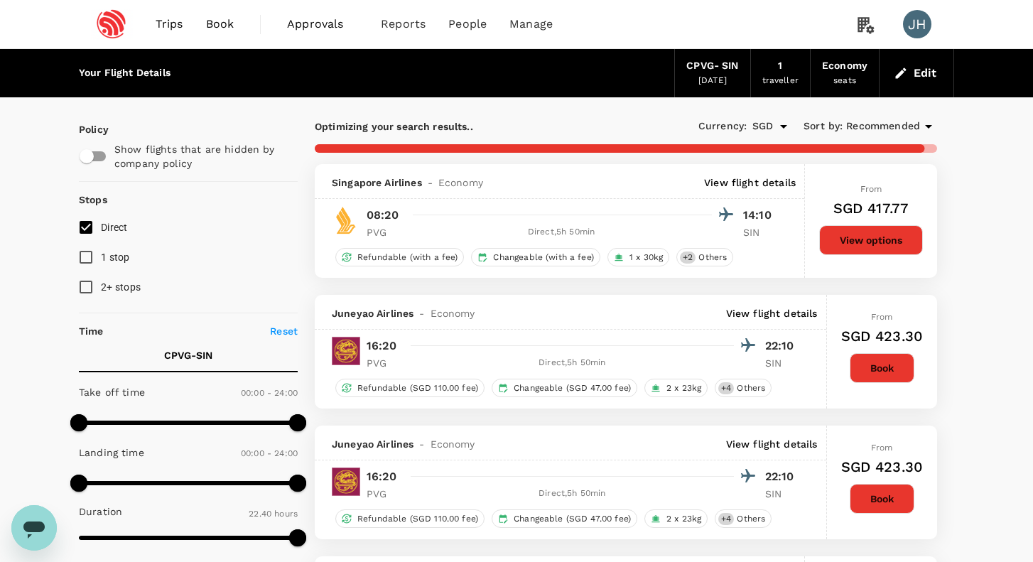
click at [910, 122] on span "Recommended" at bounding box center [883, 127] width 74 height 16
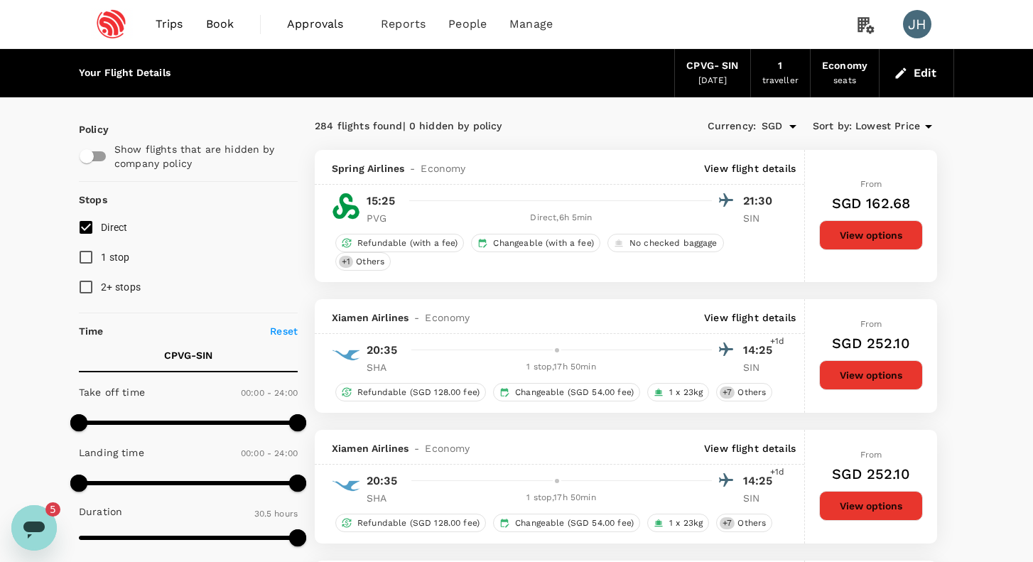
click at [41, 528] on icon "Open messaging window, 5 unread messages" at bounding box center [33, 530] width 21 height 17
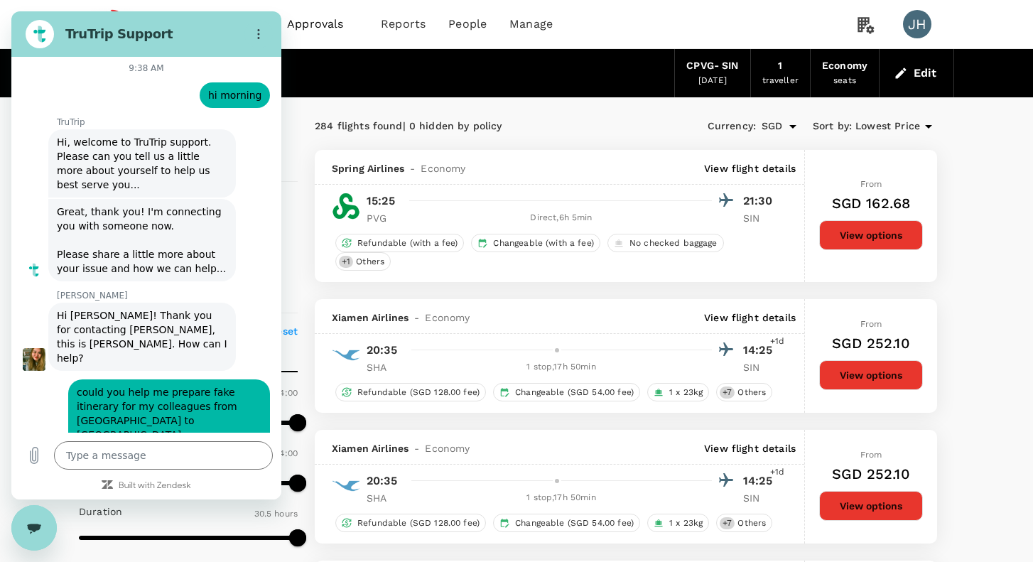
click at [41, 529] on icon "Close messaging window" at bounding box center [34, 529] width 13 height 10
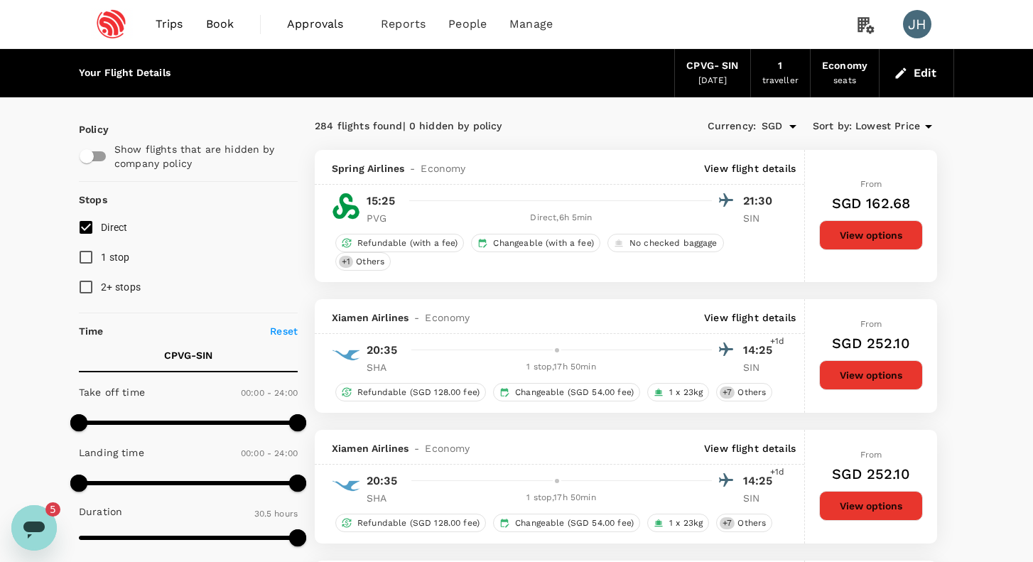
click at [41, 519] on icon "Open messaging window, 5 unread messages" at bounding box center [34, 528] width 26 height 26
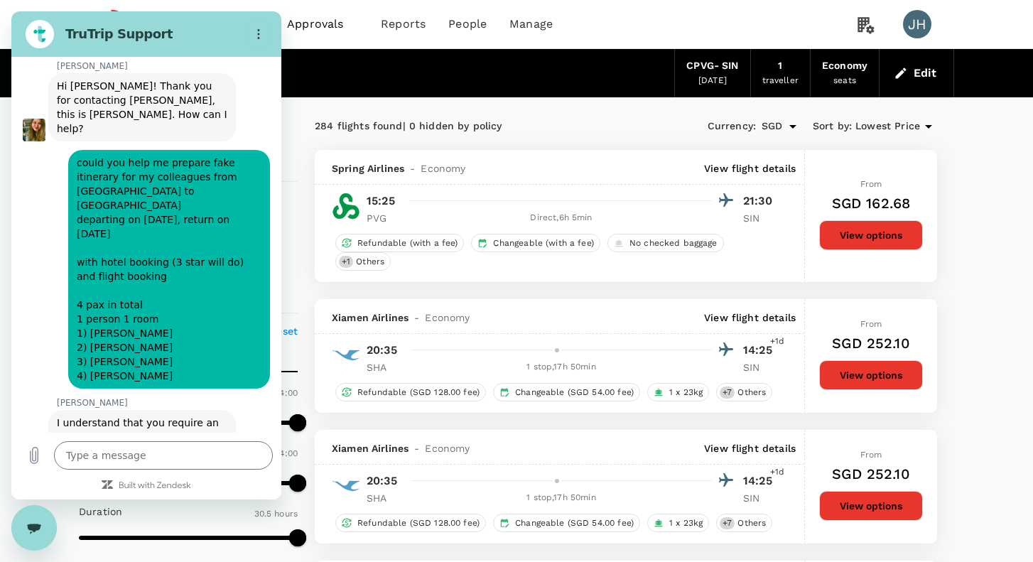
scroll to position [7074, 0]
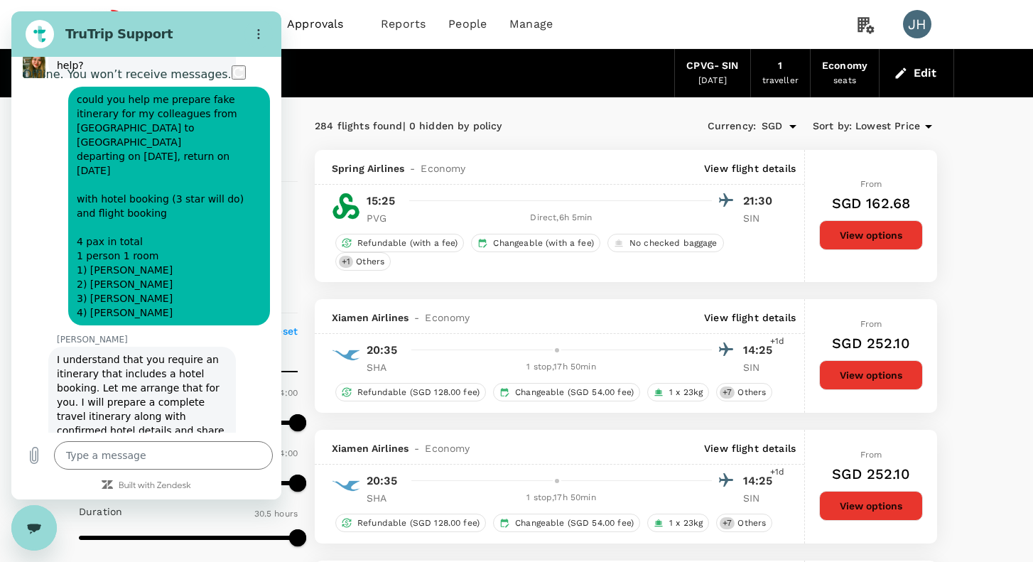
scroll to position [7208, 0]
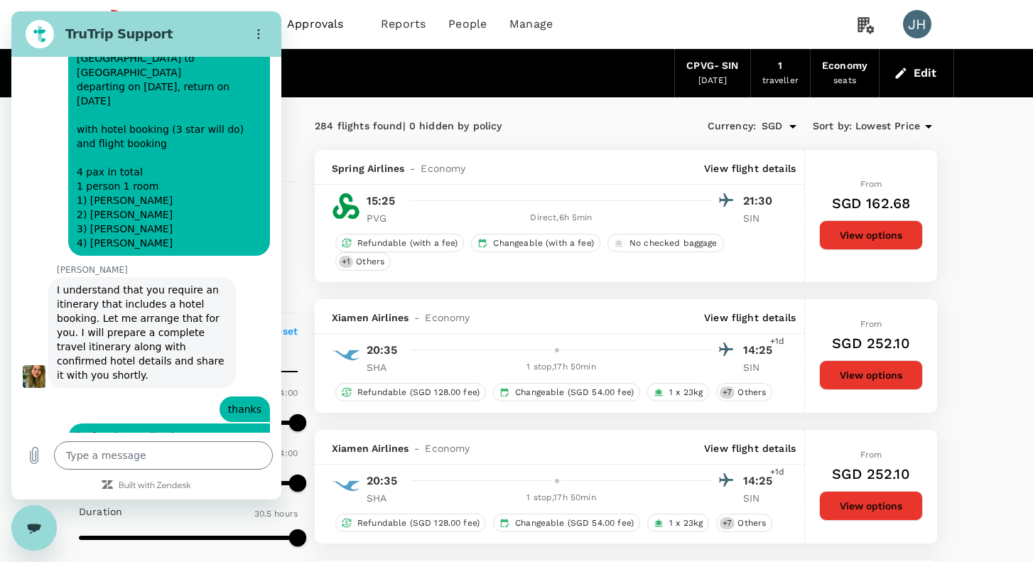
drag, startPoint x: 144, startPoint y: 352, endPoint x: 224, endPoint y: 369, distance: 82.1
click at [100, 456] on textarea at bounding box center [163, 455] width 219 height 28
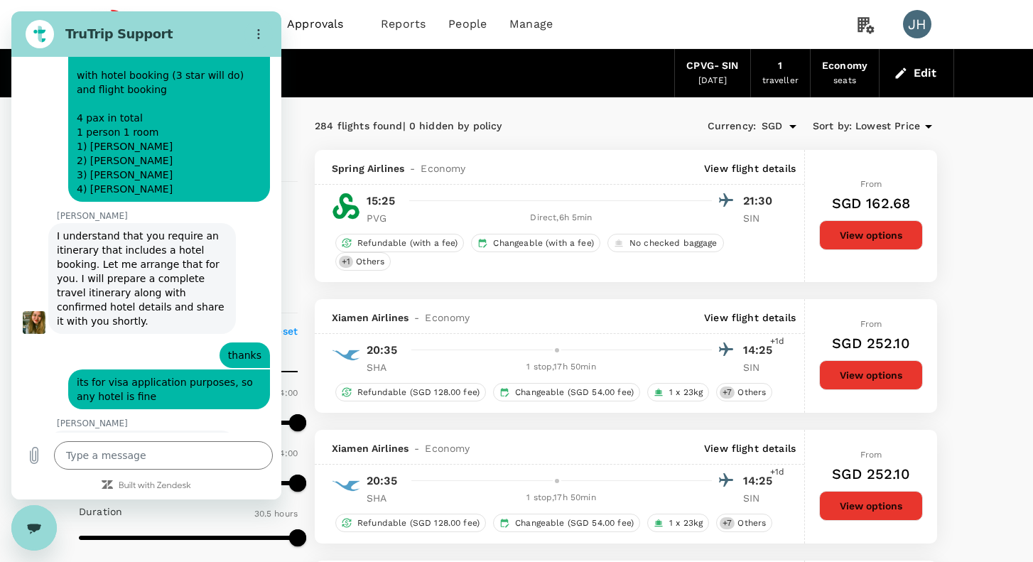
click at [31, 511] on div "Close messaging window" at bounding box center [34, 528] width 43 height 43
